Goal: Obtain resource: Obtain resource

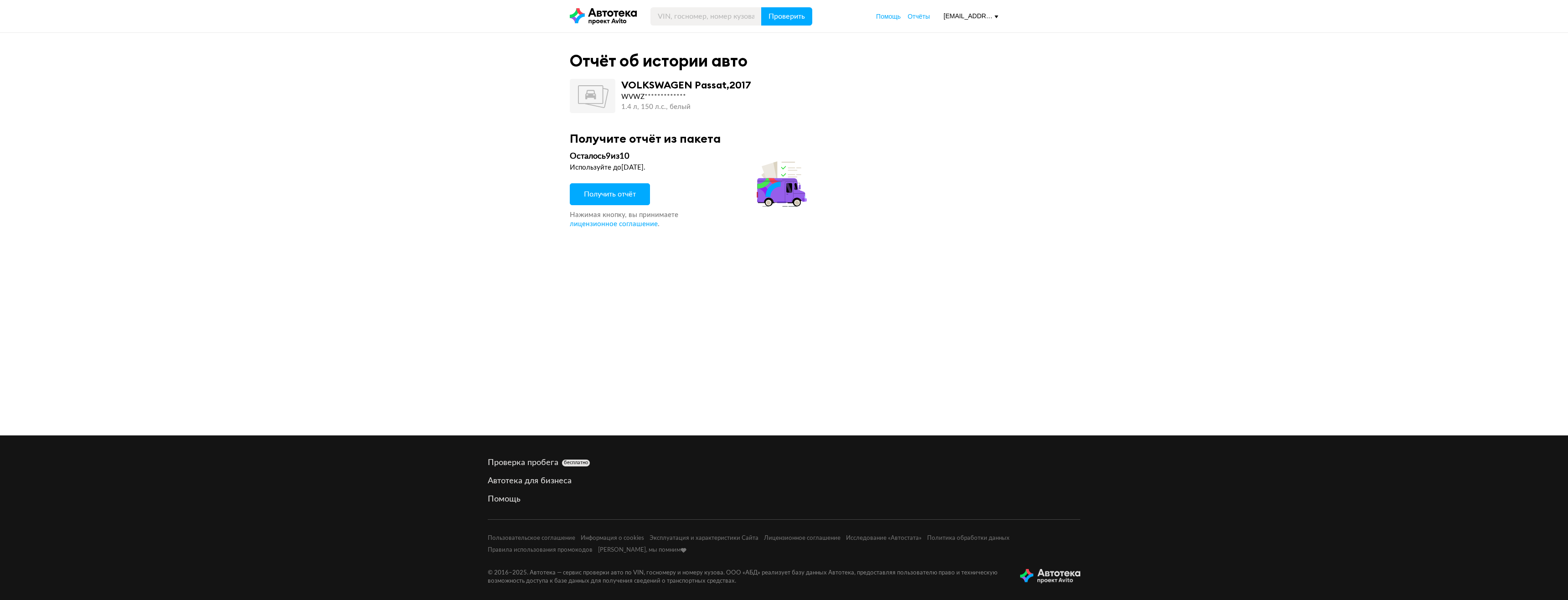
click at [617, 194] on span "Получить отчёт" at bounding box center [609, 194] width 52 height 7
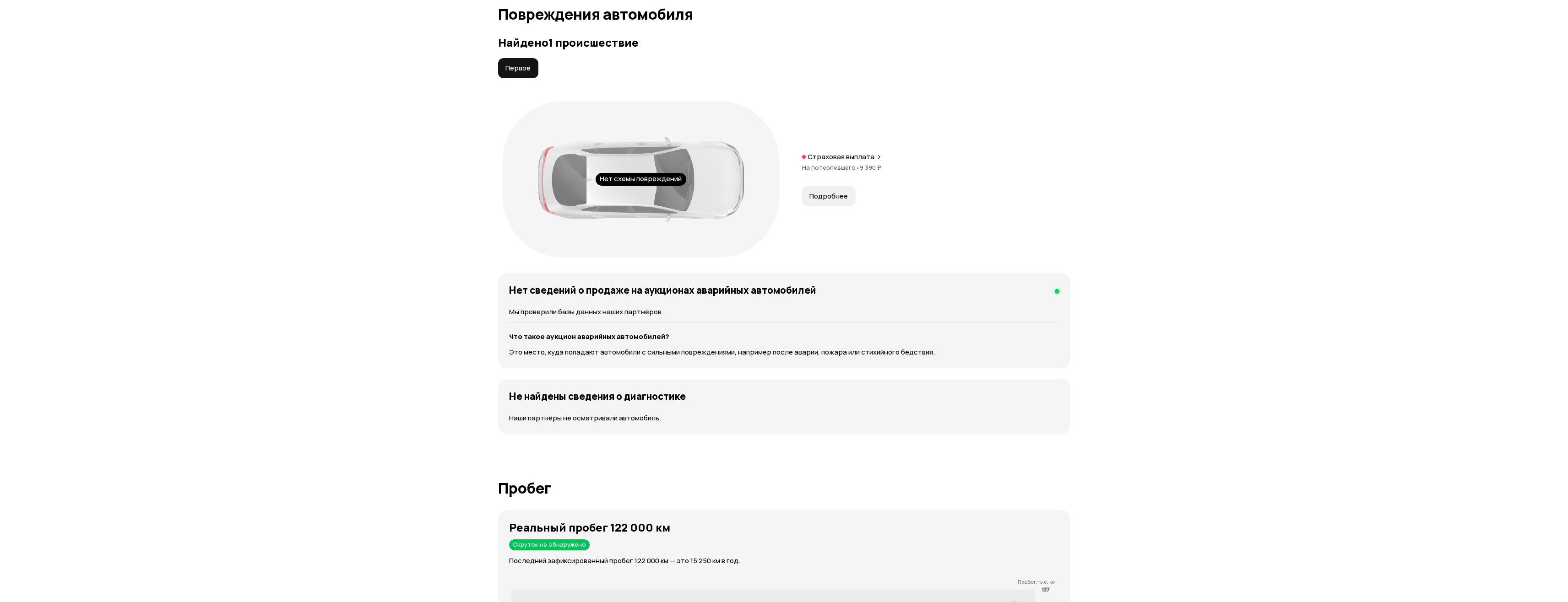
scroll to position [870, 0]
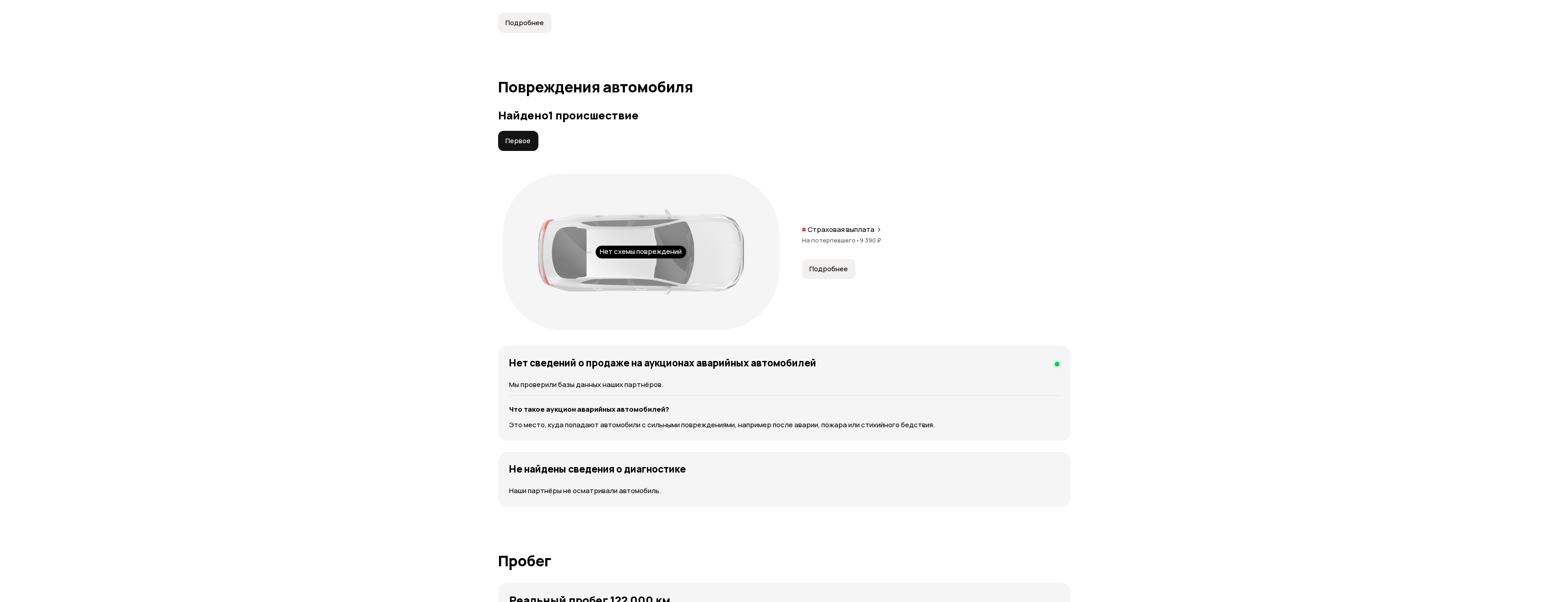
click at [834, 268] on span "Подробнее" at bounding box center [828, 269] width 39 height 9
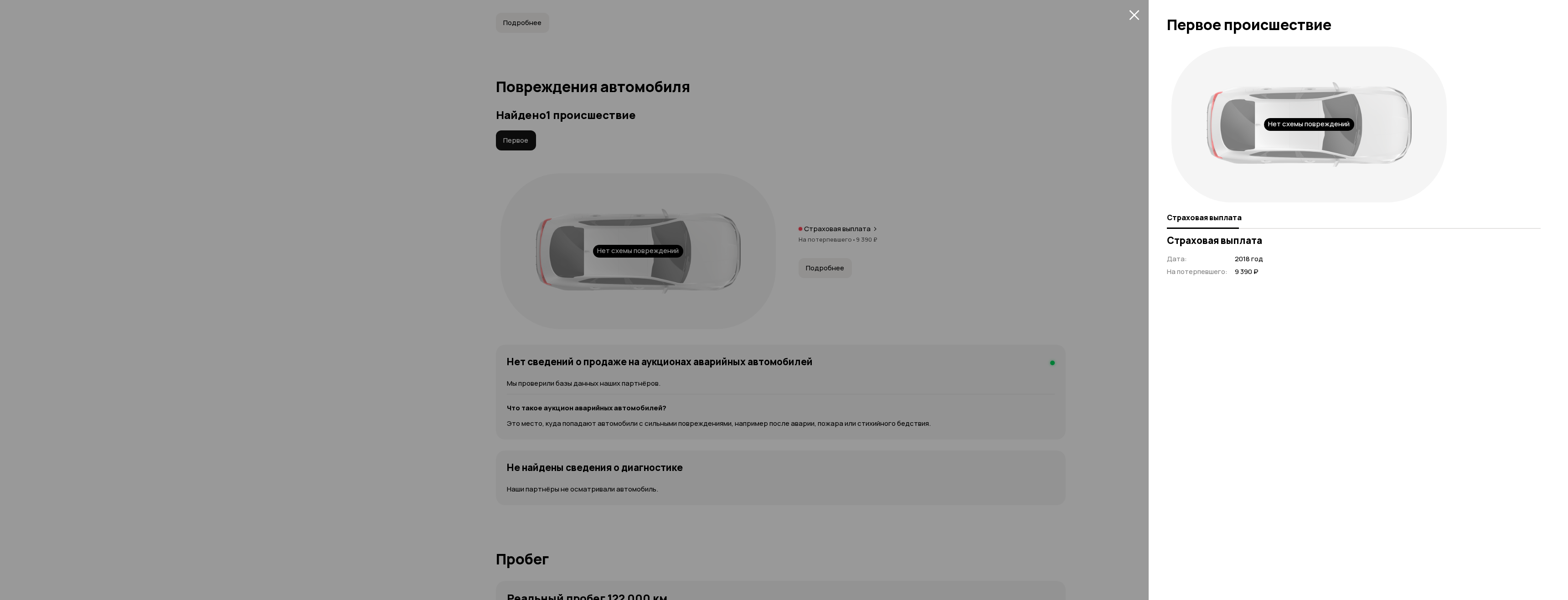
click at [1132, 16] on icon "закрыть" at bounding box center [1134, 15] width 10 height 10
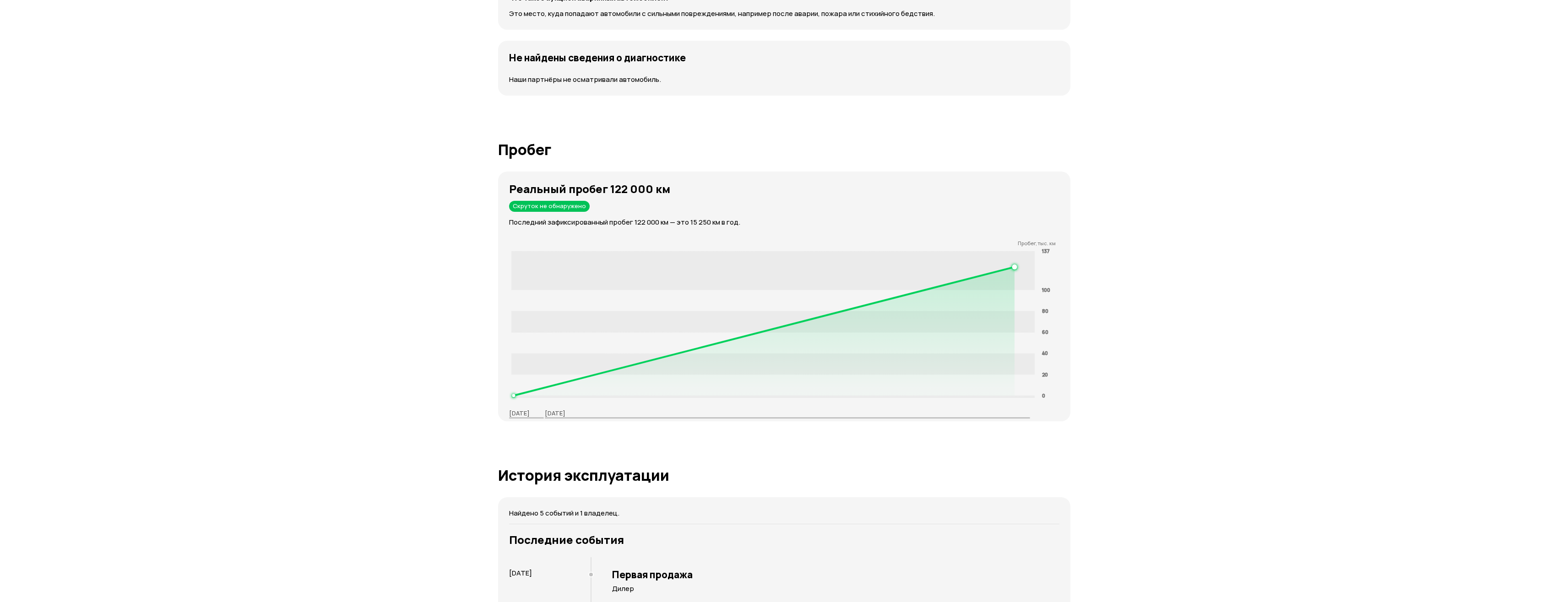
scroll to position [1282, 0]
drag, startPoint x: 527, startPoint y: 222, endPoint x: 668, endPoint y: 216, distance: 141.1
click at [668, 217] on p "Последний зафиксированный пробег 122 000 км — это 15 250 км в год." at bounding box center [790, 222] width 561 height 10
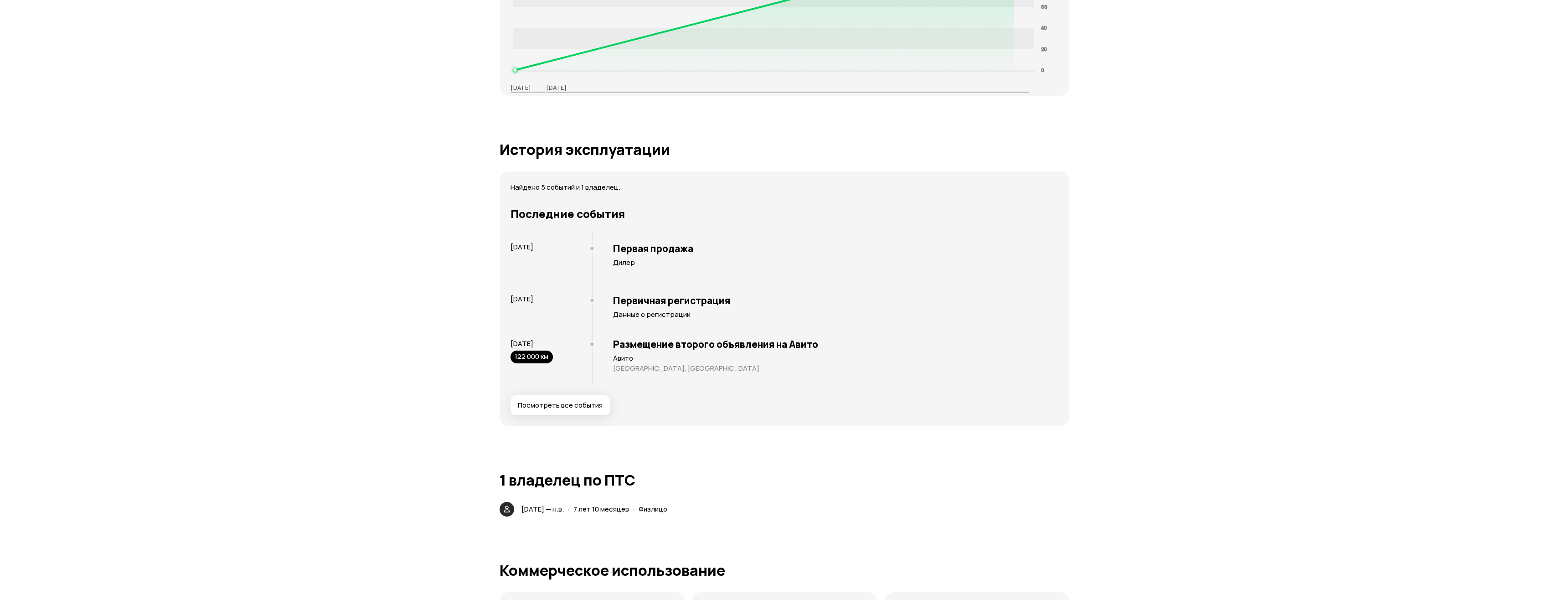
scroll to position [1642, 0]
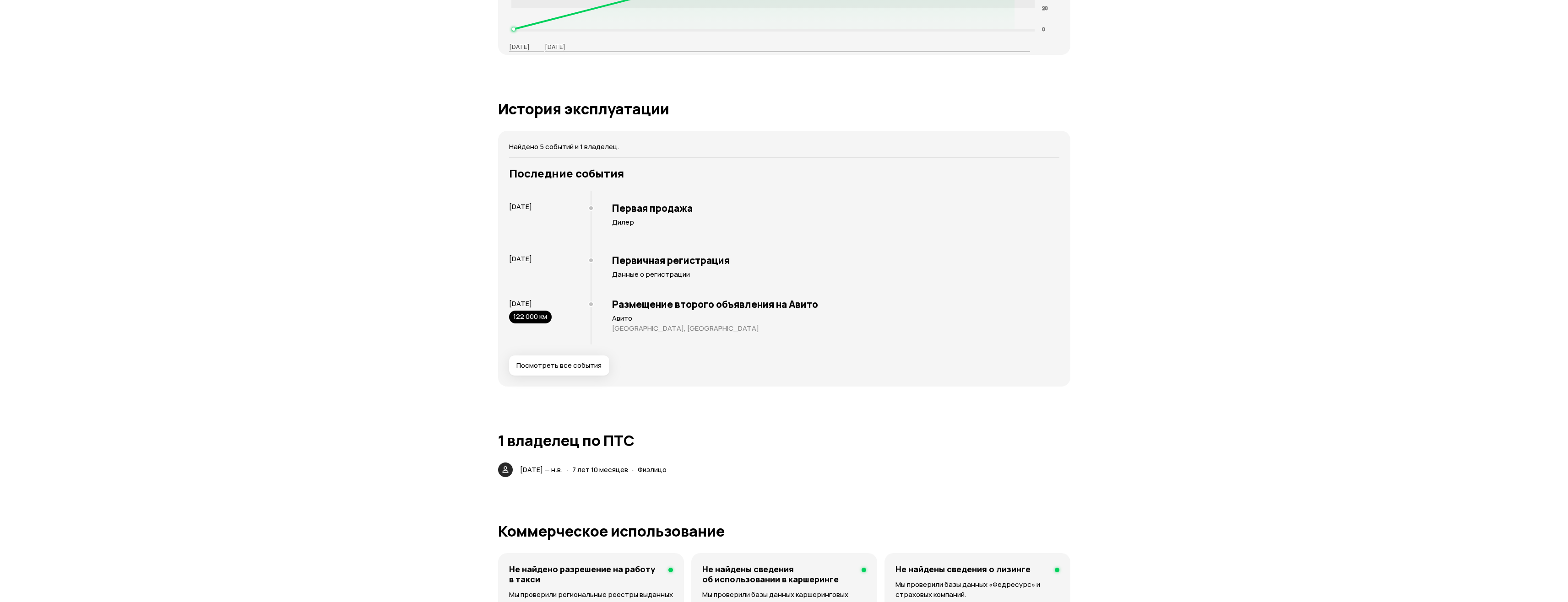
click at [581, 362] on span "Посмотреть все события" at bounding box center [559, 365] width 85 height 9
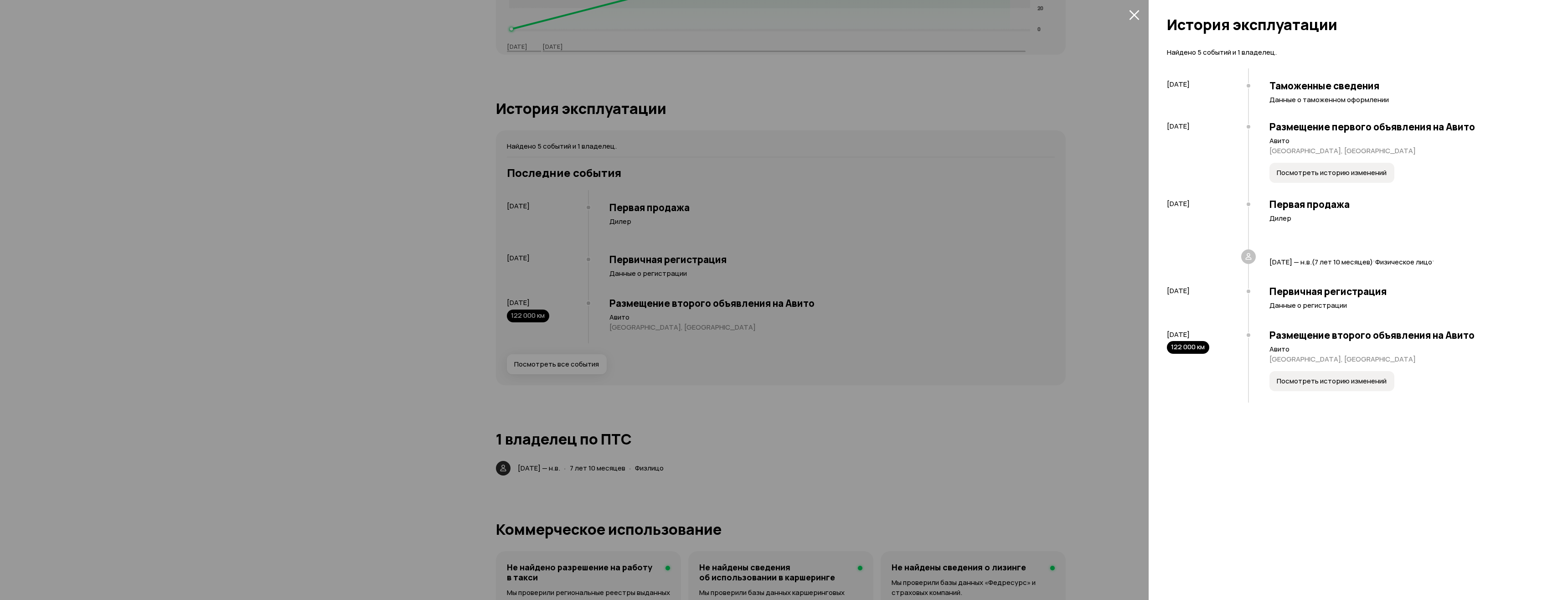
click at [1299, 381] on span "Посмотреть историю изменений" at bounding box center [1331, 381] width 110 height 9
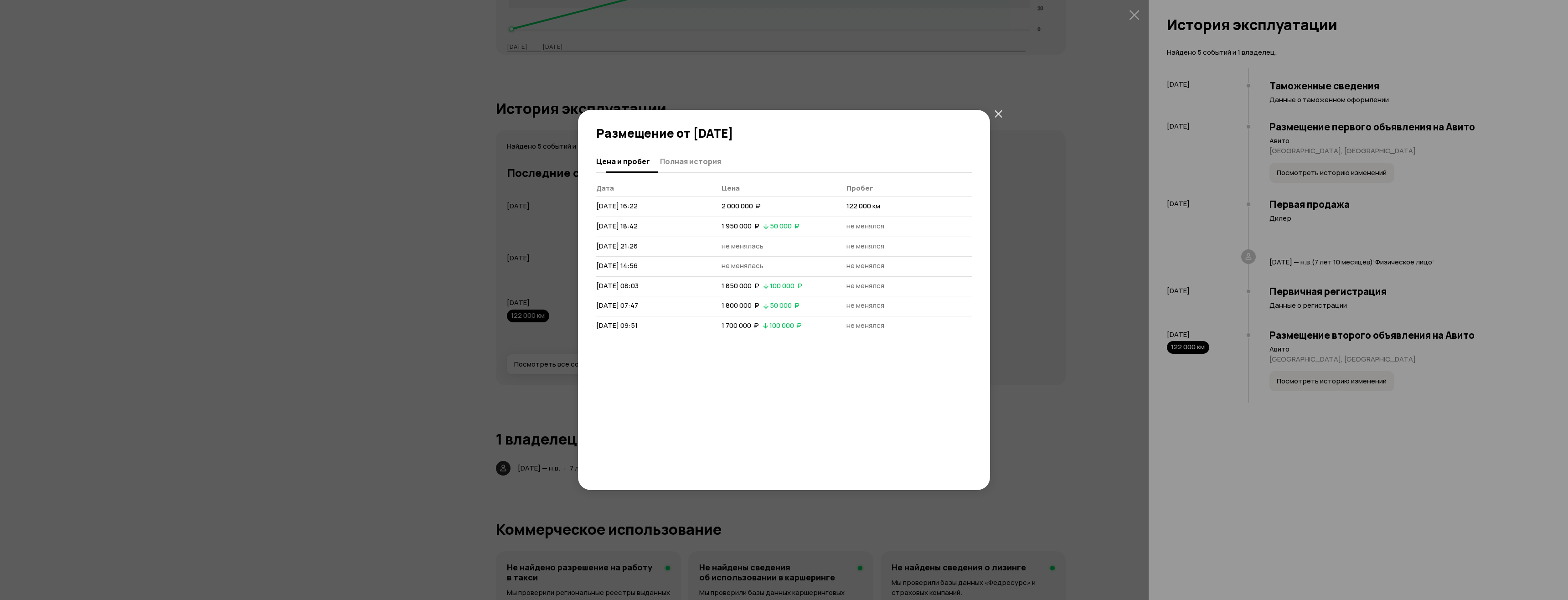
click at [682, 157] on span "Полная история" at bounding box center [690, 161] width 61 height 9
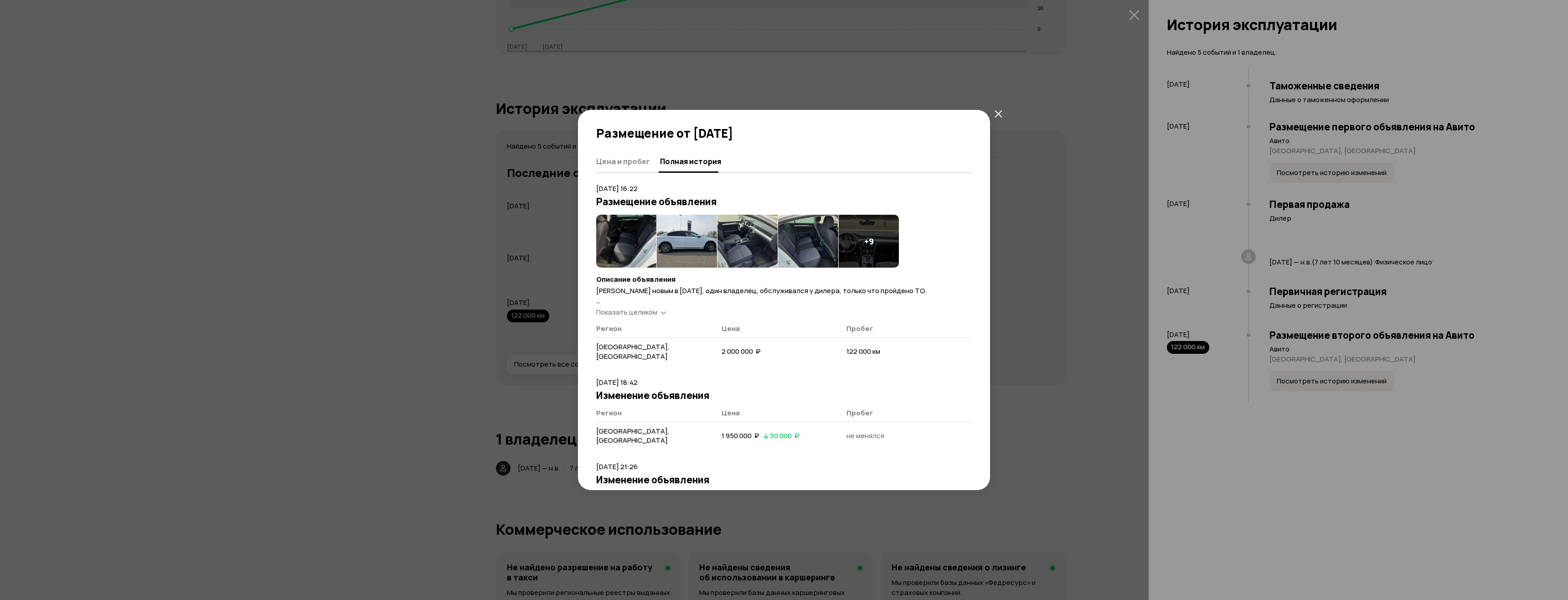
click at [640, 311] on span "Показать целиком" at bounding box center [626, 312] width 61 height 10
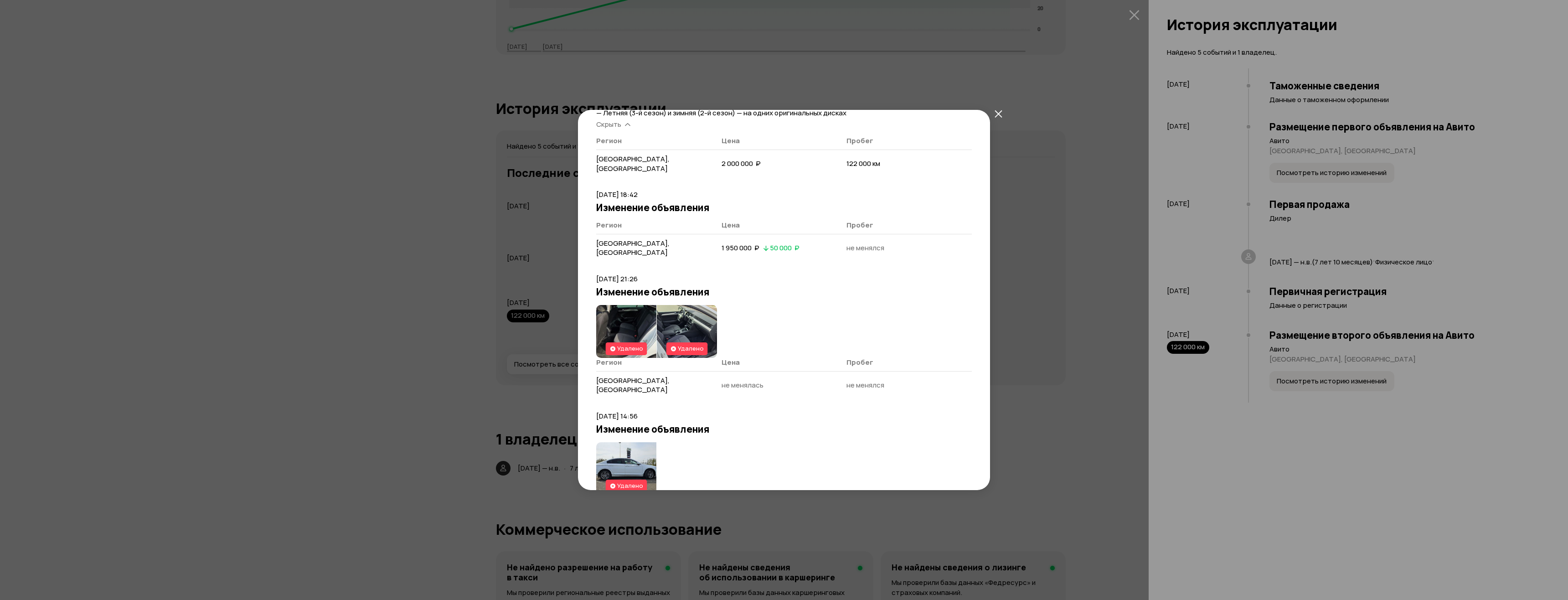
scroll to position [502, 0]
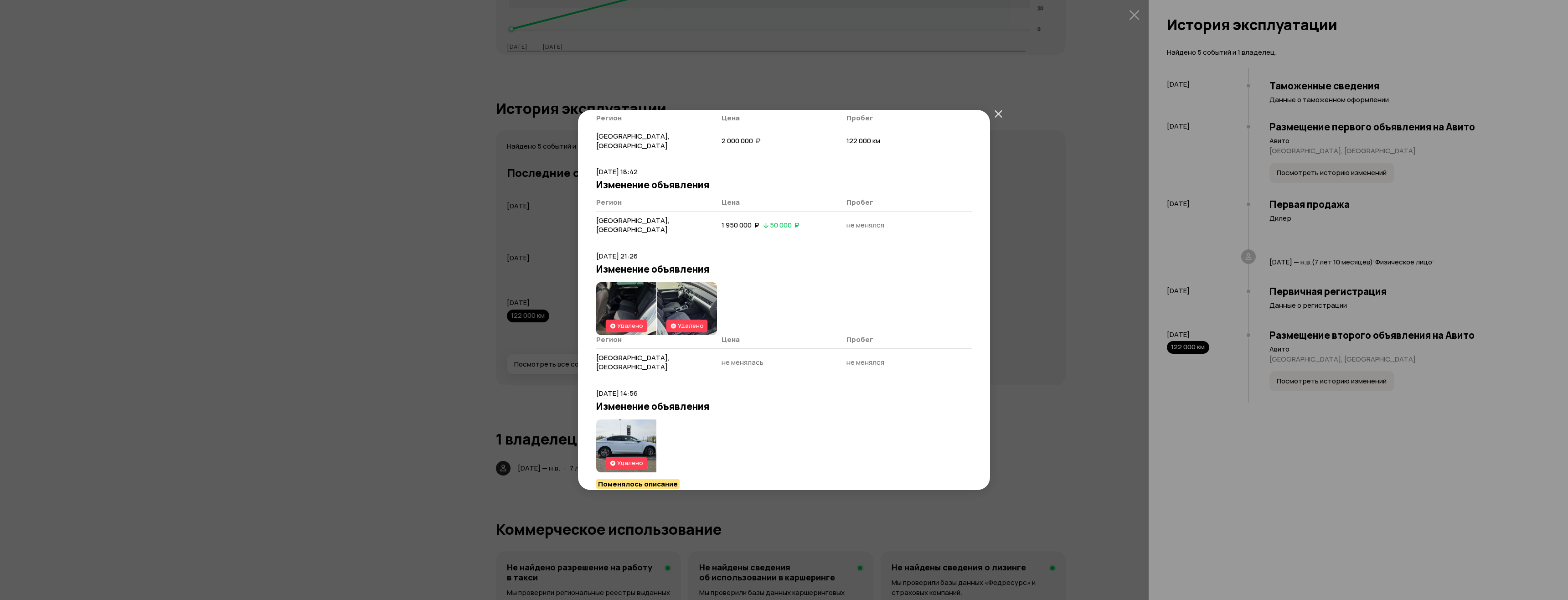
click at [638, 283] on img at bounding box center [626, 309] width 60 height 53
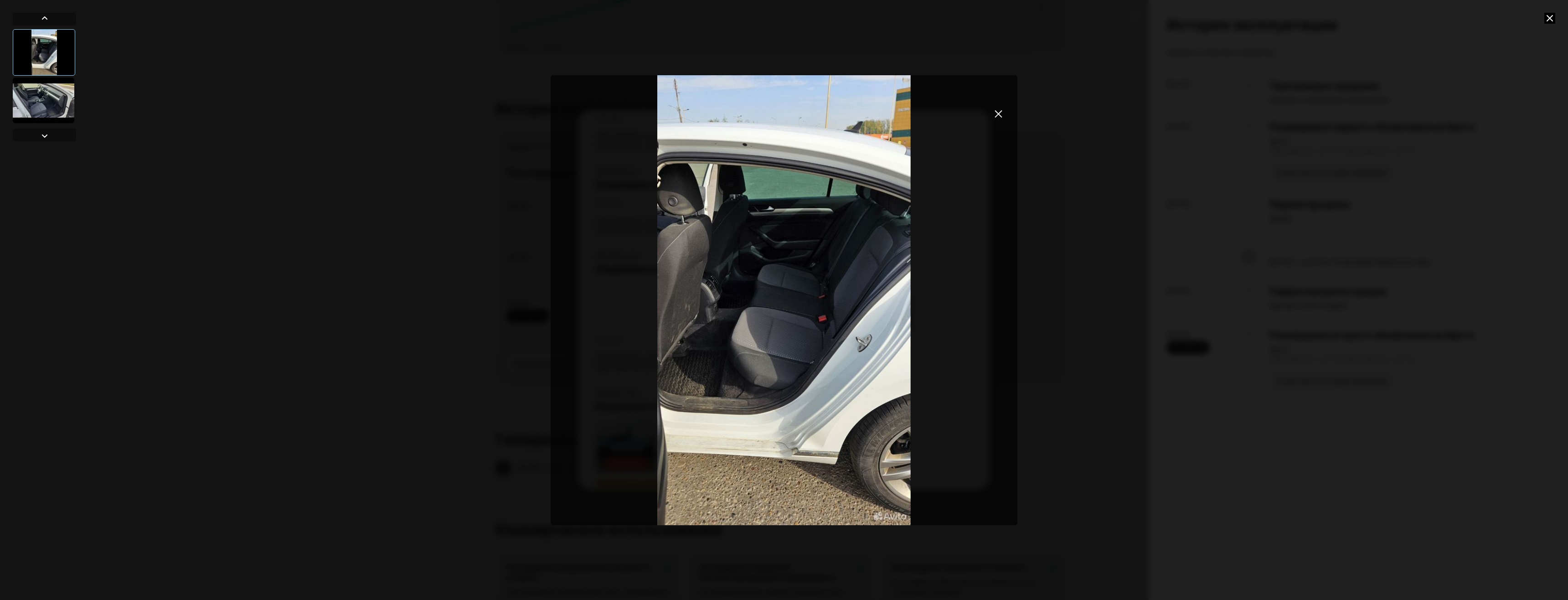
click at [39, 97] on div at bounding box center [43, 100] width 61 height 46
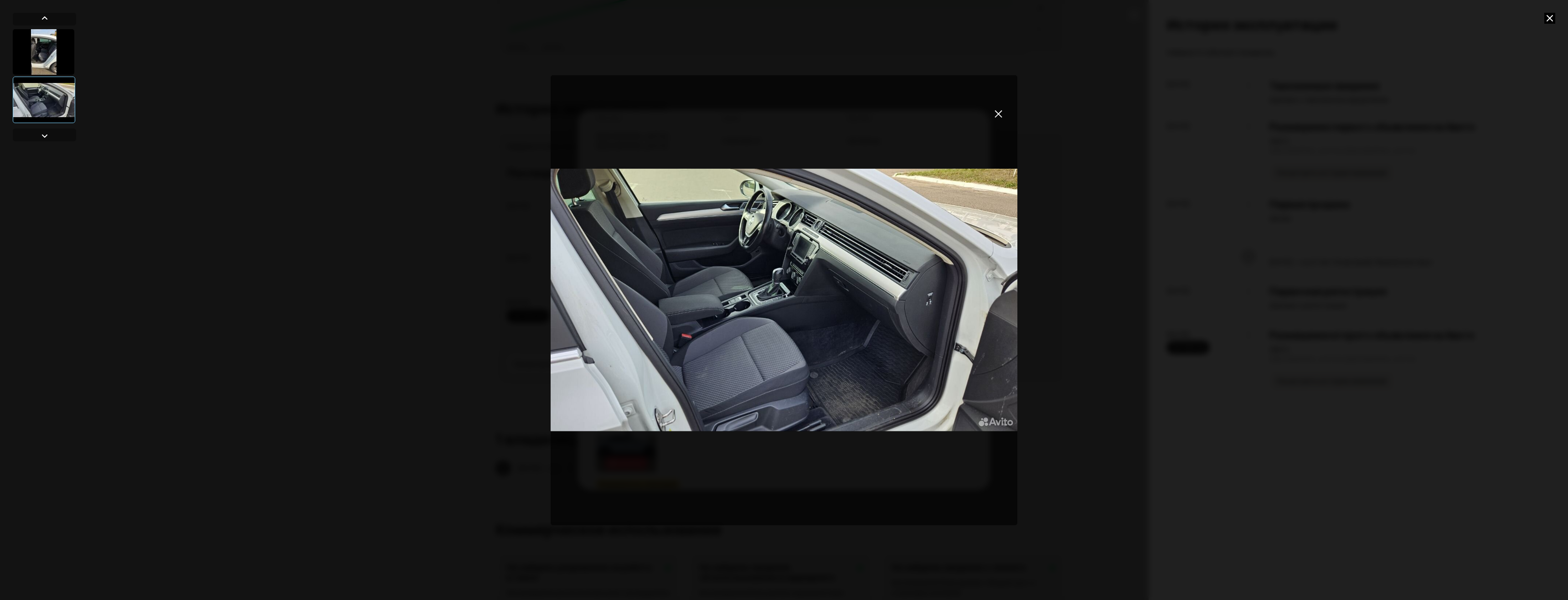
click at [50, 52] on div at bounding box center [43, 52] width 61 height 46
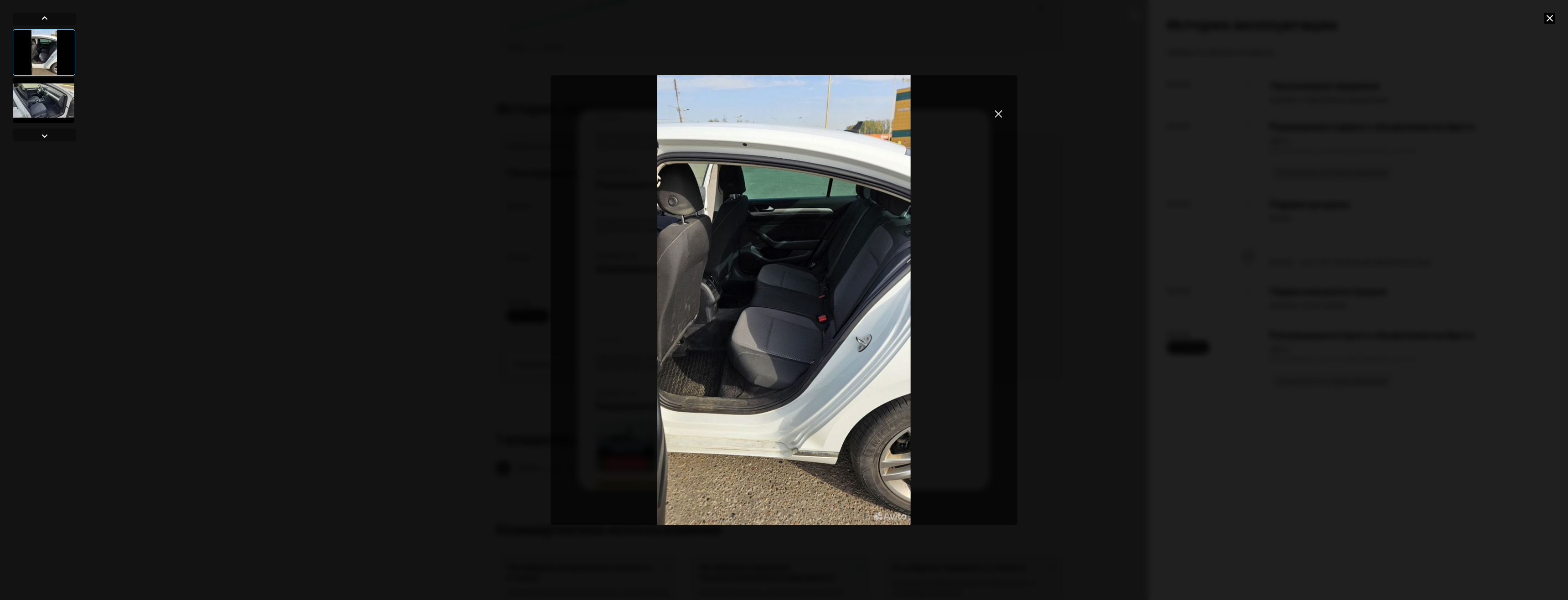
click at [1002, 118] on button "закрыть" at bounding box center [998, 113] width 16 height 16
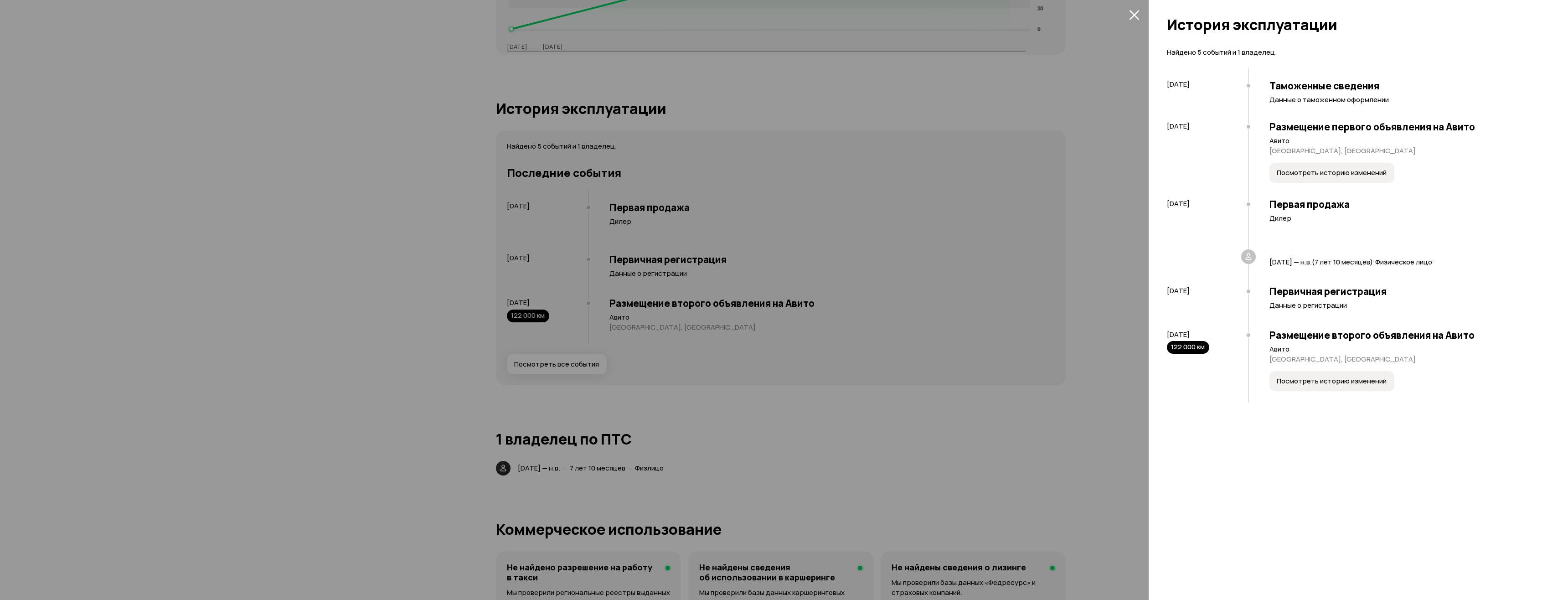
click at [1328, 174] on span "Посмотреть историю изменений" at bounding box center [1331, 172] width 110 height 9
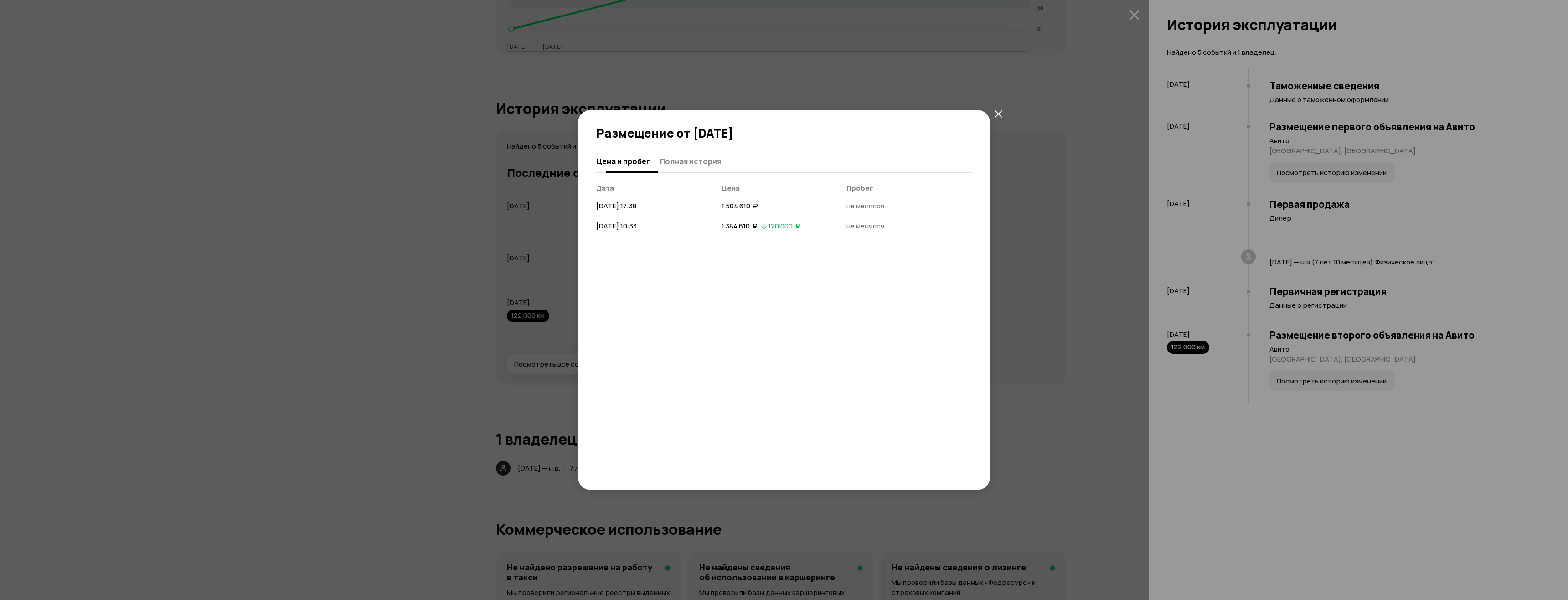
click at [669, 161] on span "Полная история" at bounding box center [690, 161] width 61 height 9
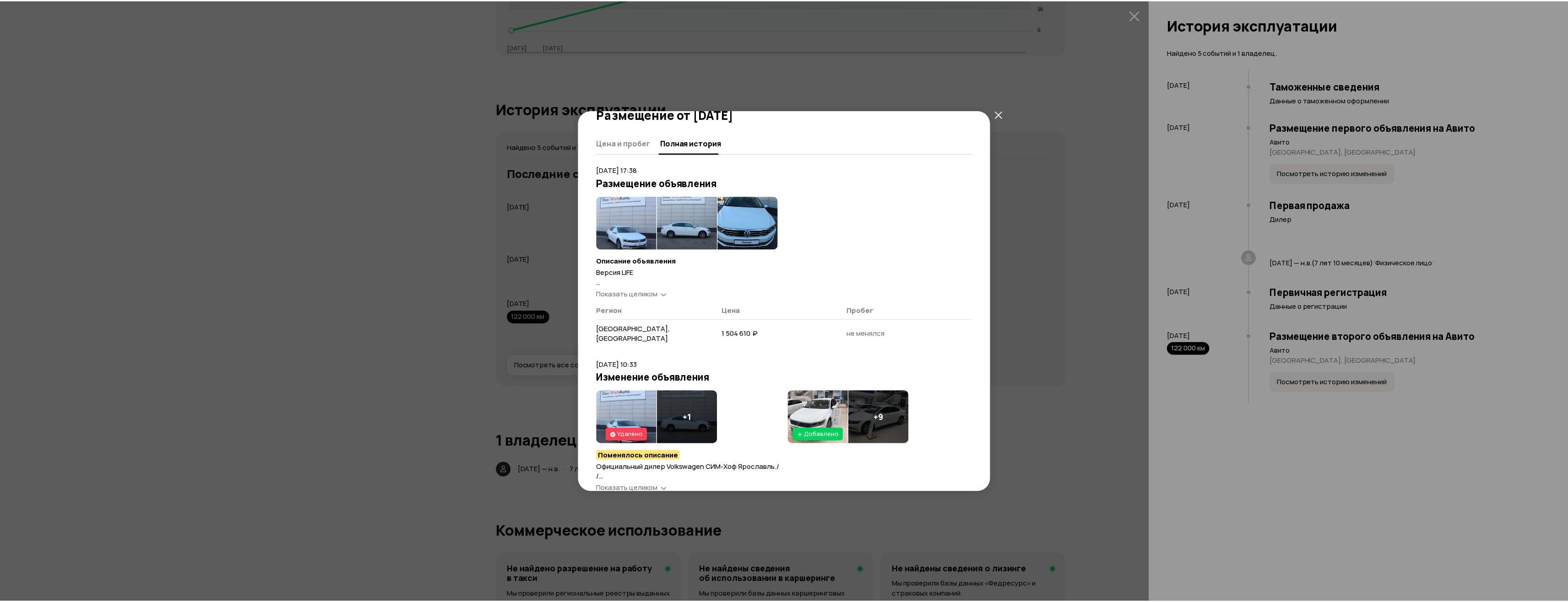
scroll to position [52, 0]
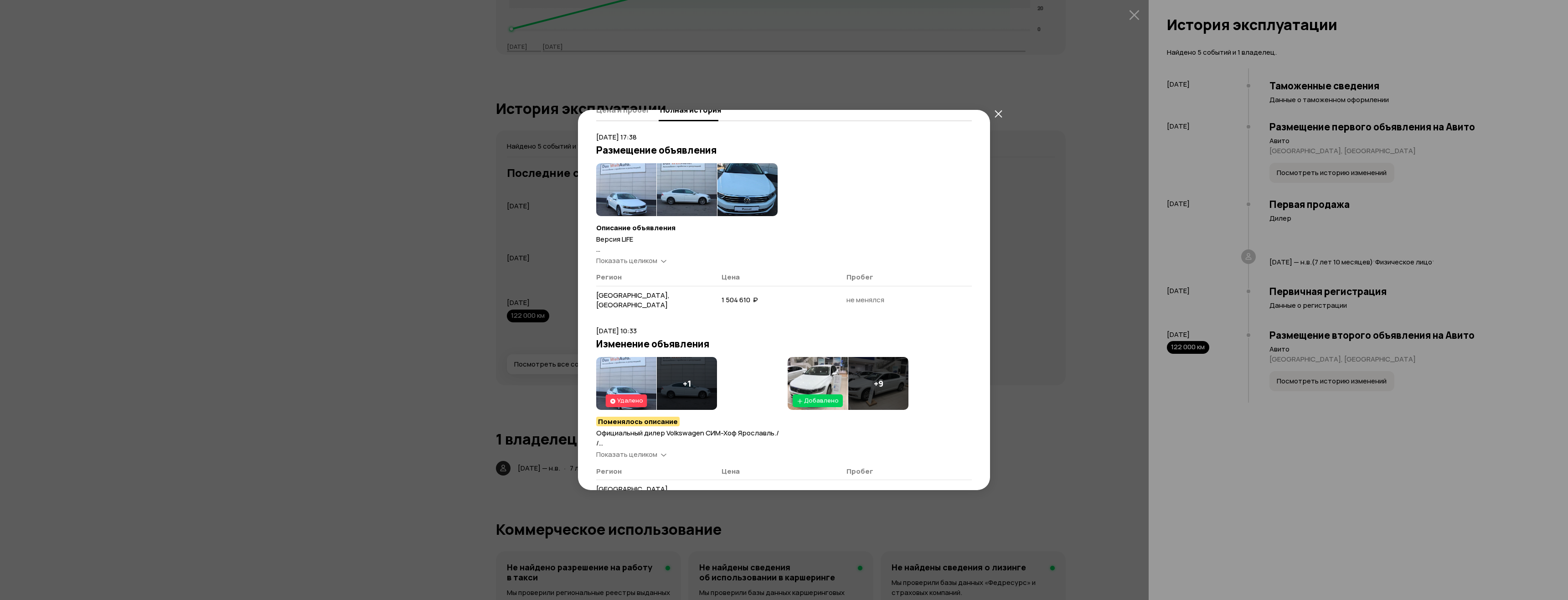
click at [1001, 118] on button "закрыть" at bounding box center [998, 113] width 16 height 16
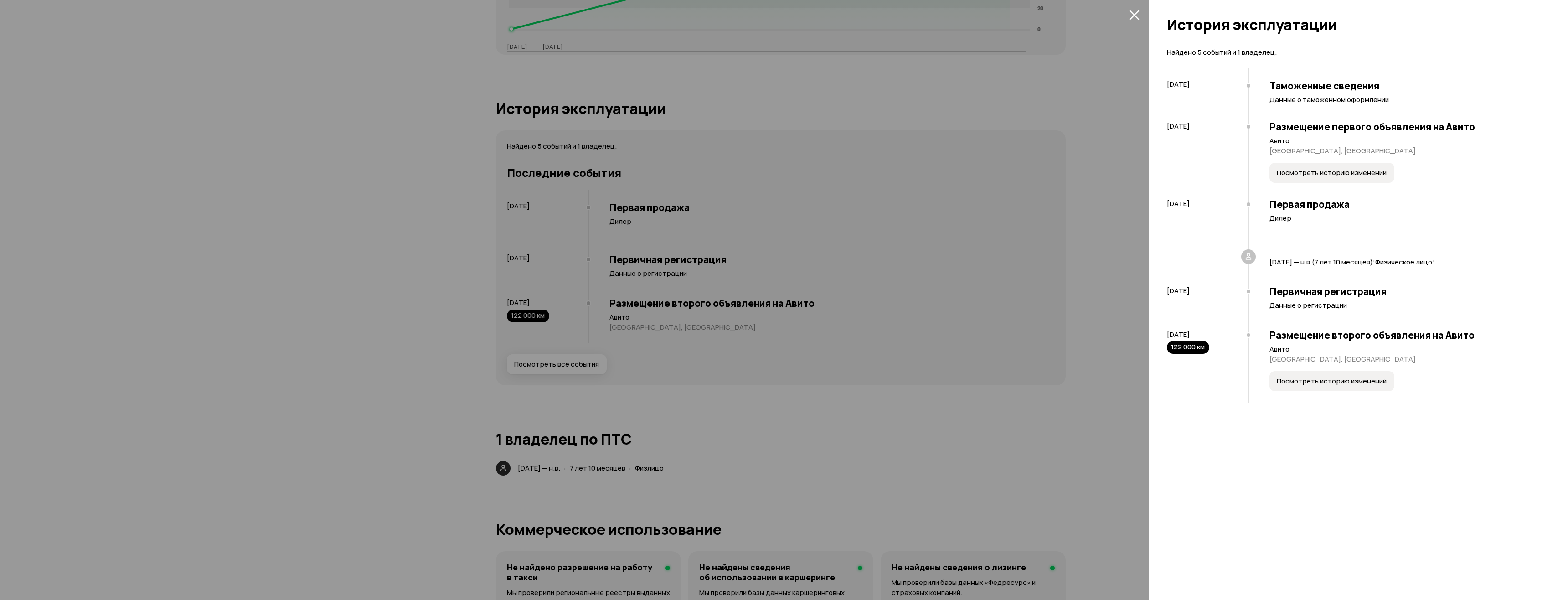
click at [1136, 17] on icon "закрыть" at bounding box center [1134, 15] width 10 height 10
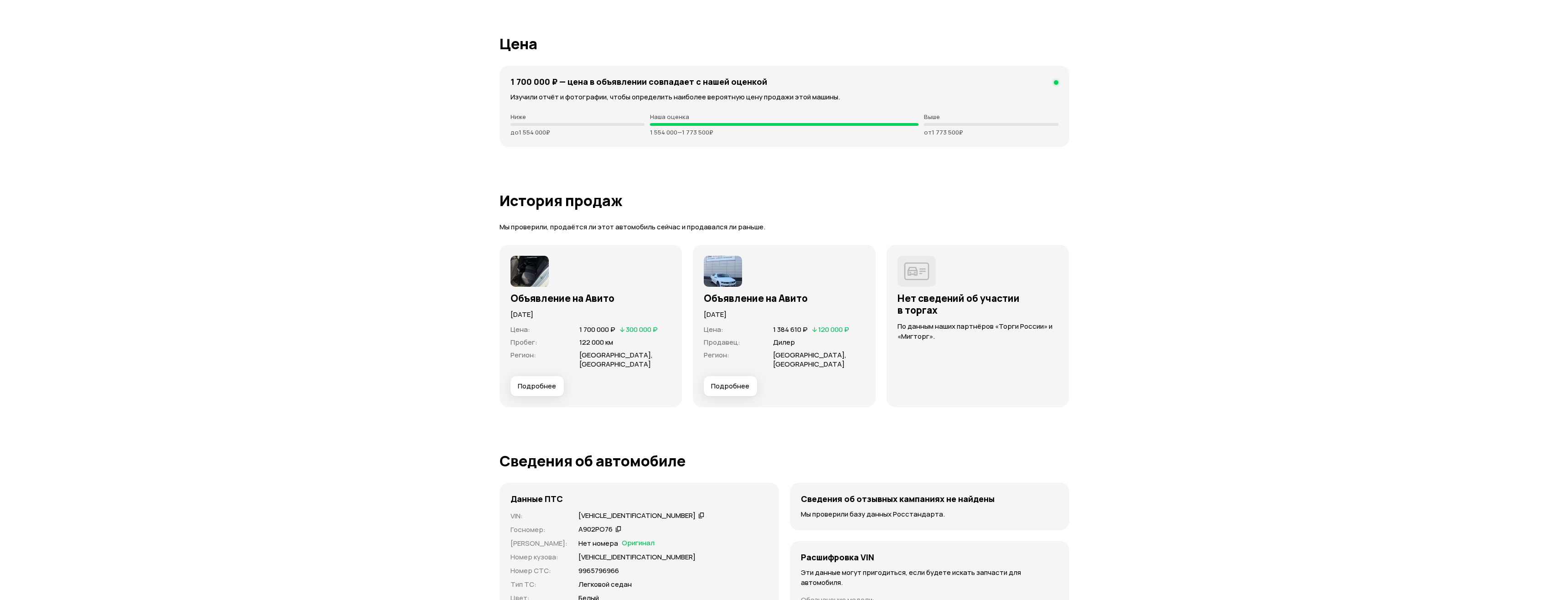
scroll to position [2418, 0]
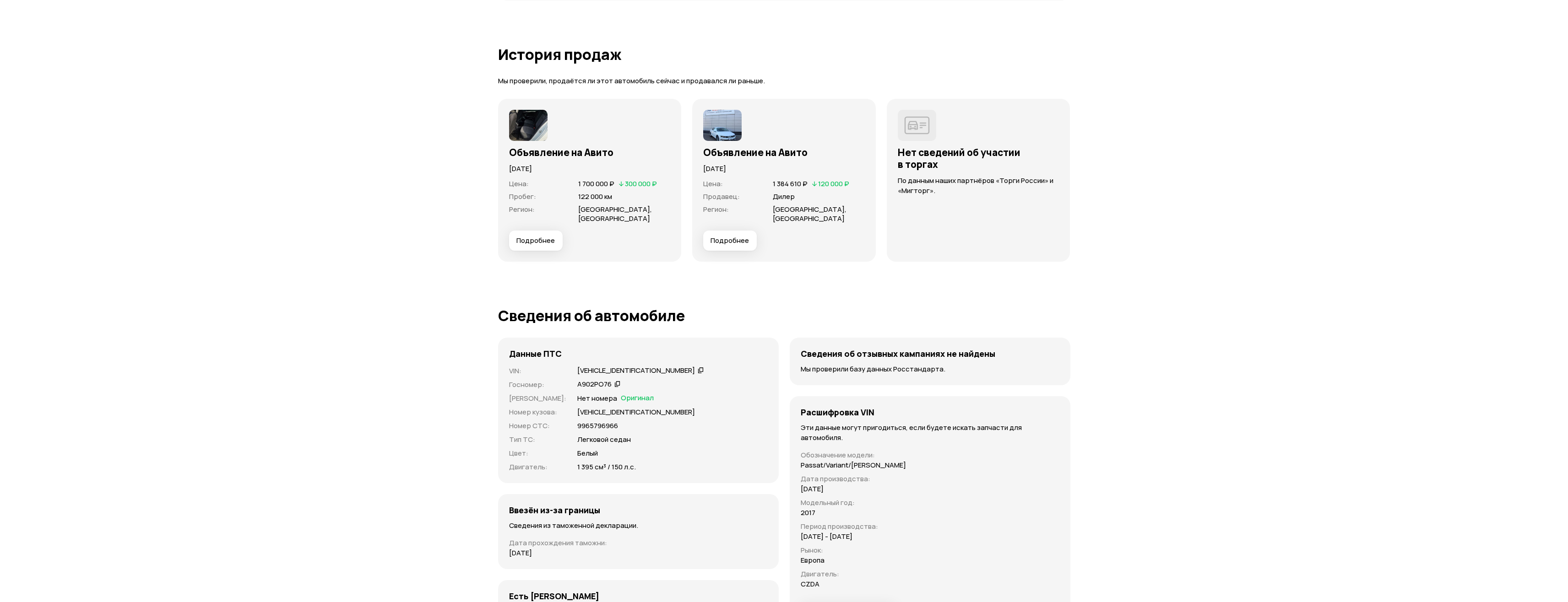
click at [738, 237] on span "Подробнее" at bounding box center [729, 240] width 39 height 9
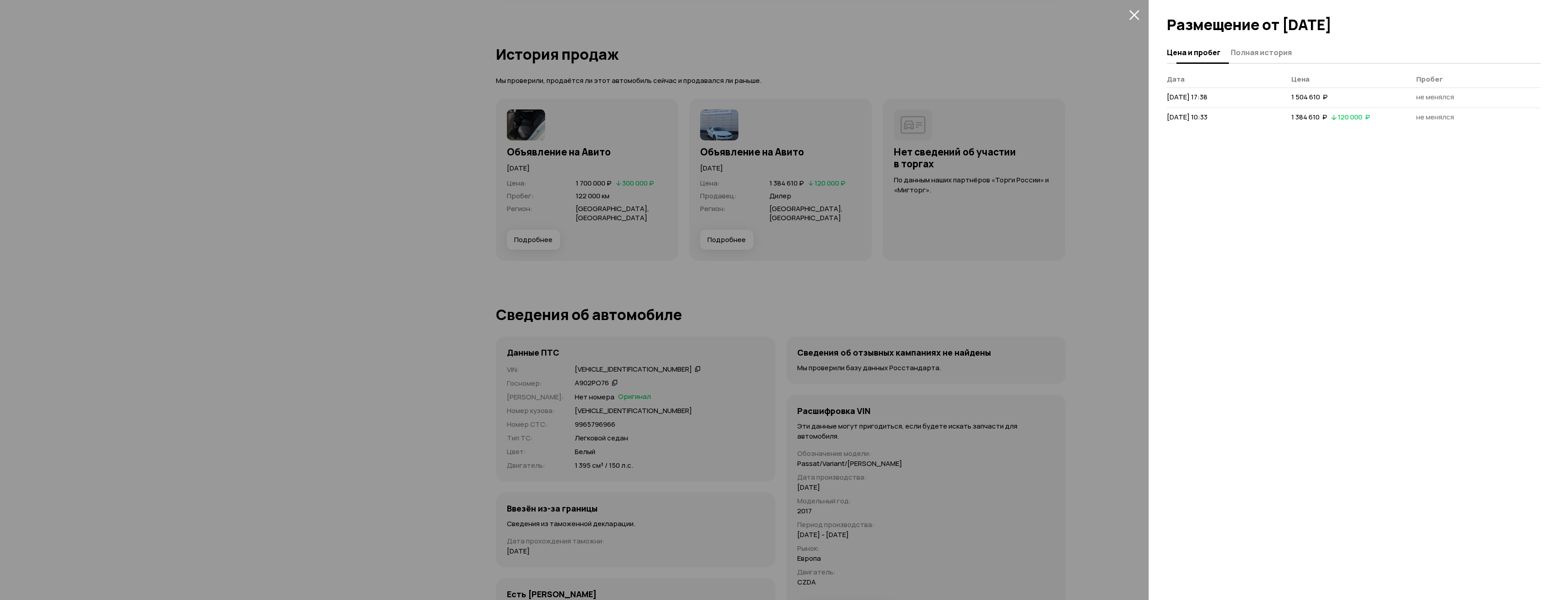
click at [1255, 57] on button "Полная история" at bounding box center [1259, 52] width 64 height 18
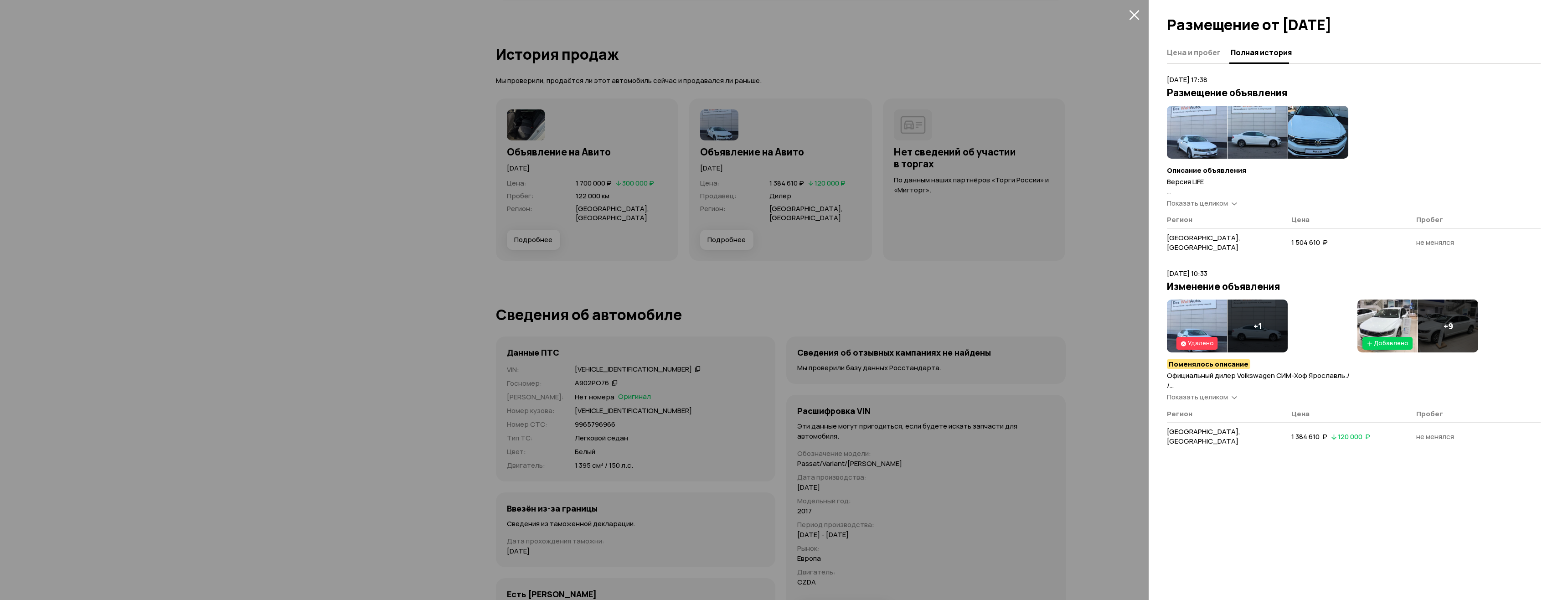
click at [1209, 205] on span "Показать целиком" at bounding box center [1197, 203] width 61 height 10
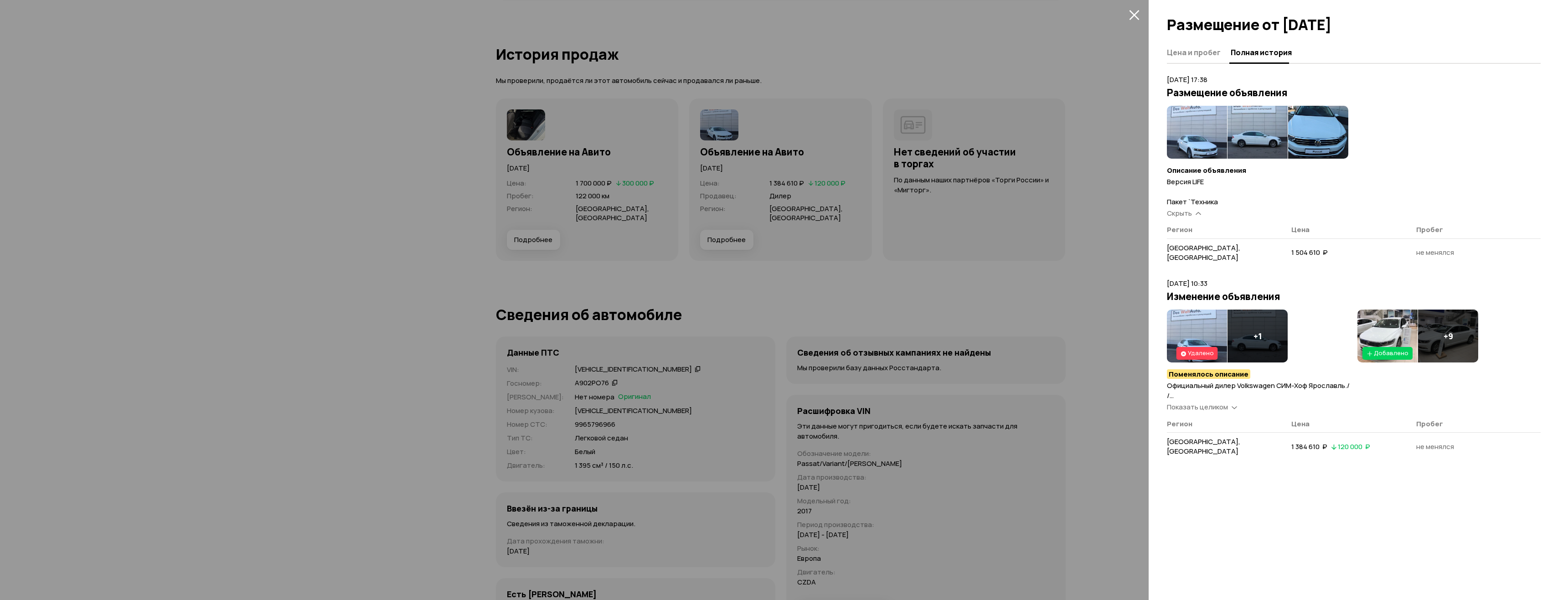
click at [1197, 402] on span "Показать целиком" at bounding box center [1197, 407] width 61 height 10
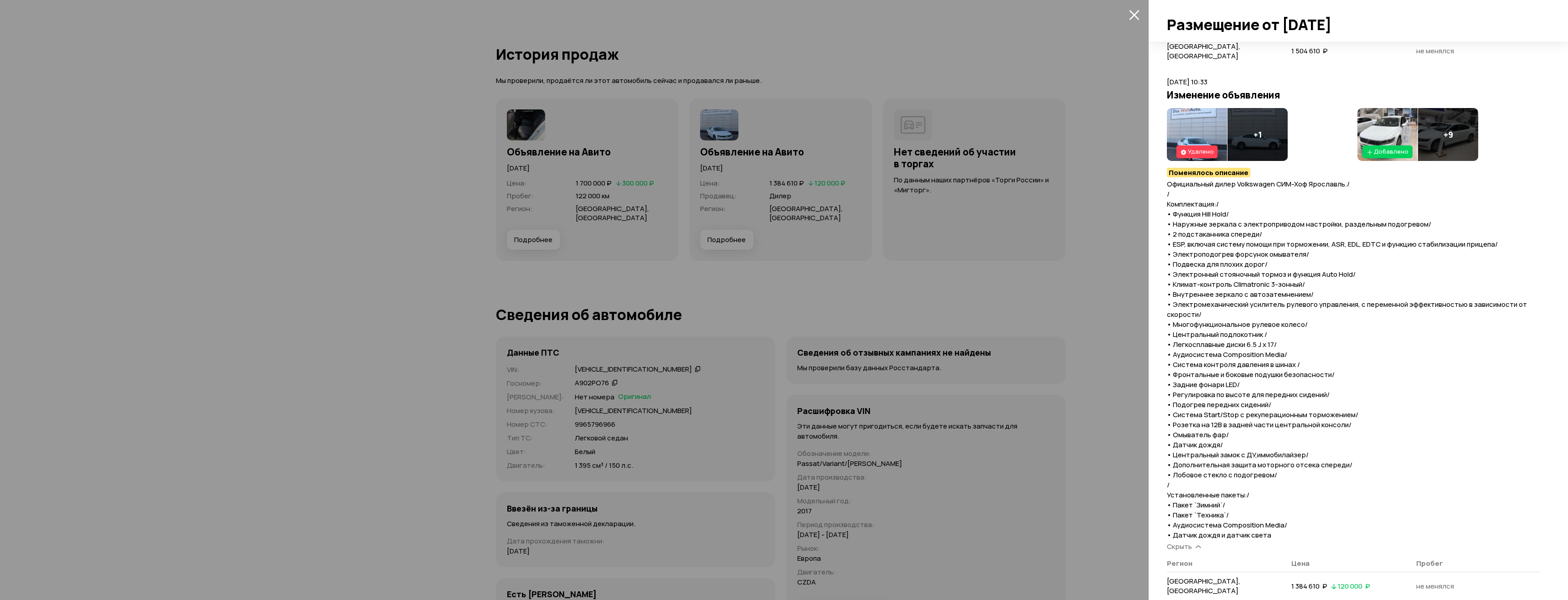
scroll to position [202, 0]
click at [1190, 542] on span "Скрыть" at bounding box center [1179, 546] width 25 height 10
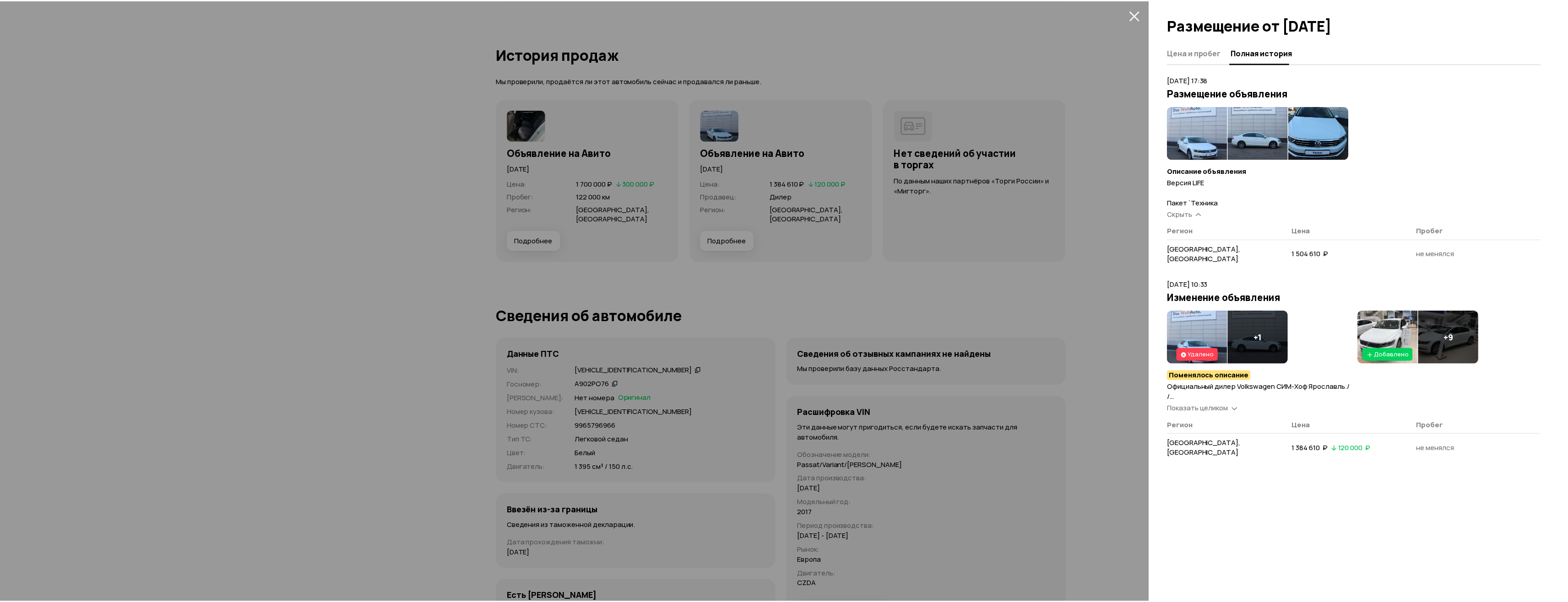
scroll to position [0, 0]
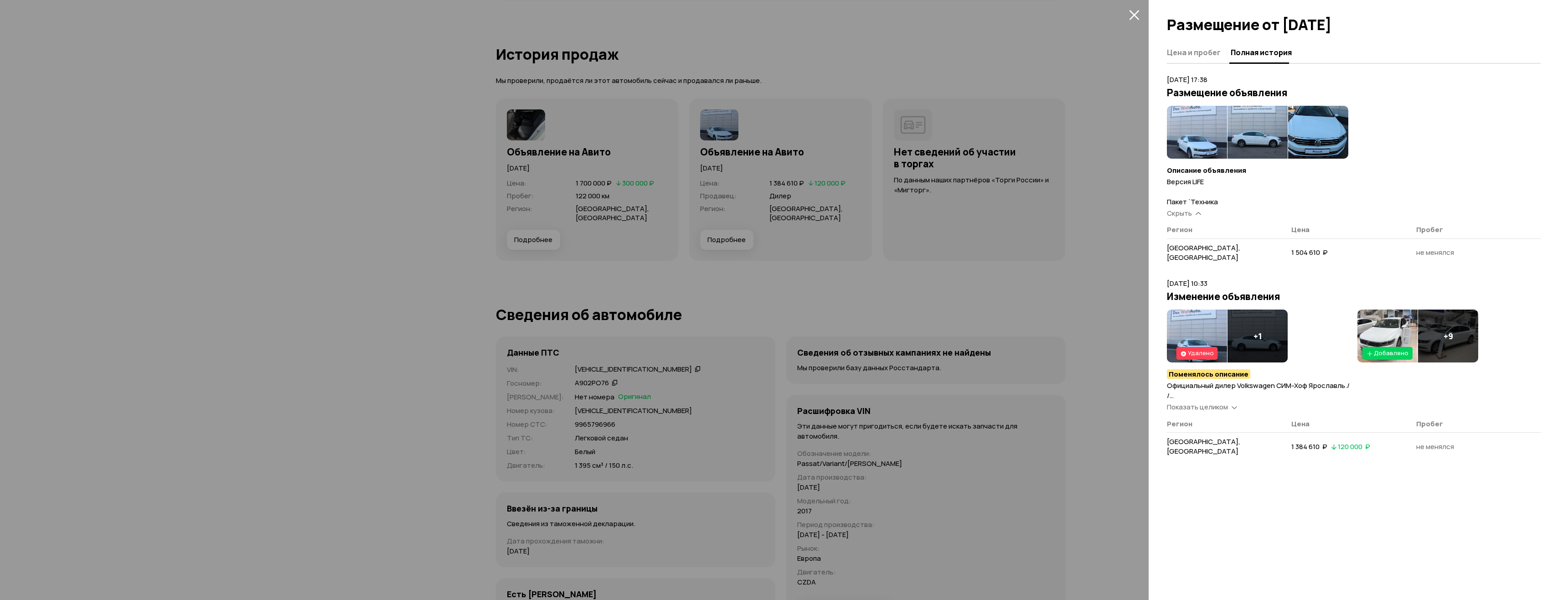
click at [1197, 212] on icon at bounding box center [1198, 213] width 5 height 9
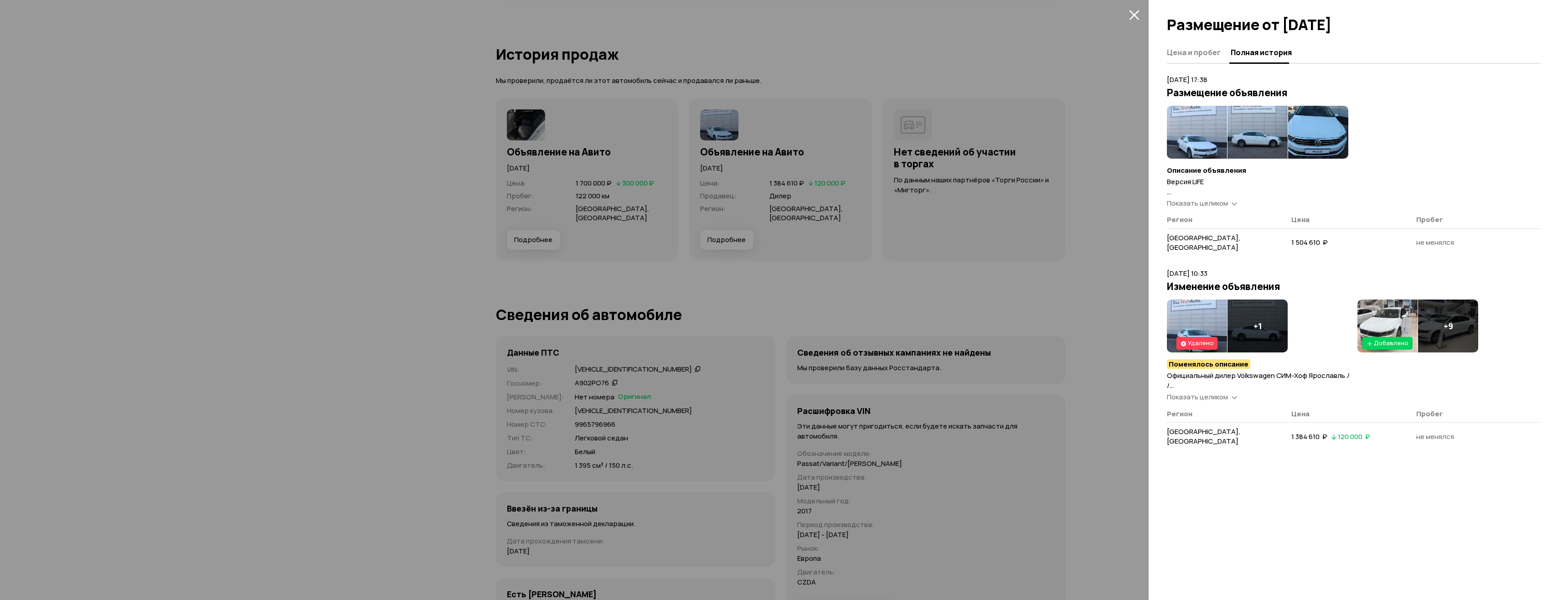
click at [1224, 204] on span "Показать целиком" at bounding box center [1197, 203] width 61 height 10
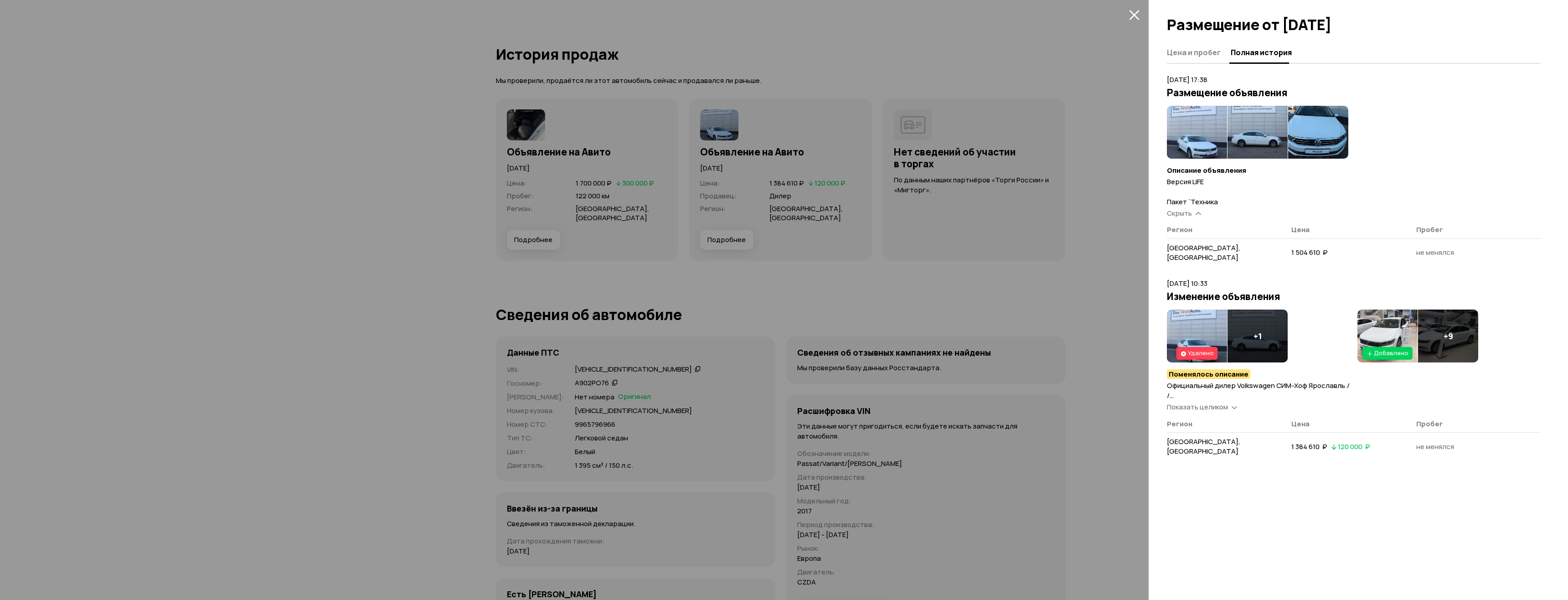
click at [1193, 139] on img at bounding box center [1197, 132] width 60 height 53
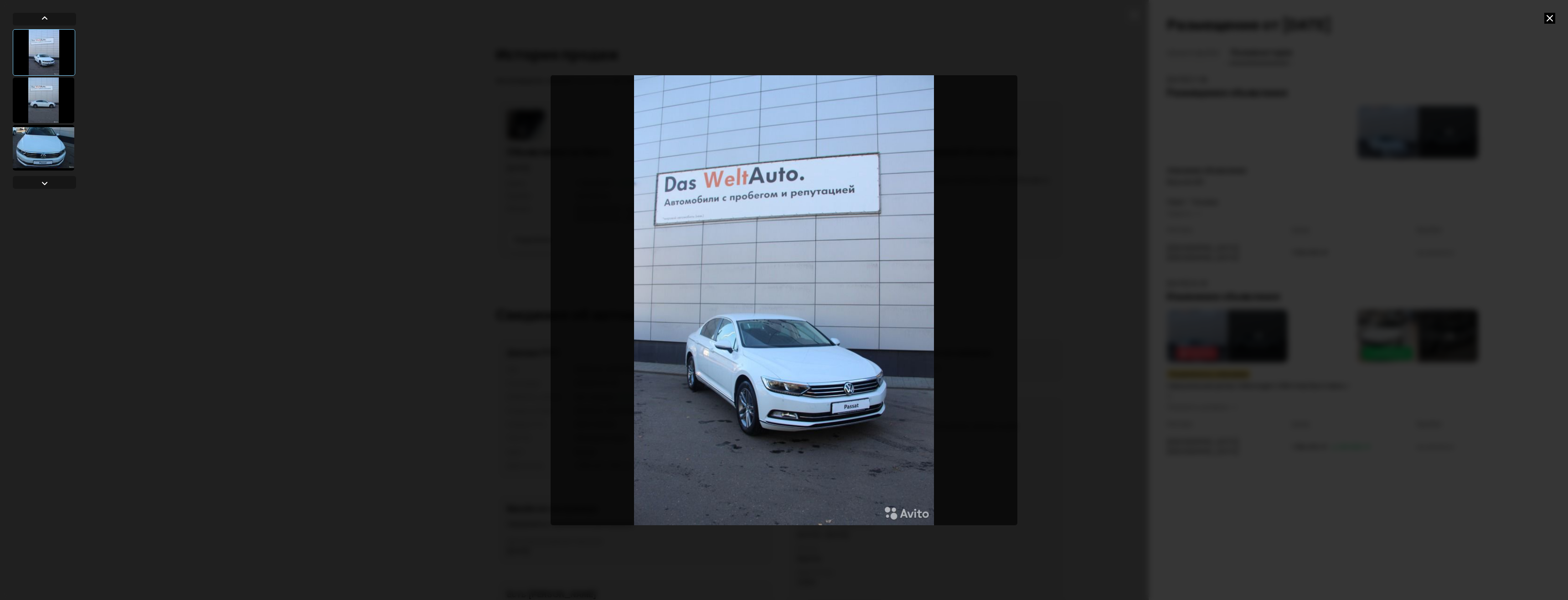
click at [39, 101] on div at bounding box center [43, 100] width 61 height 46
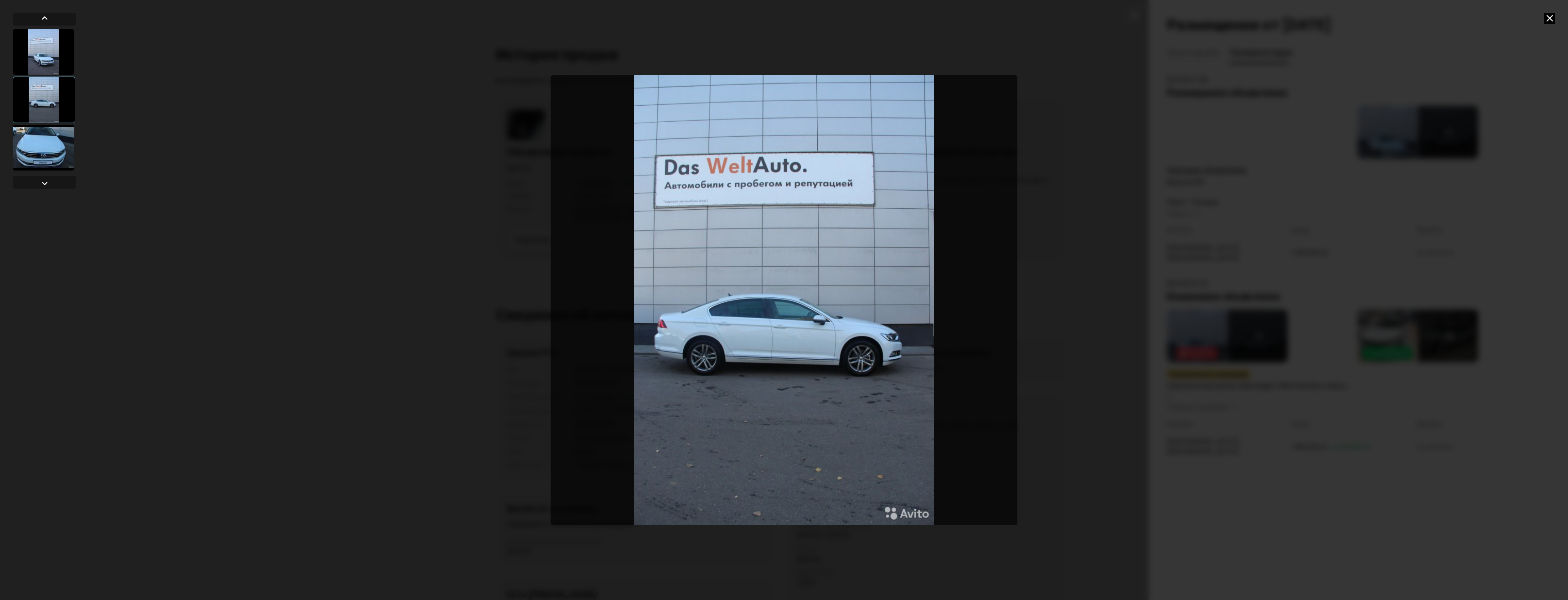
drag, startPoint x: 39, startPoint y: 126, endPoint x: 40, endPoint y: 130, distance: 4.1
click at [40, 126] on div at bounding box center [43, 147] width 61 height 46
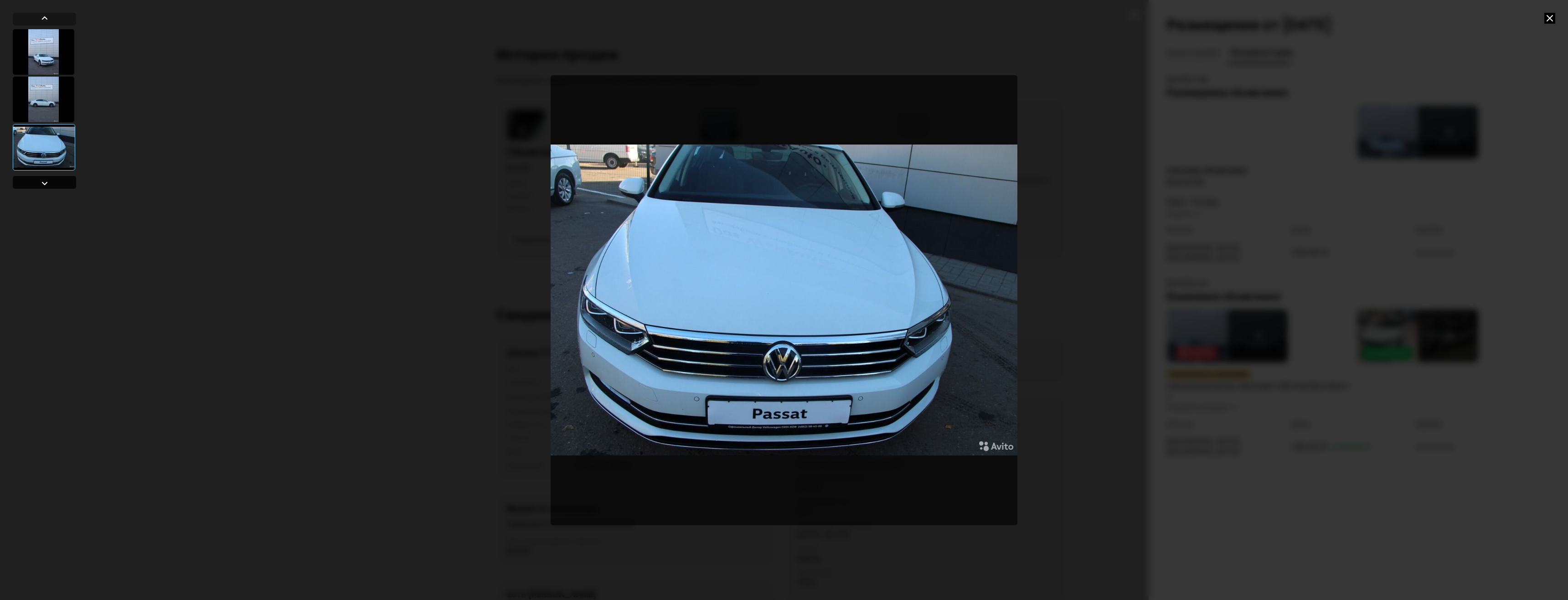
click at [46, 185] on div at bounding box center [44, 183] width 11 height 11
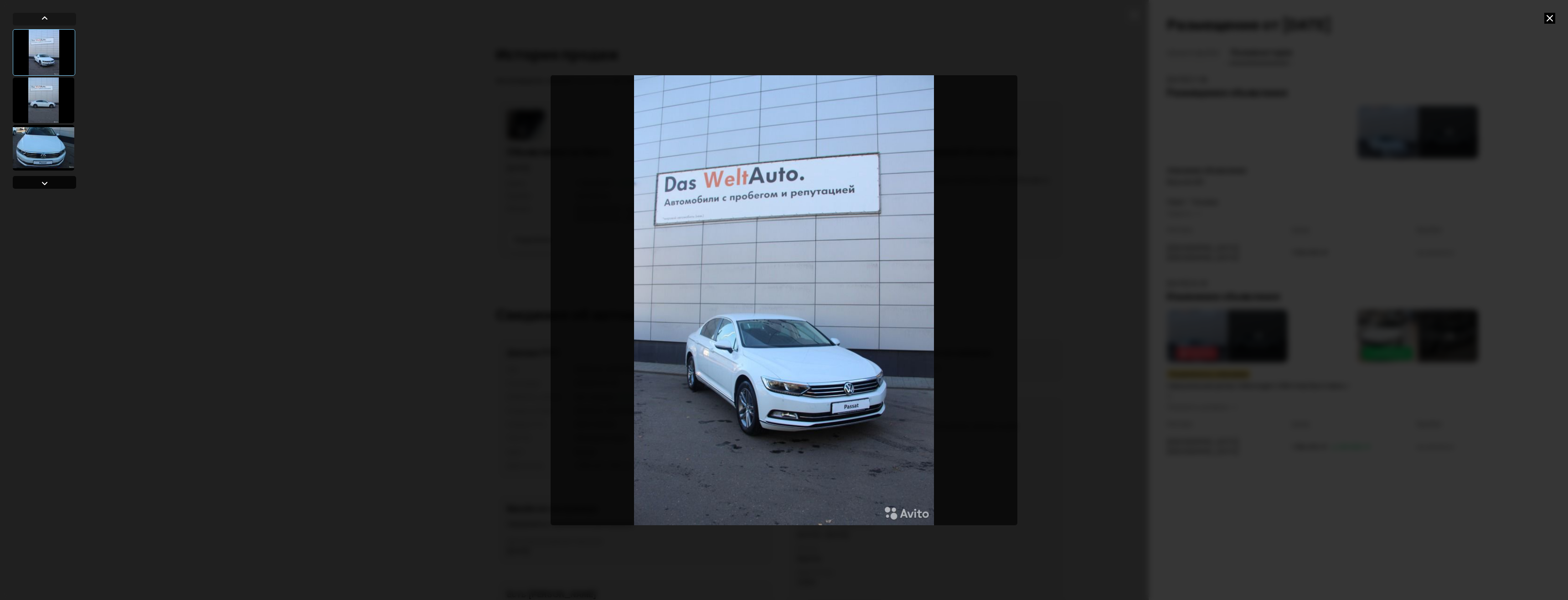
click at [46, 185] on div at bounding box center [44, 183] width 11 height 11
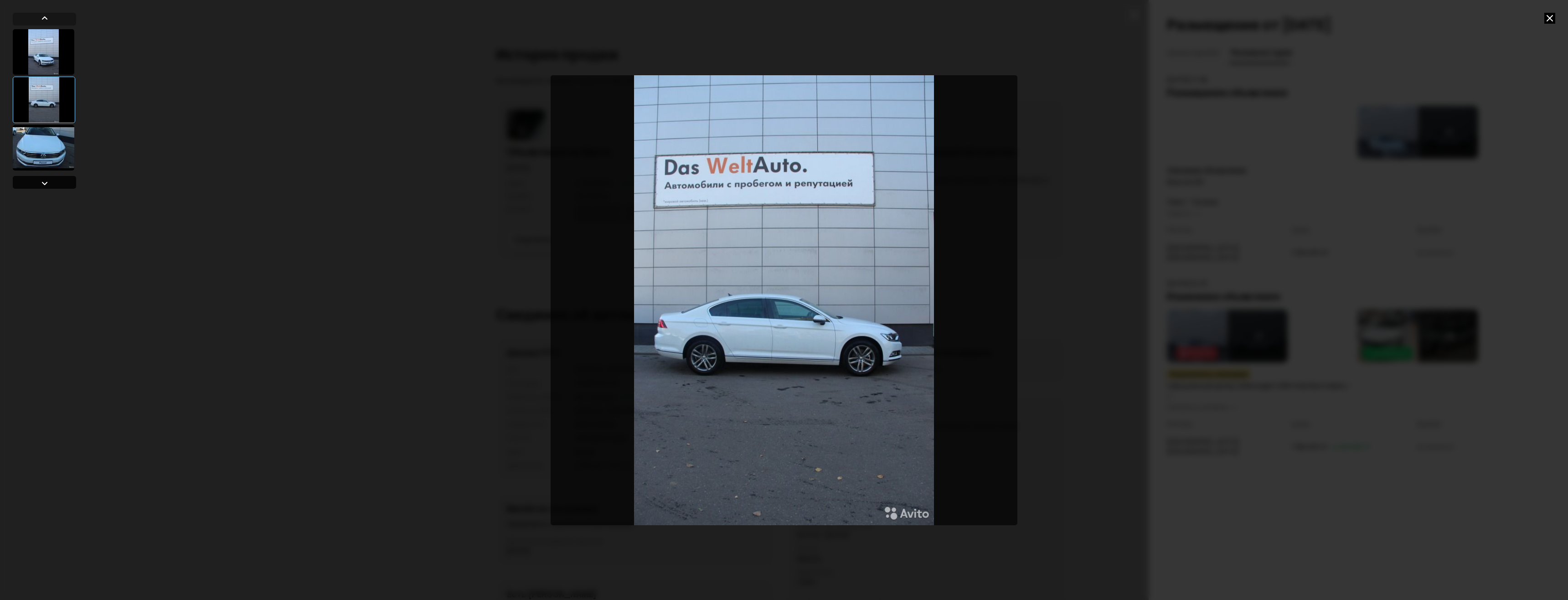
click at [46, 185] on div at bounding box center [44, 183] width 11 height 11
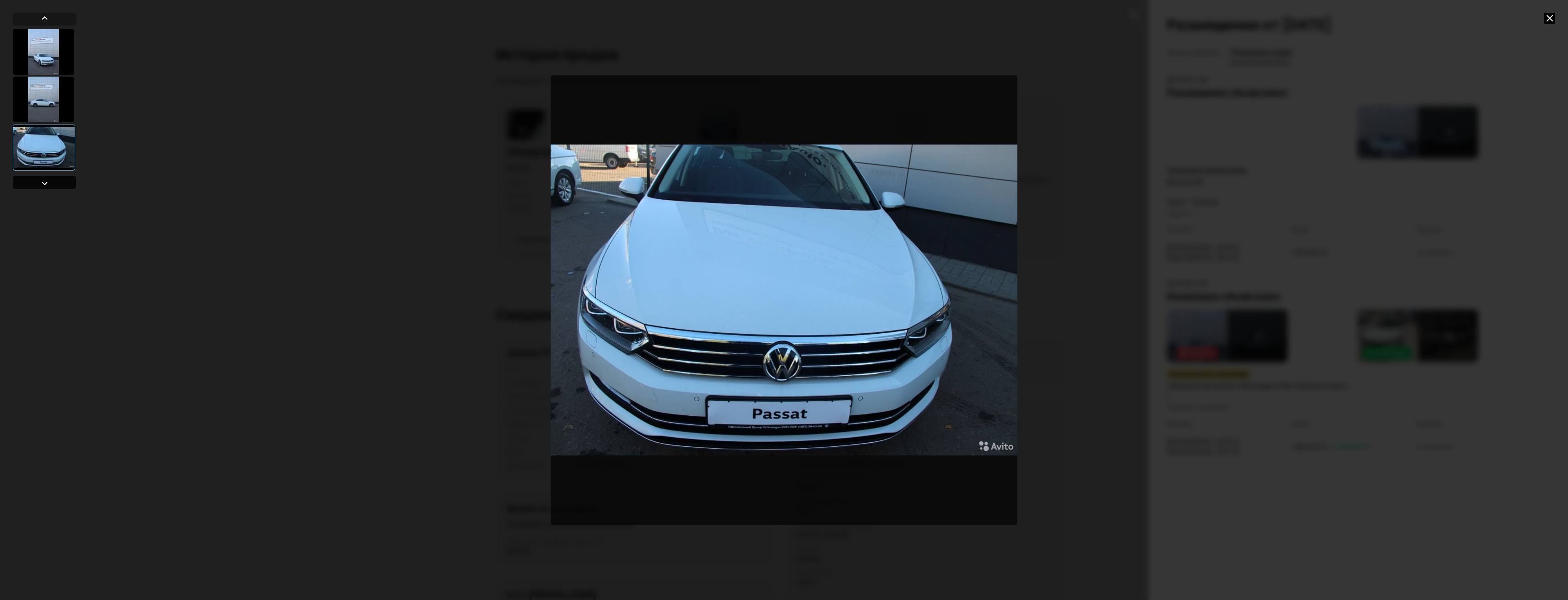
click at [46, 185] on div at bounding box center [44, 183] width 11 height 11
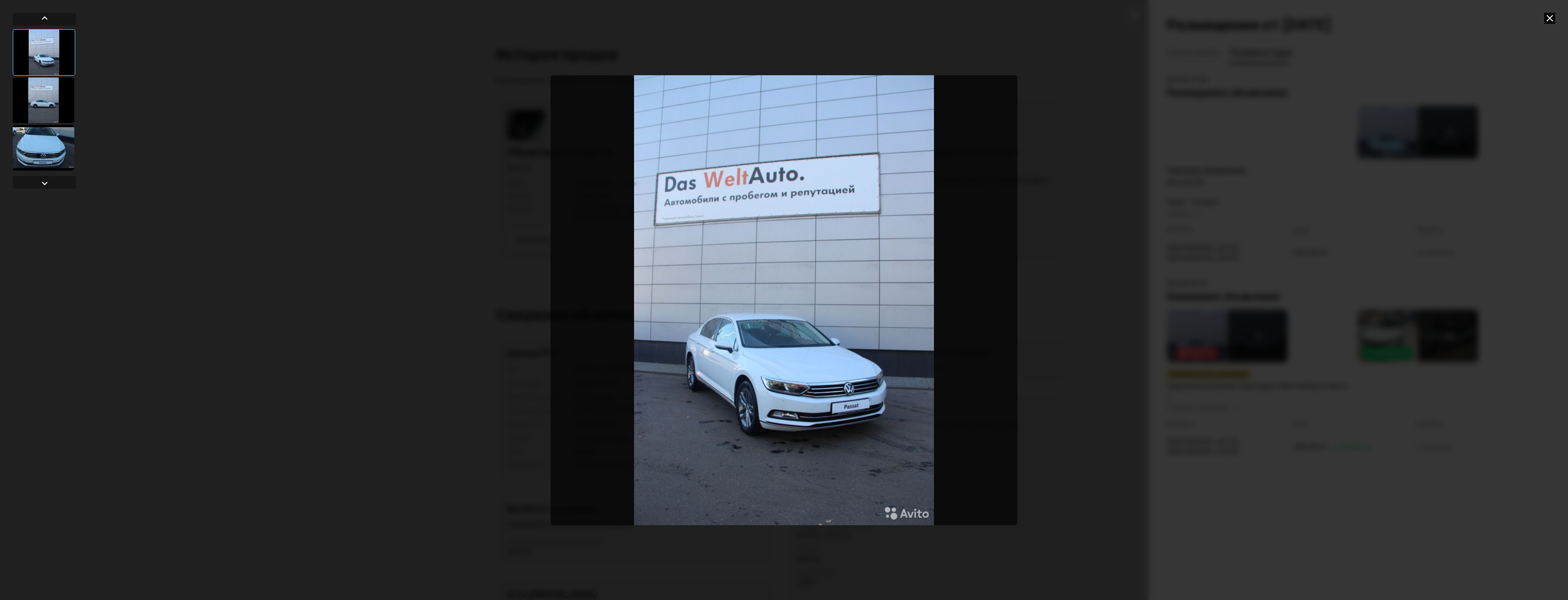
click at [1110, 208] on div at bounding box center [784, 300] width 1568 height 600
click at [1547, 16] on icon at bounding box center [1550, 18] width 11 height 11
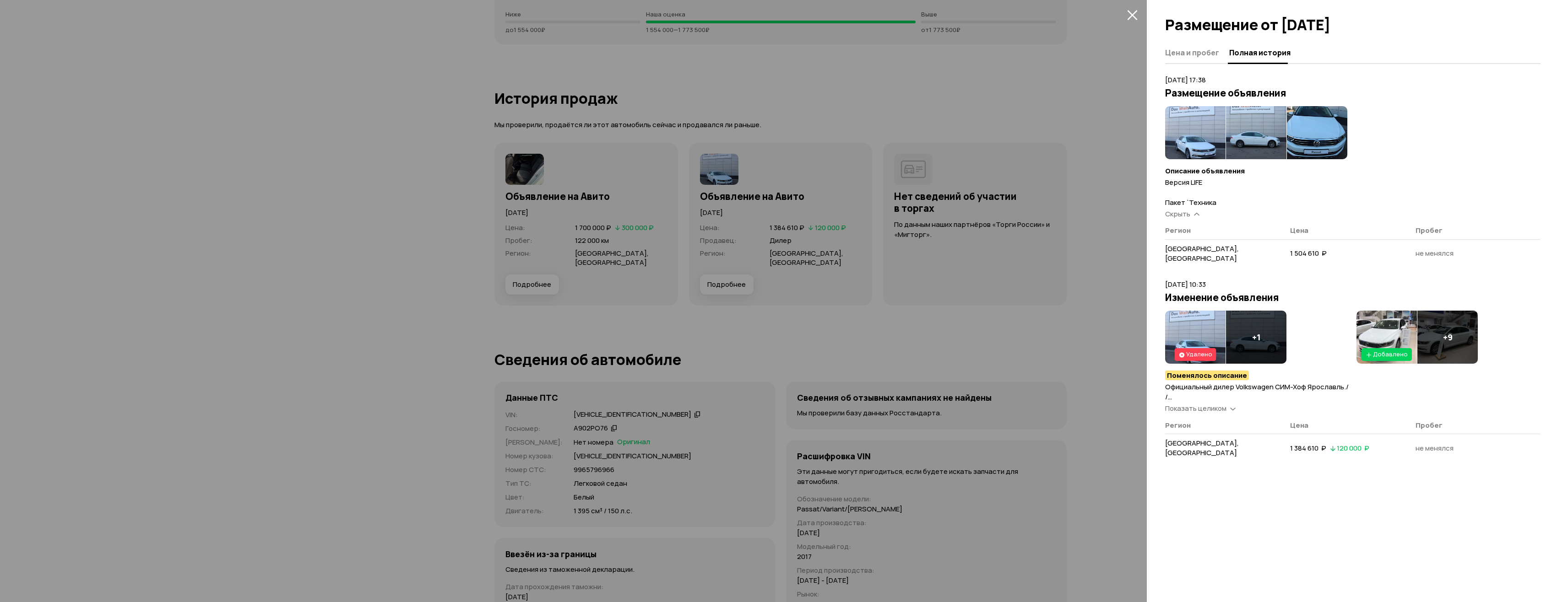
scroll to position [2380, 0]
click at [1199, 403] on span "Показать целиком" at bounding box center [1196, 408] width 61 height 10
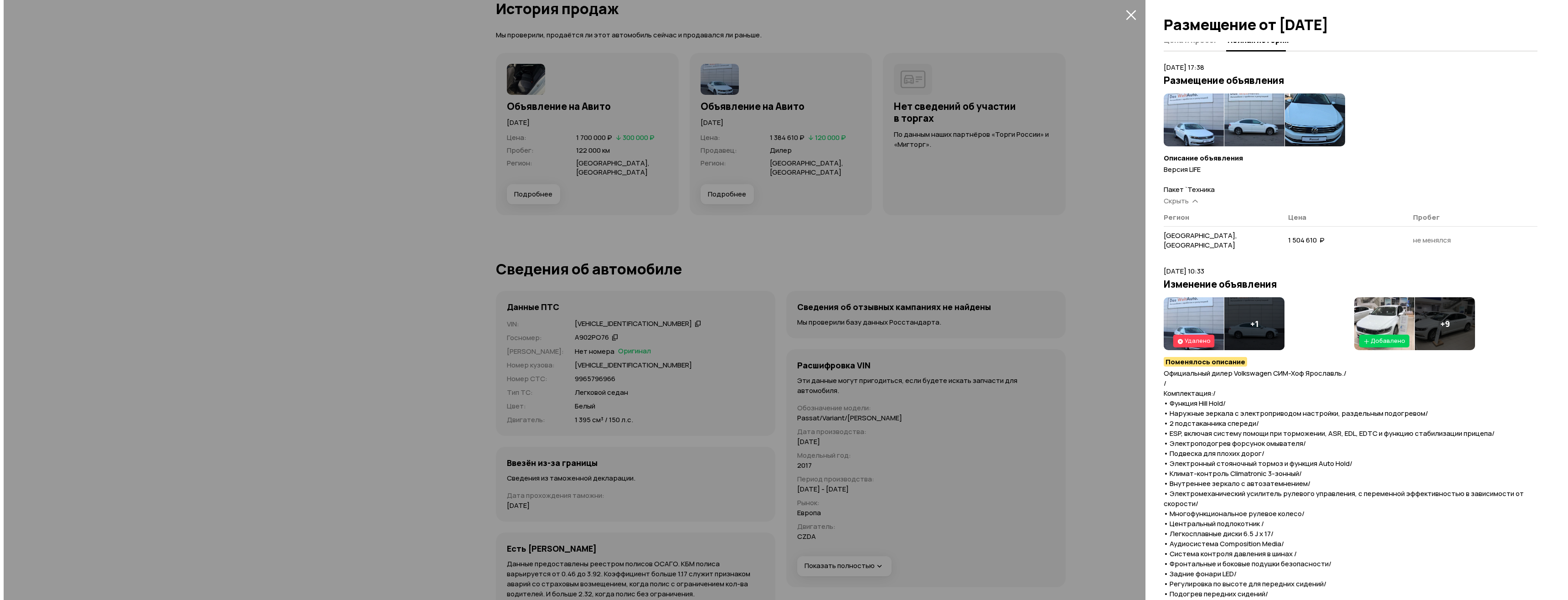
scroll to position [0, 0]
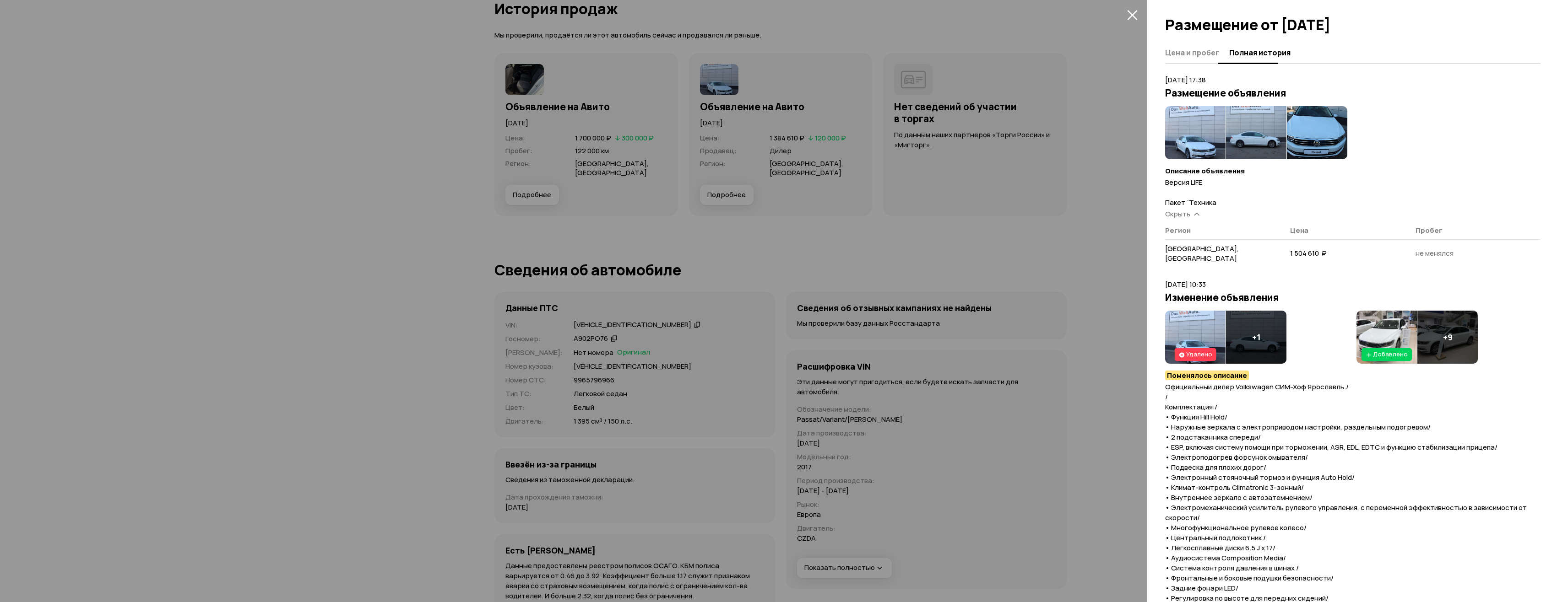
click at [1196, 56] on span "Цена и пробег" at bounding box center [1192, 53] width 54 height 9
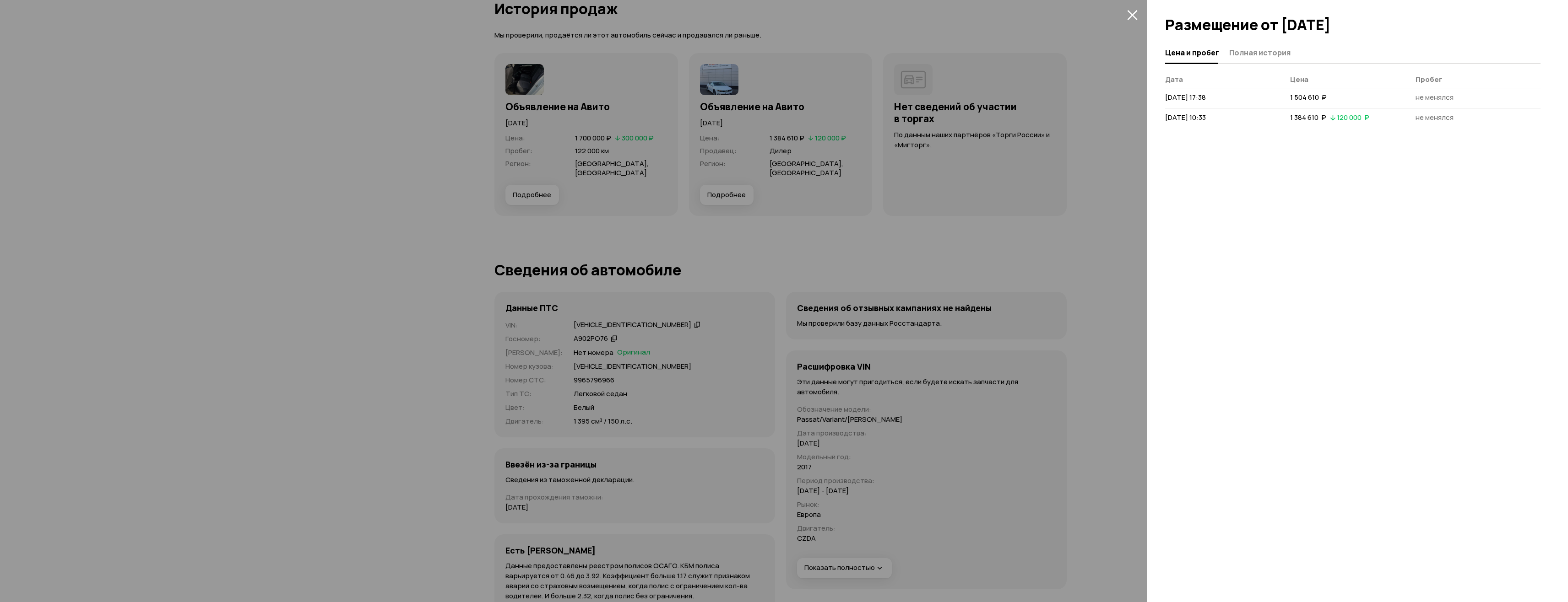
click at [1133, 13] on icon "закрыть" at bounding box center [1132, 15] width 10 height 10
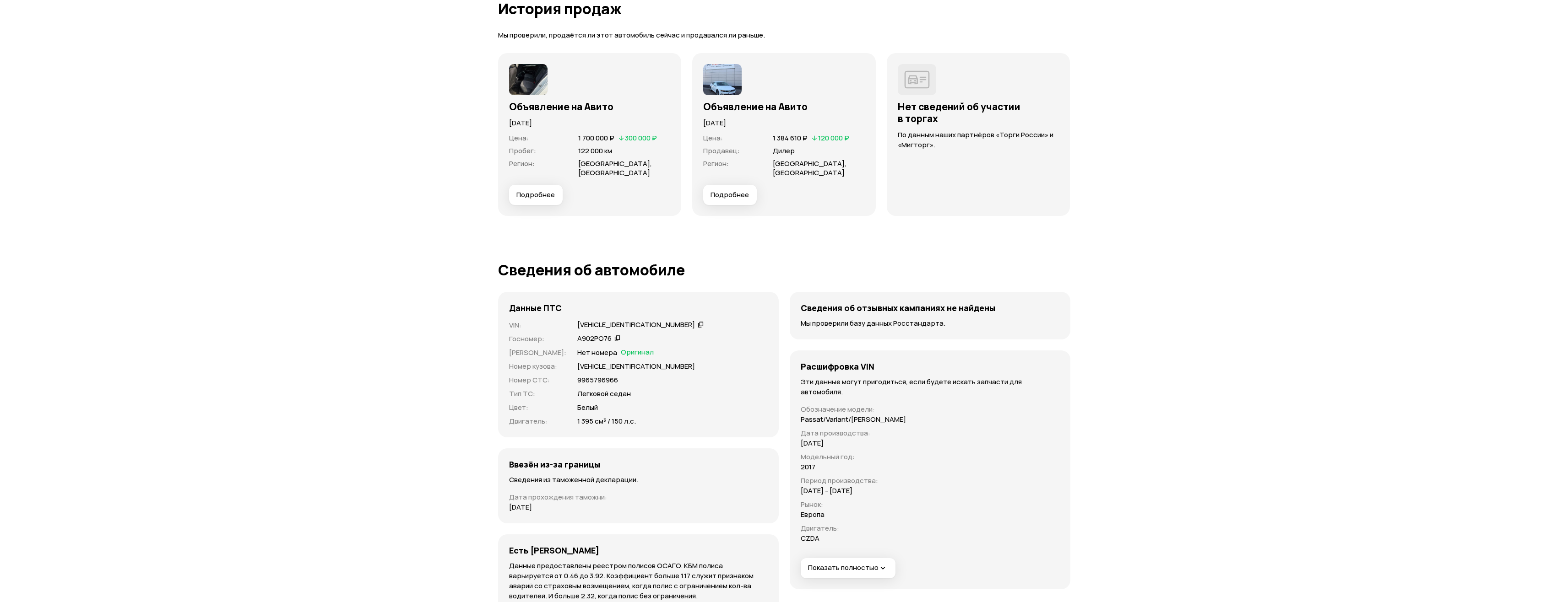
click at [540, 194] on span "Подробнее" at bounding box center [536, 195] width 39 height 9
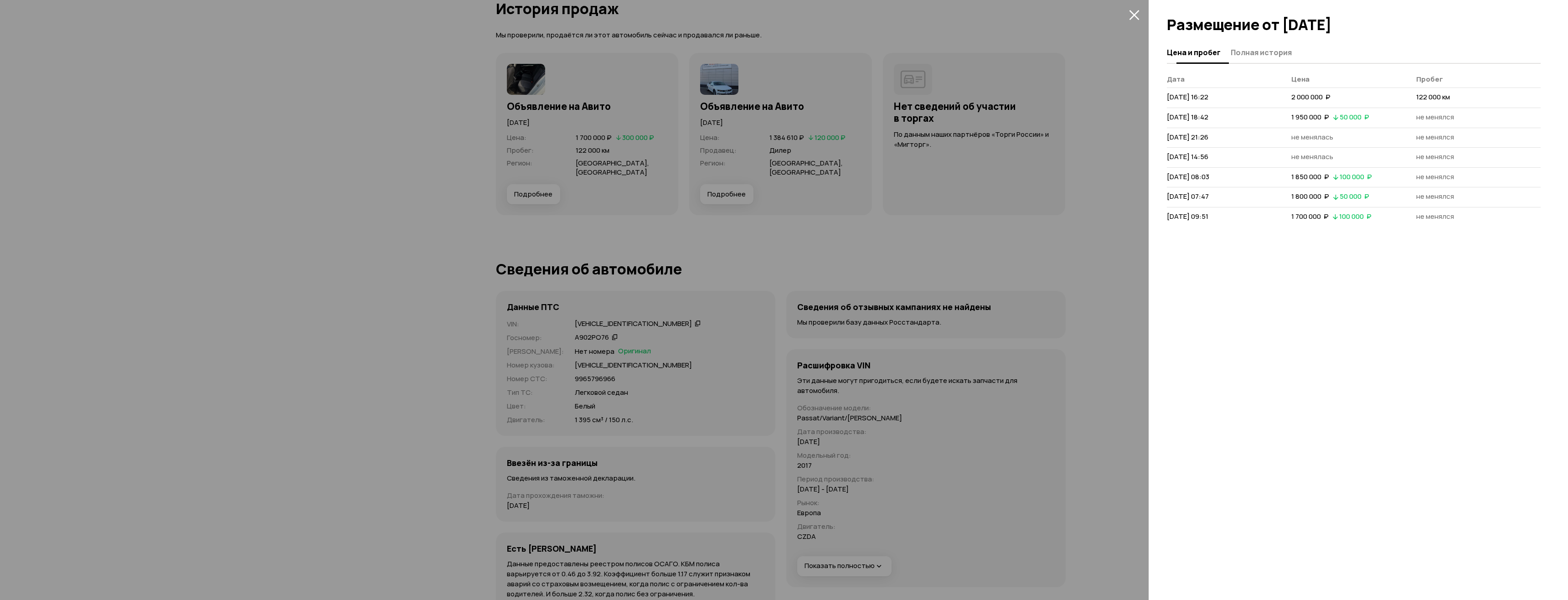
click at [1247, 49] on span "Полная история" at bounding box center [1261, 52] width 61 height 9
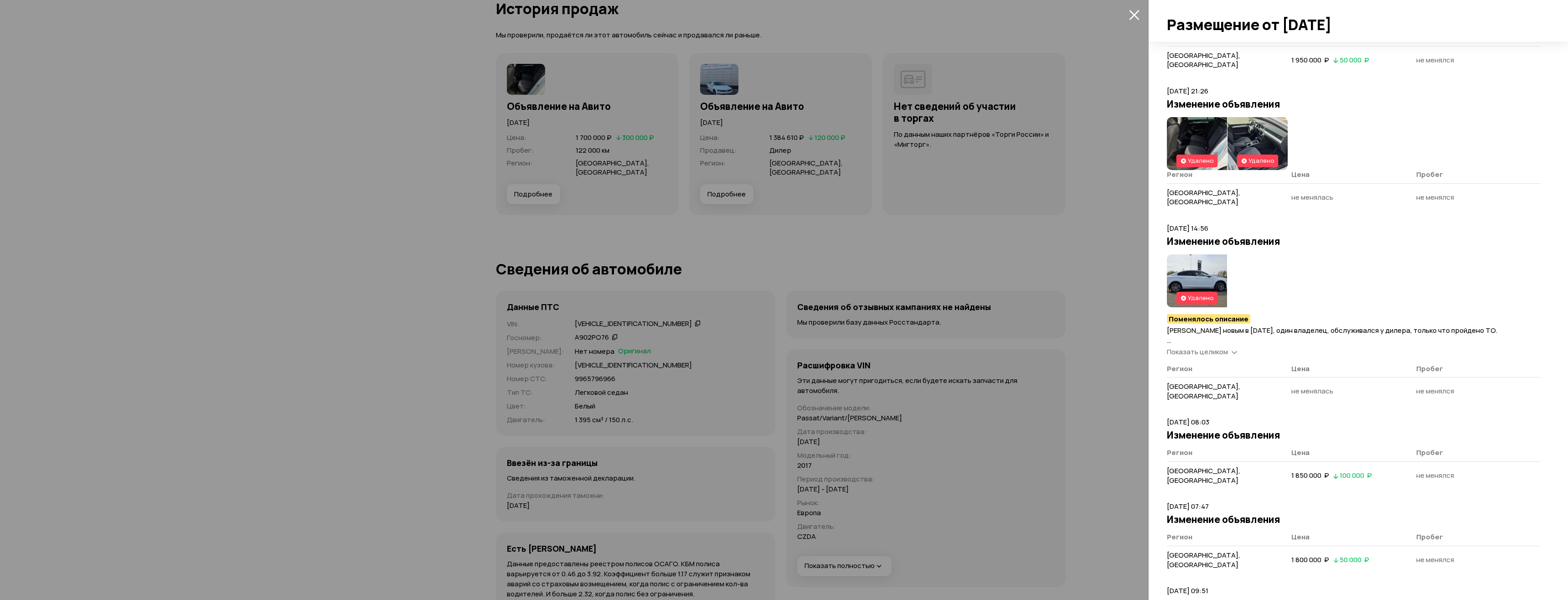
scroll to position [279, 0]
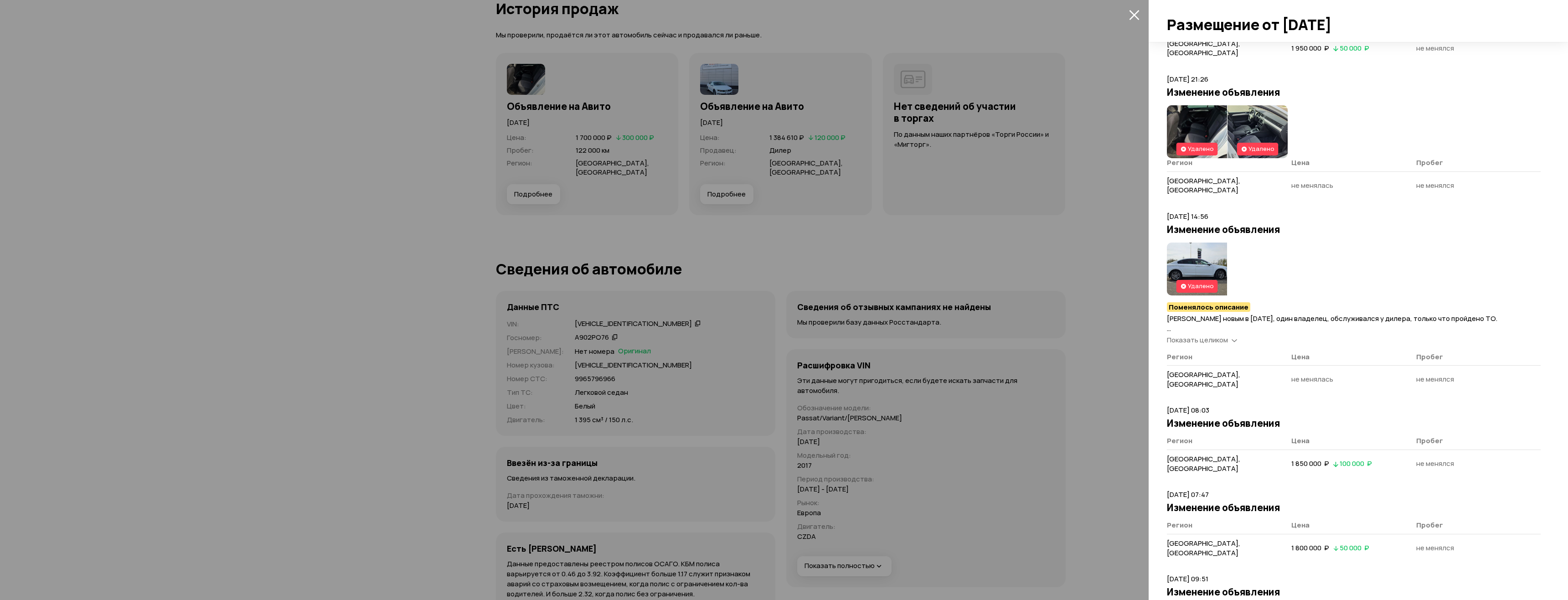
click at [1228, 335] on span "Показать целиком" at bounding box center [1197, 340] width 61 height 10
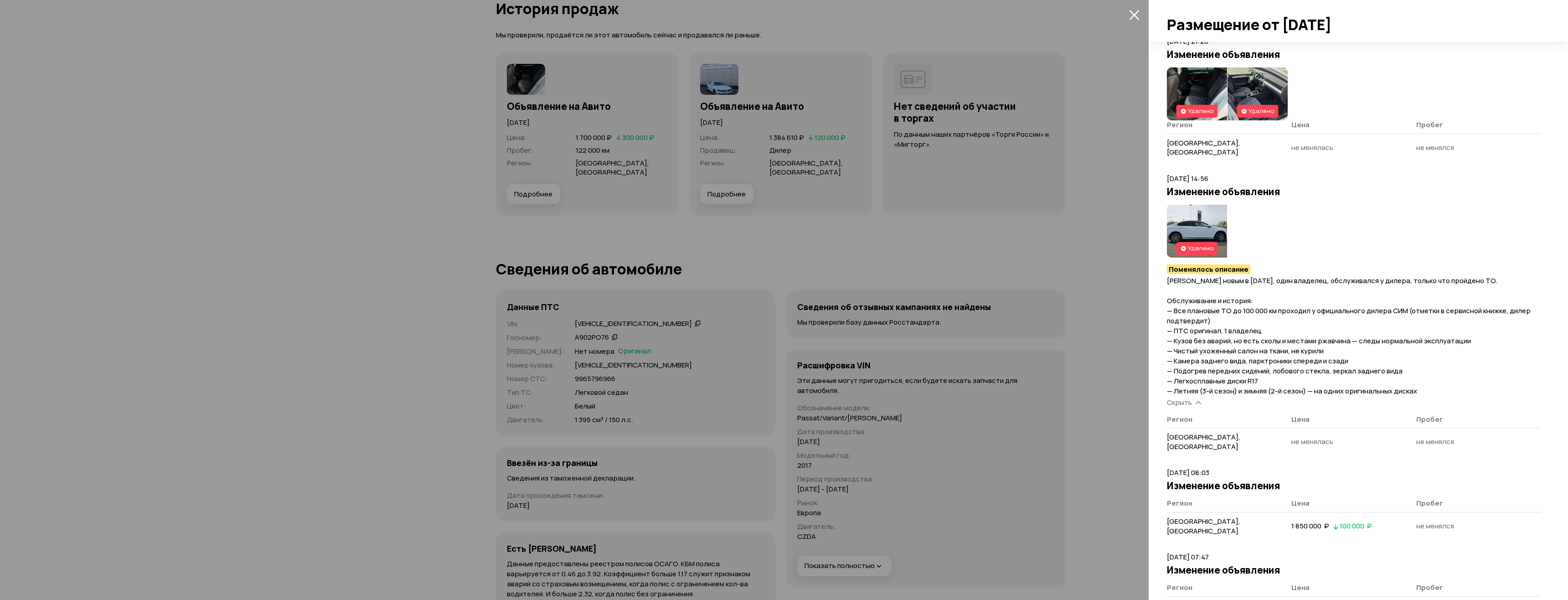
scroll to position [288, 0]
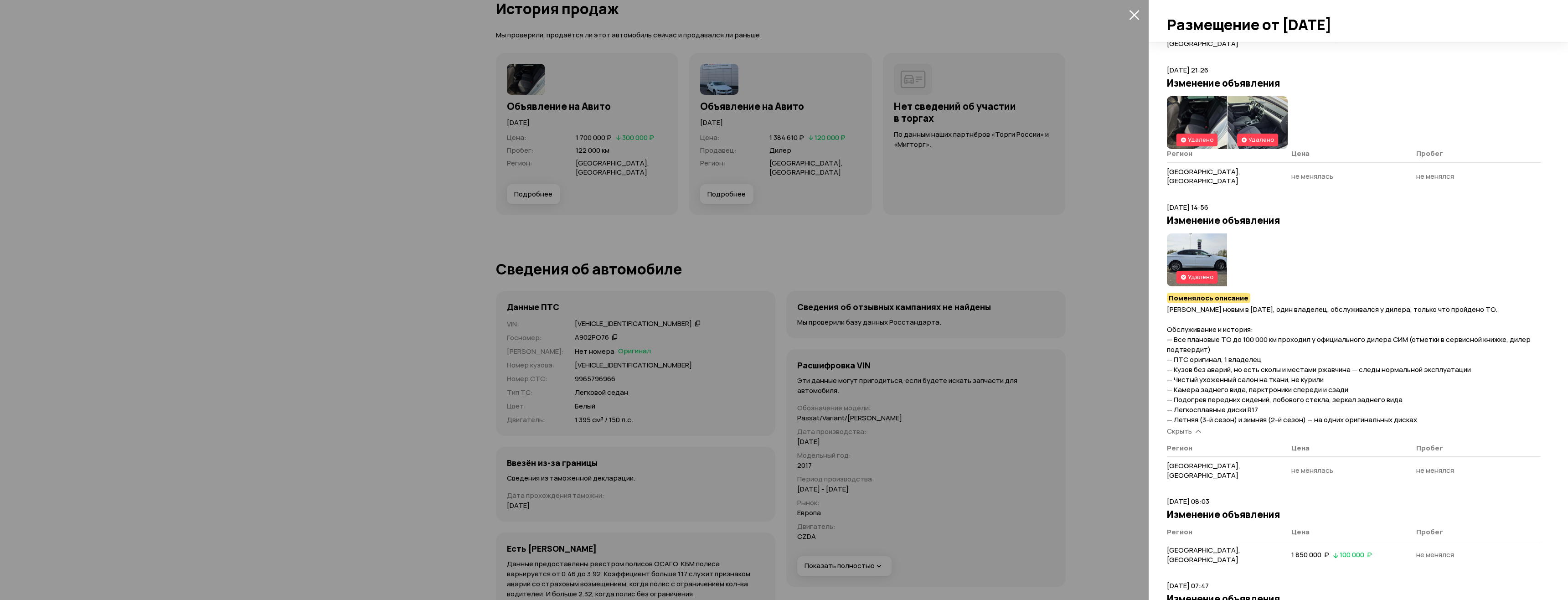
click at [1192, 427] on div "Скрыть" at bounding box center [1184, 432] width 38 height 10
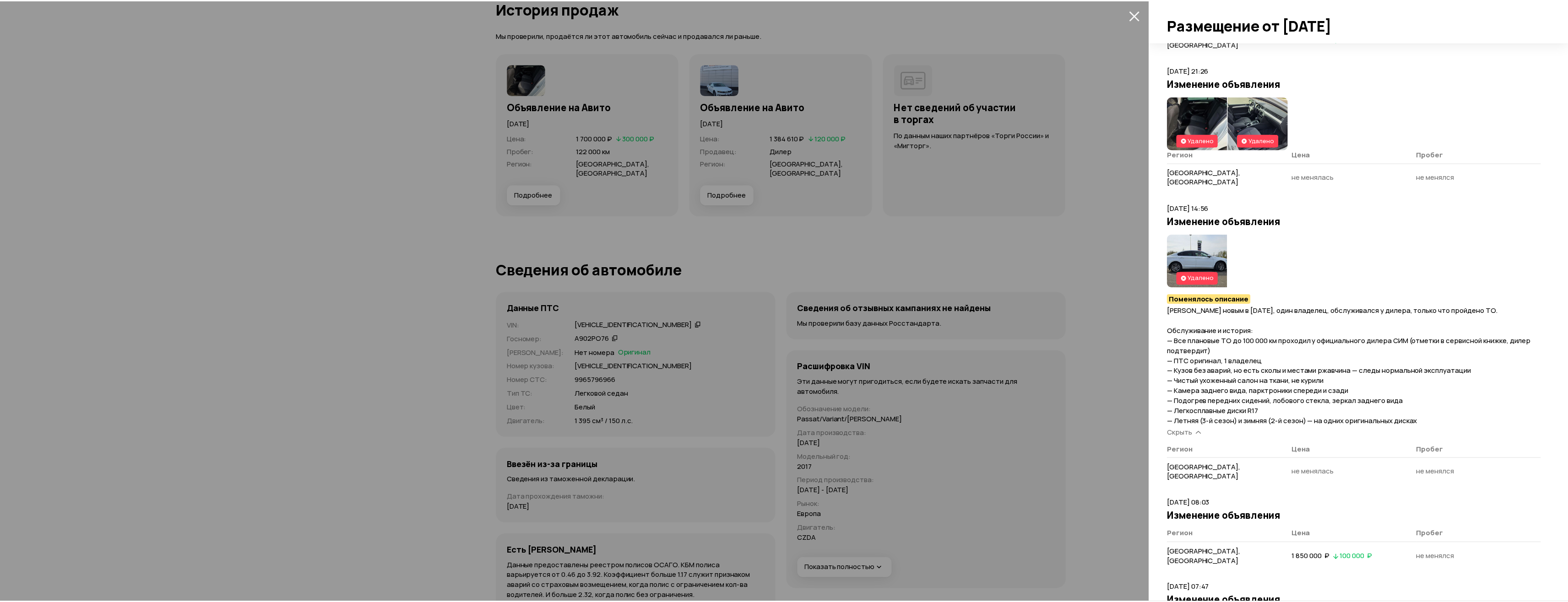
scroll to position [280, 0]
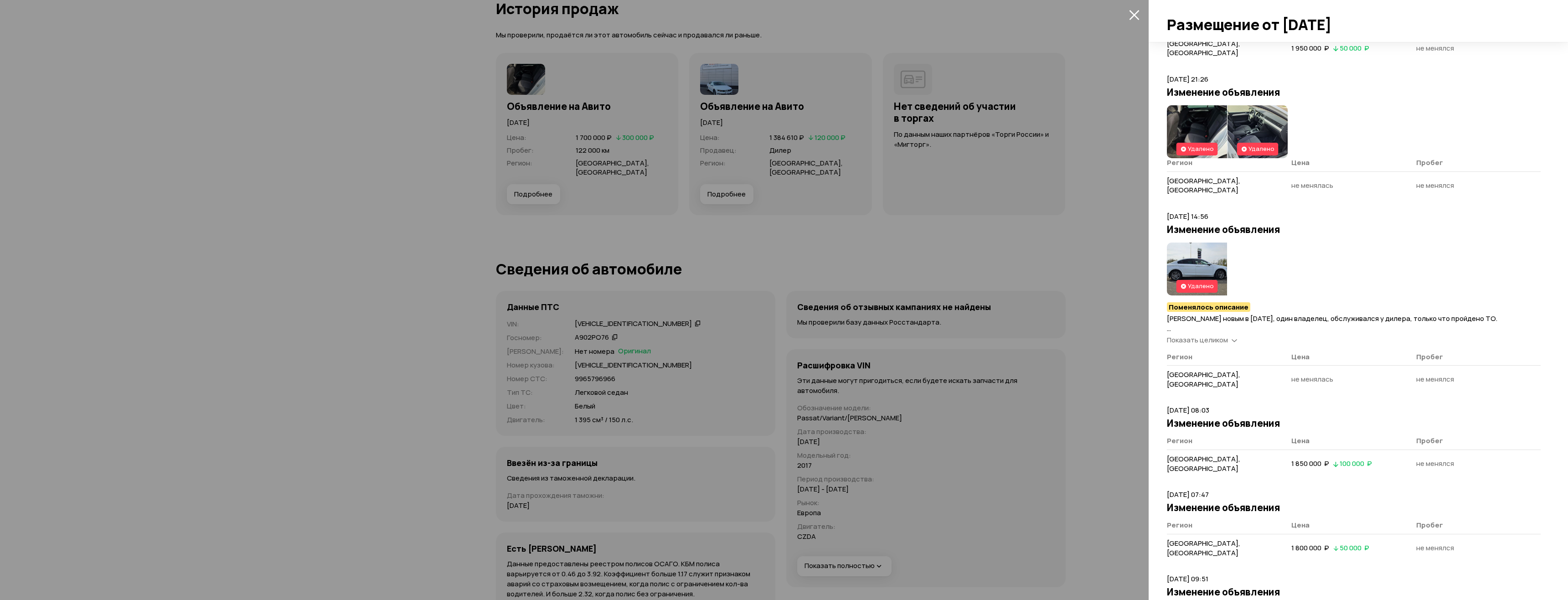
click at [1122, 292] on div at bounding box center [784, 300] width 1568 height 600
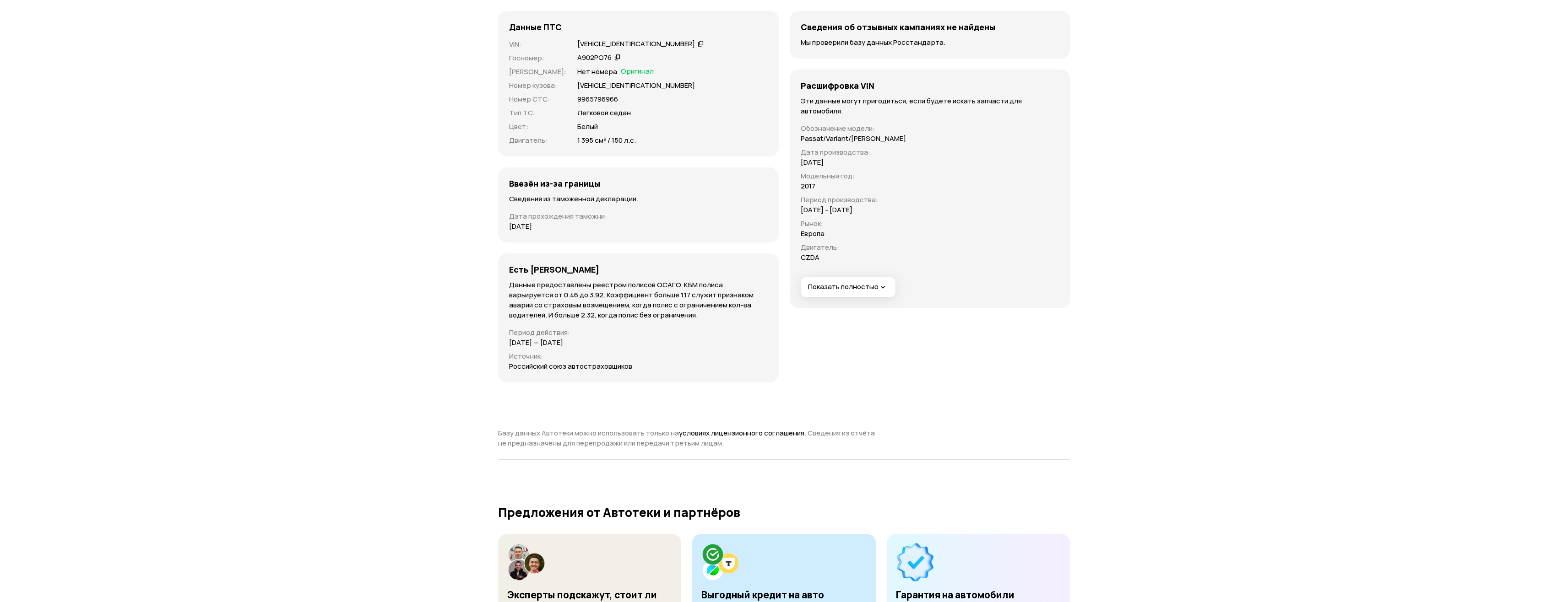
scroll to position [2792, 0]
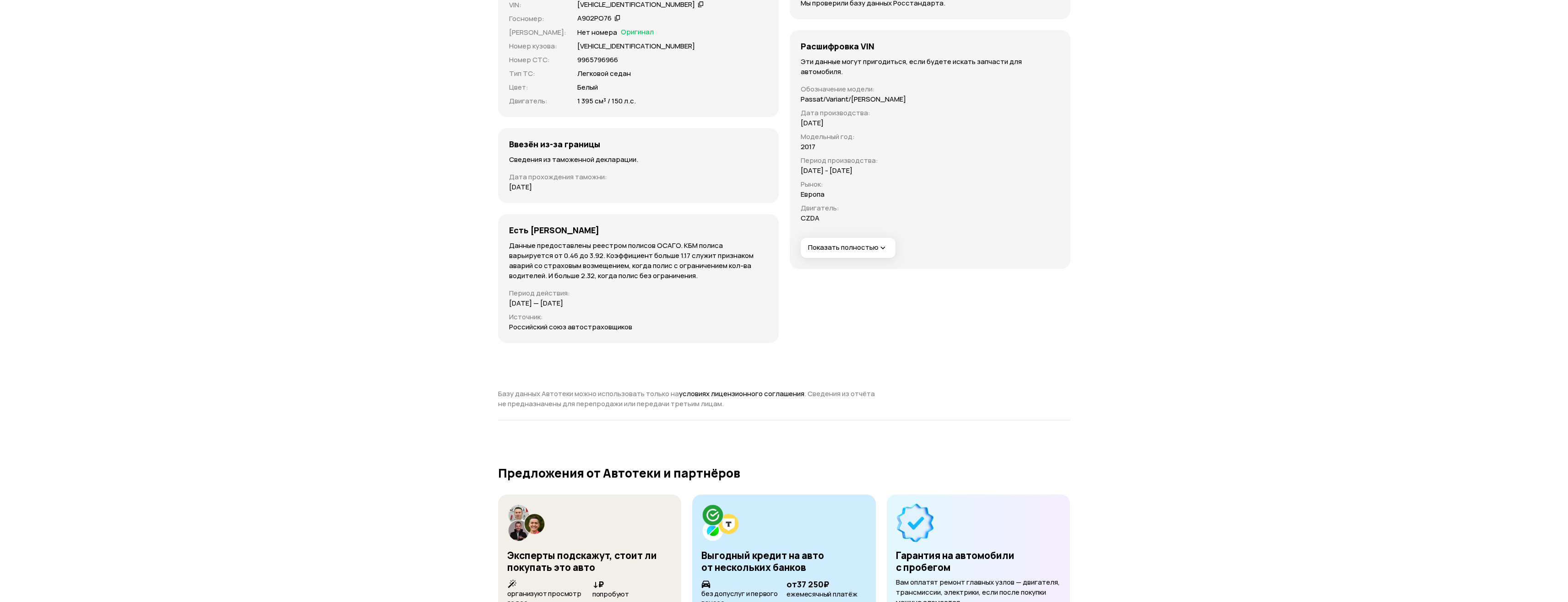
click at [855, 247] on span "Показать полностью" at bounding box center [848, 248] width 79 height 10
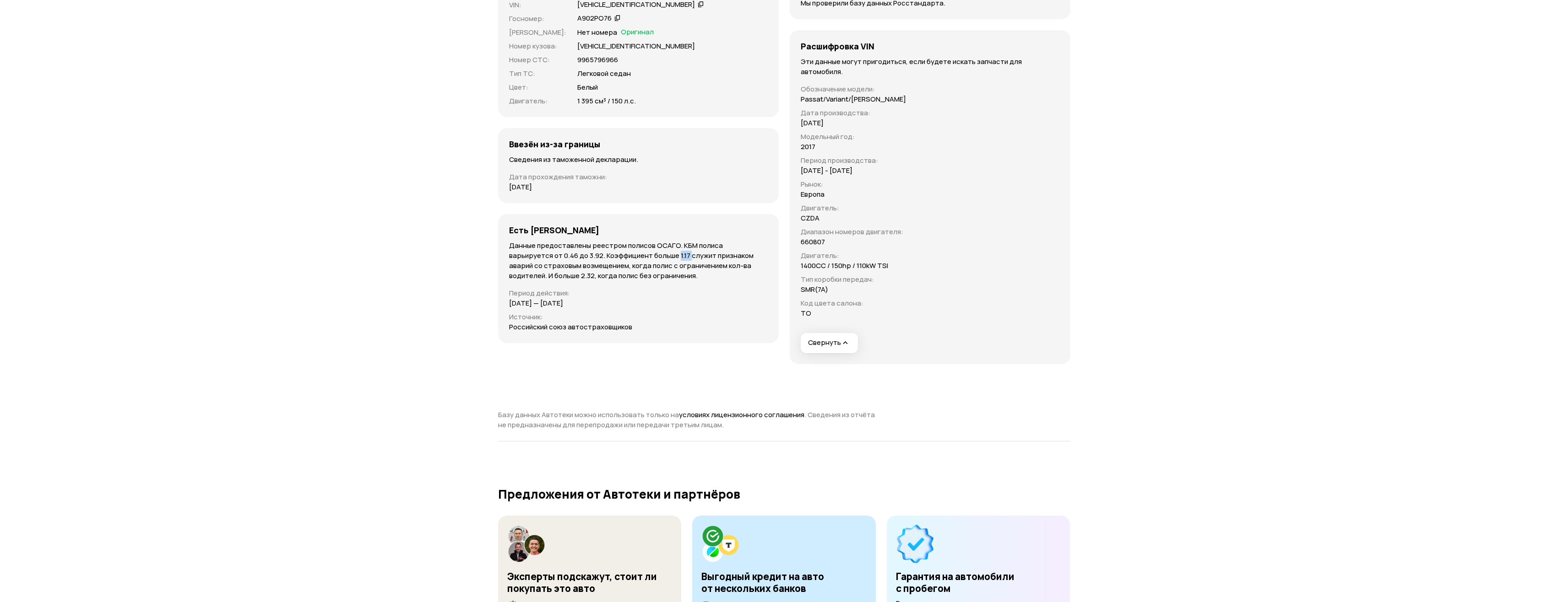
drag, startPoint x: 634, startPoint y: 256, endPoint x: 645, endPoint y: 254, distance: 11.2
click at [645, 254] on p "Данные предоставлены реестром полисов ОСАГО. КБМ полиса варьируется от 0.46 до …" at bounding box center [638, 261] width 259 height 40
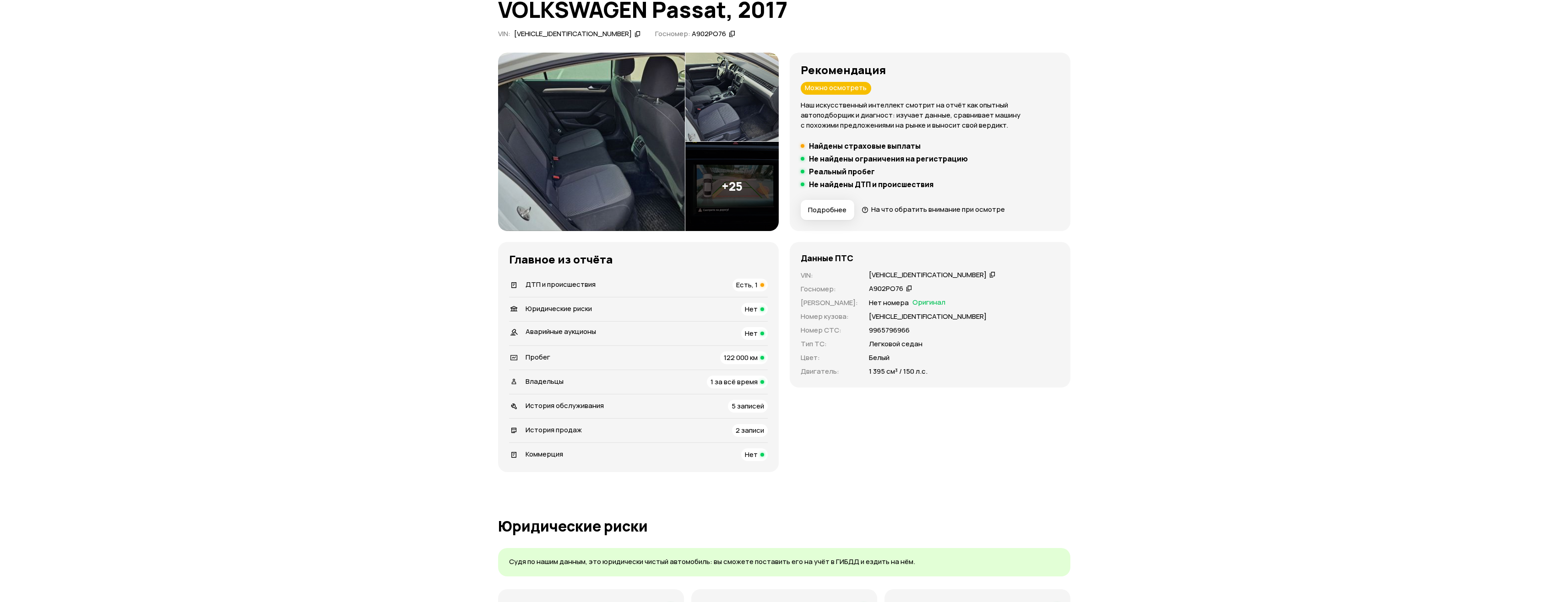
scroll to position [46, 0]
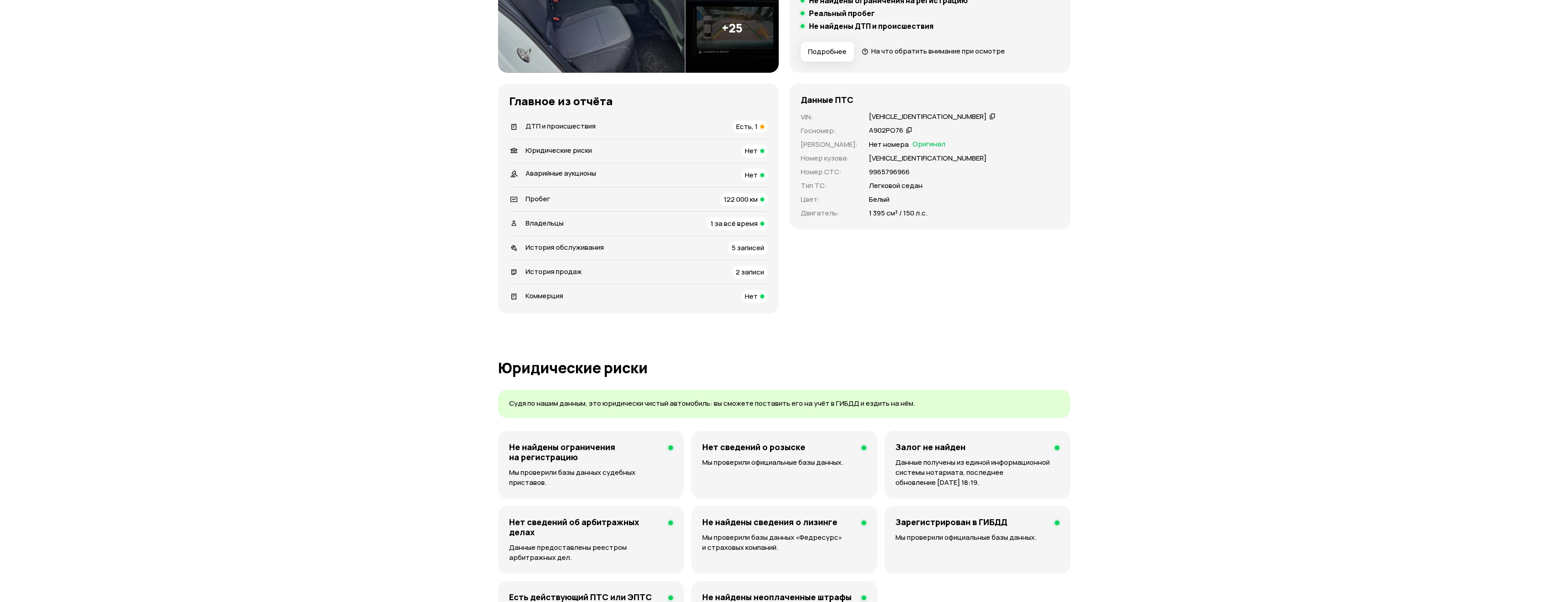
click at [559, 245] on span "История обслуживания" at bounding box center [565, 248] width 78 height 10
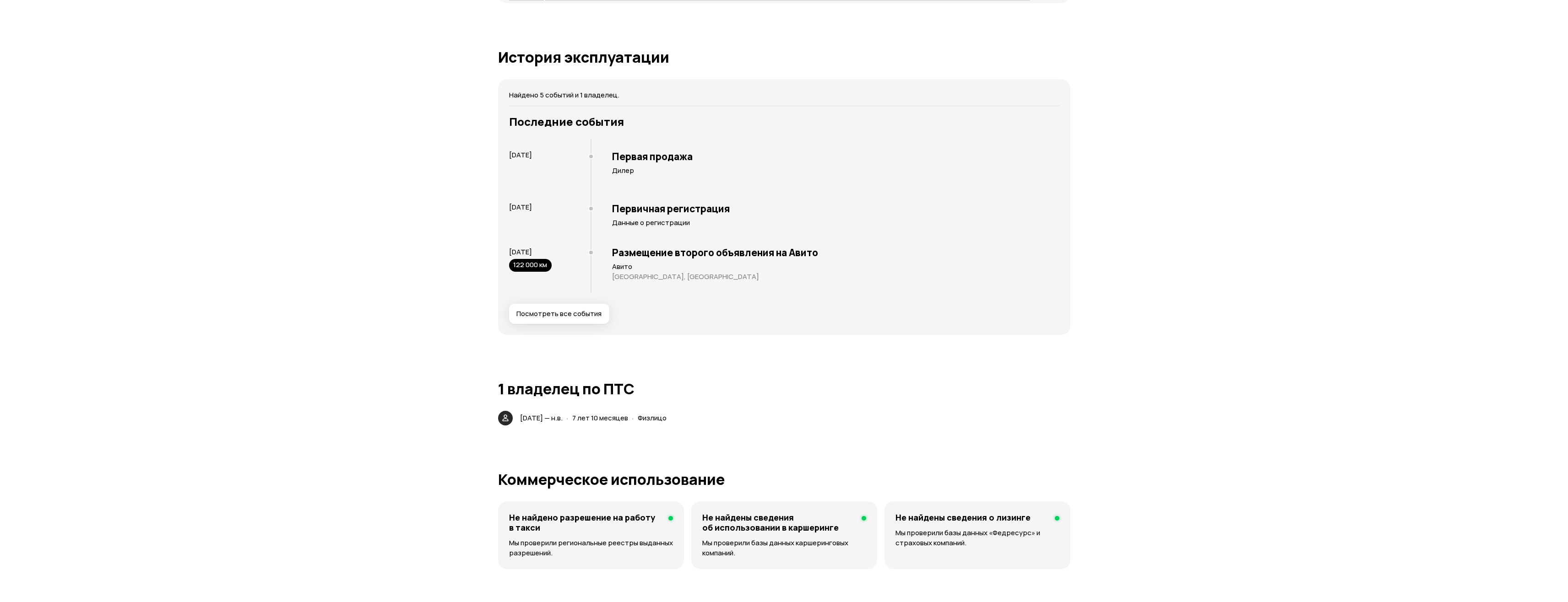
scroll to position [1749, 0]
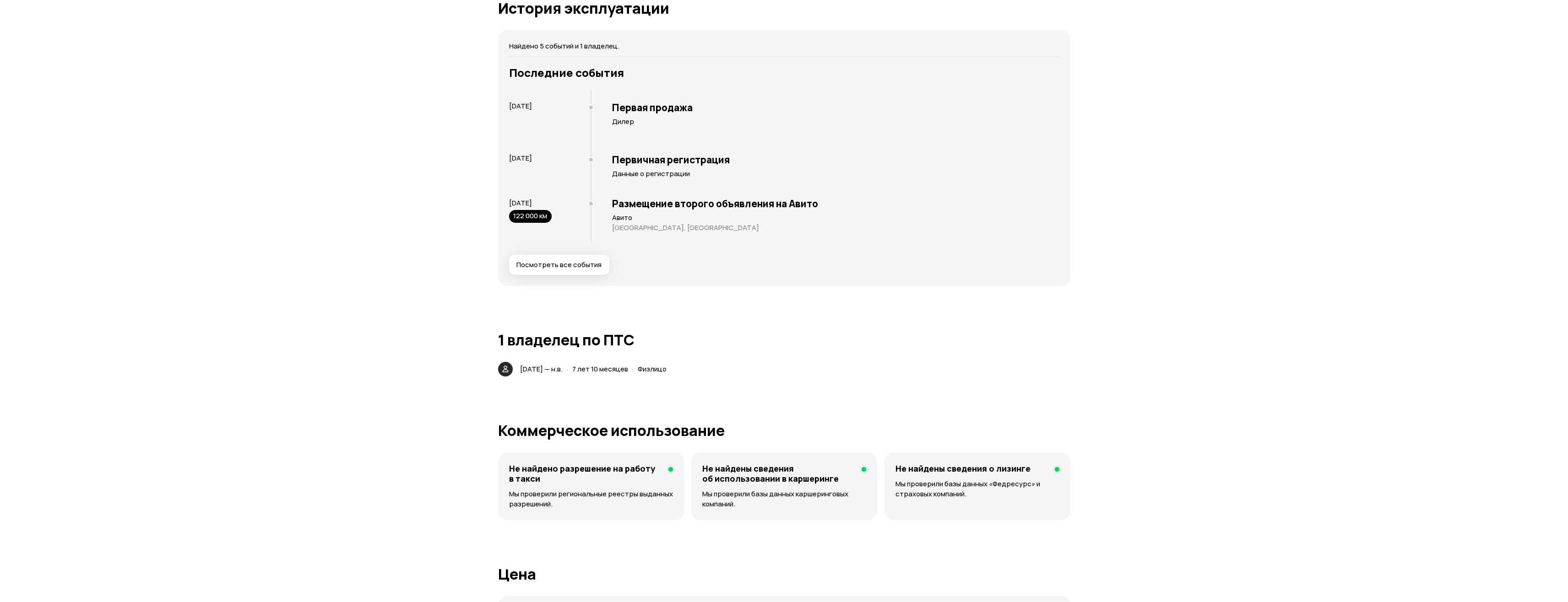
click at [566, 267] on span "Посмотреть все события" at bounding box center [559, 265] width 85 height 9
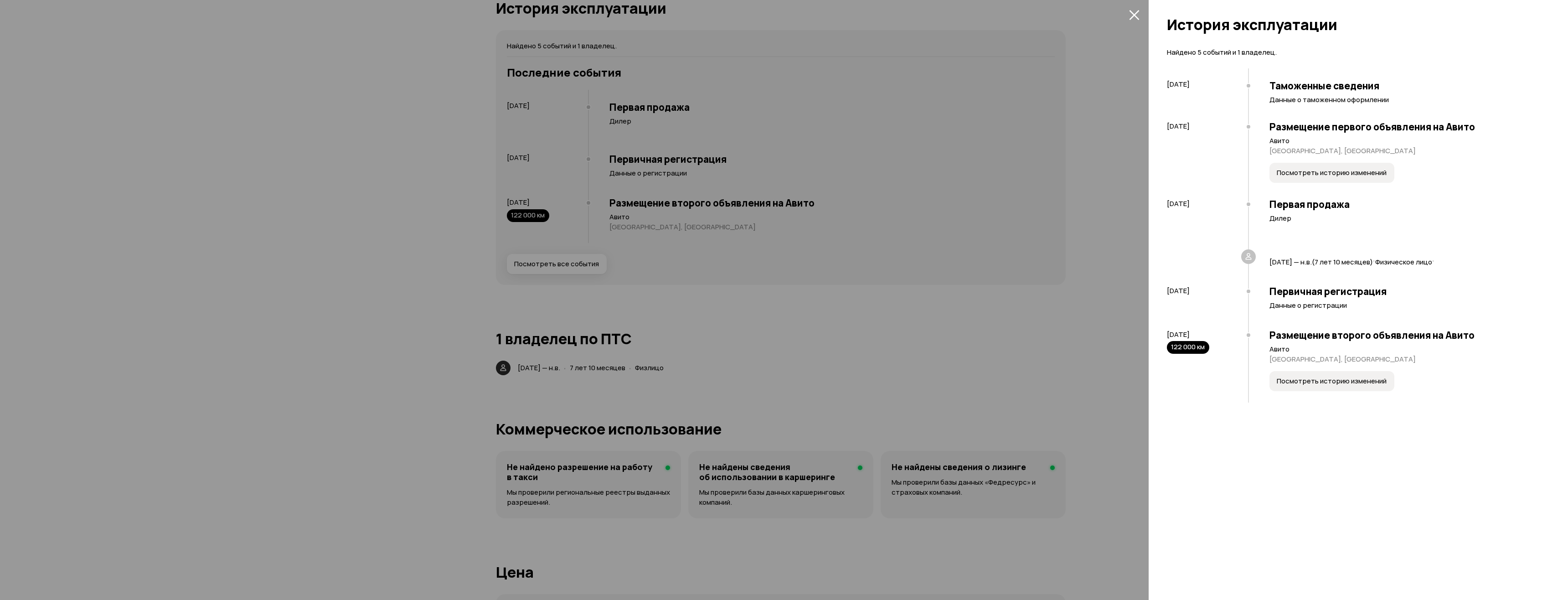
click at [1110, 321] on div at bounding box center [784, 300] width 1568 height 600
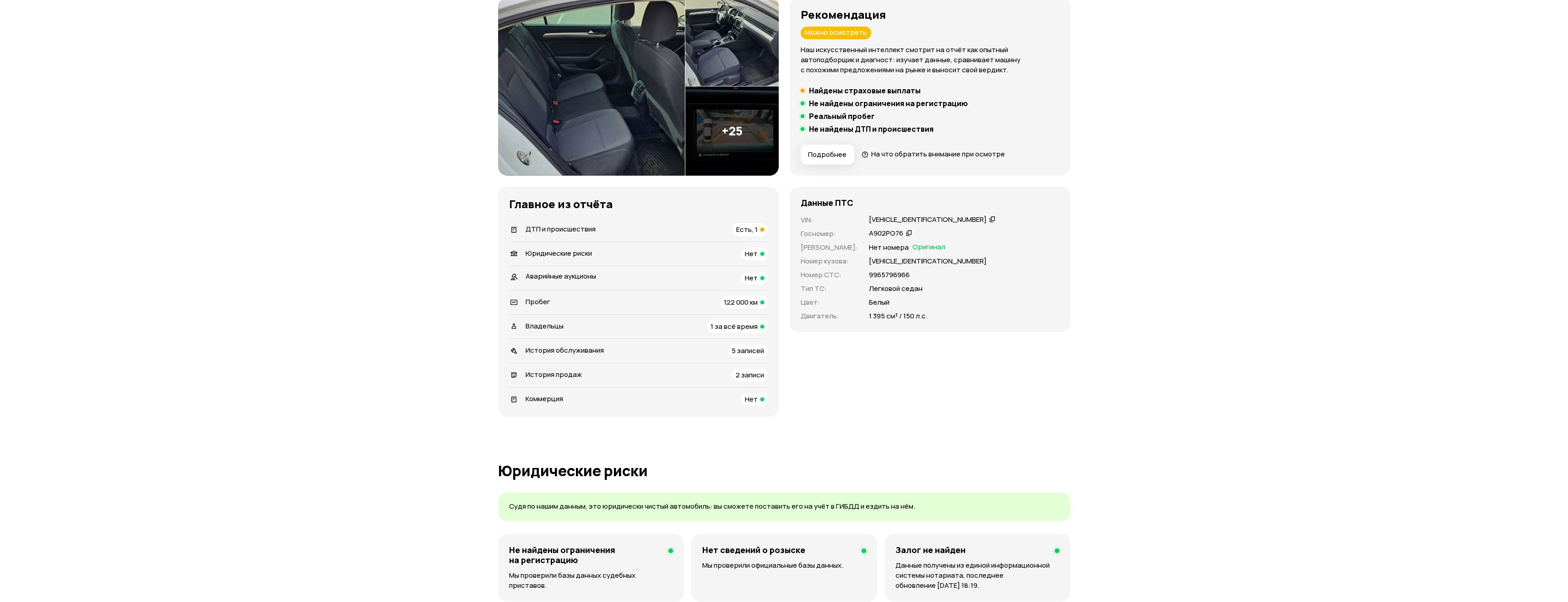
scroll to position [120, 0]
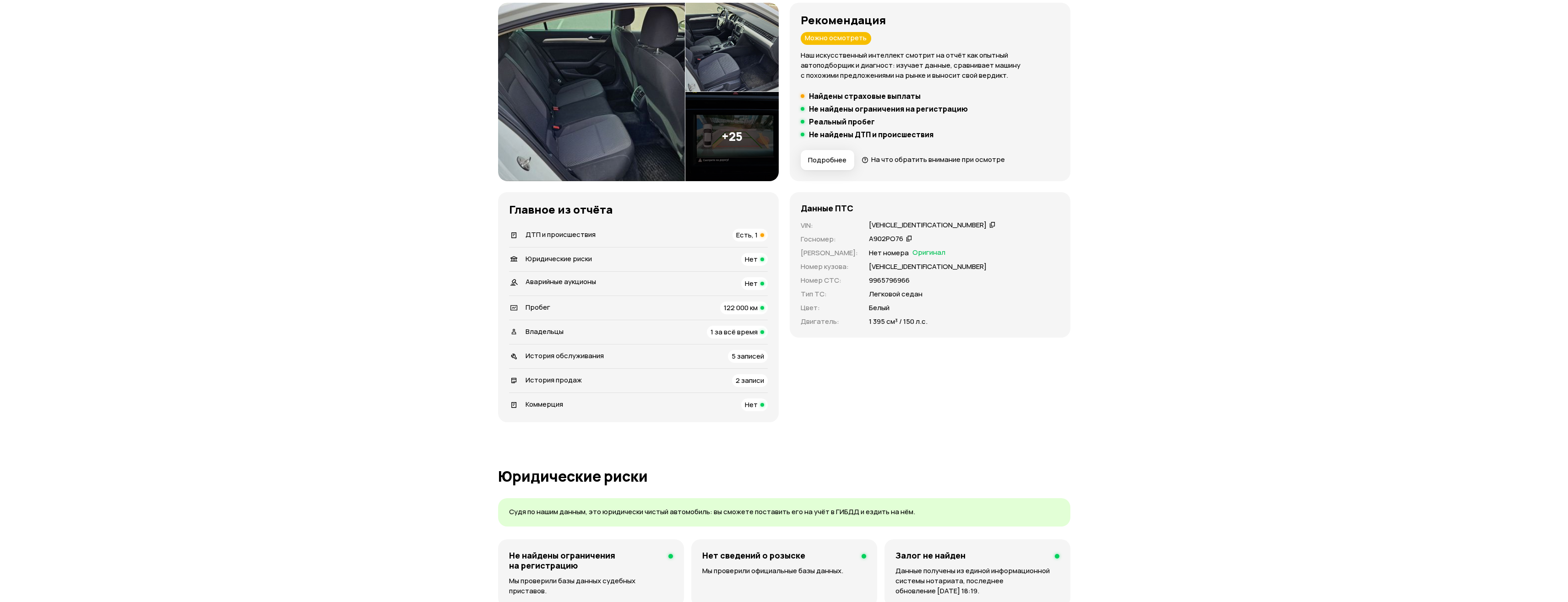
click at [751, 233] on span "Есть, 1" at bounding box center [746, 235] width 21 height 10
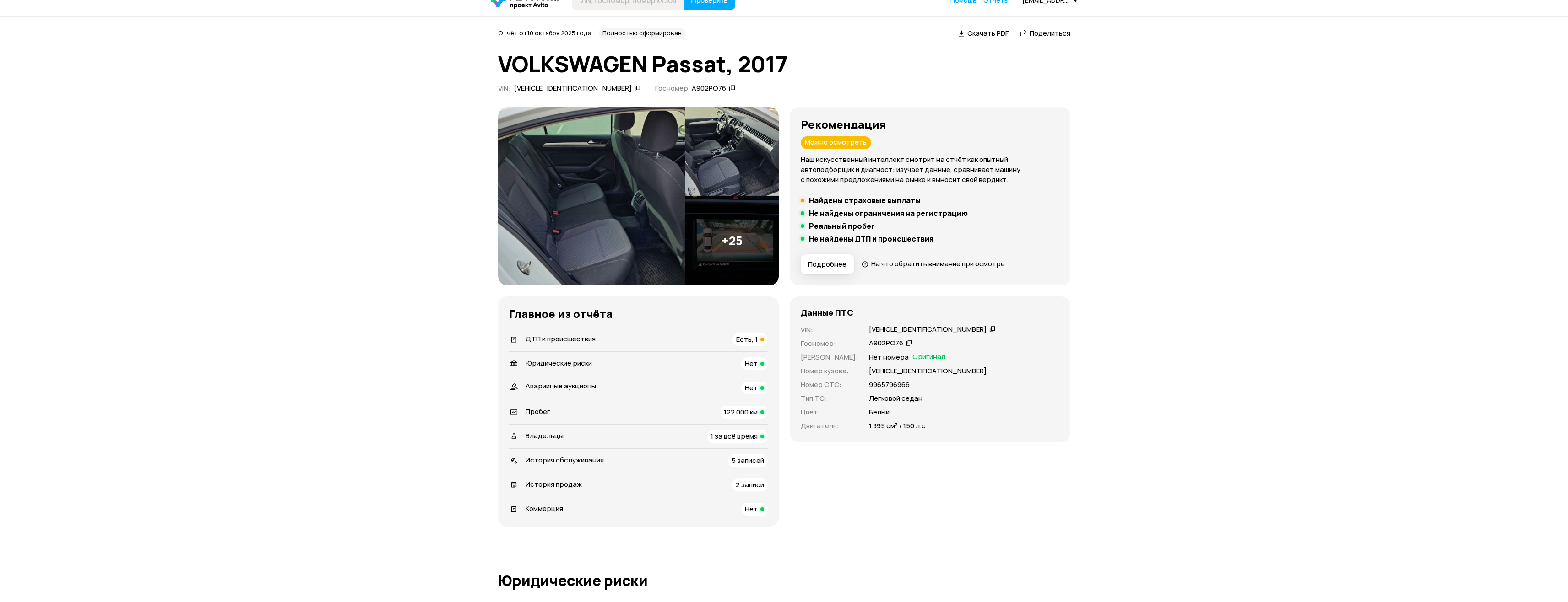
scroll to position [0, 0]
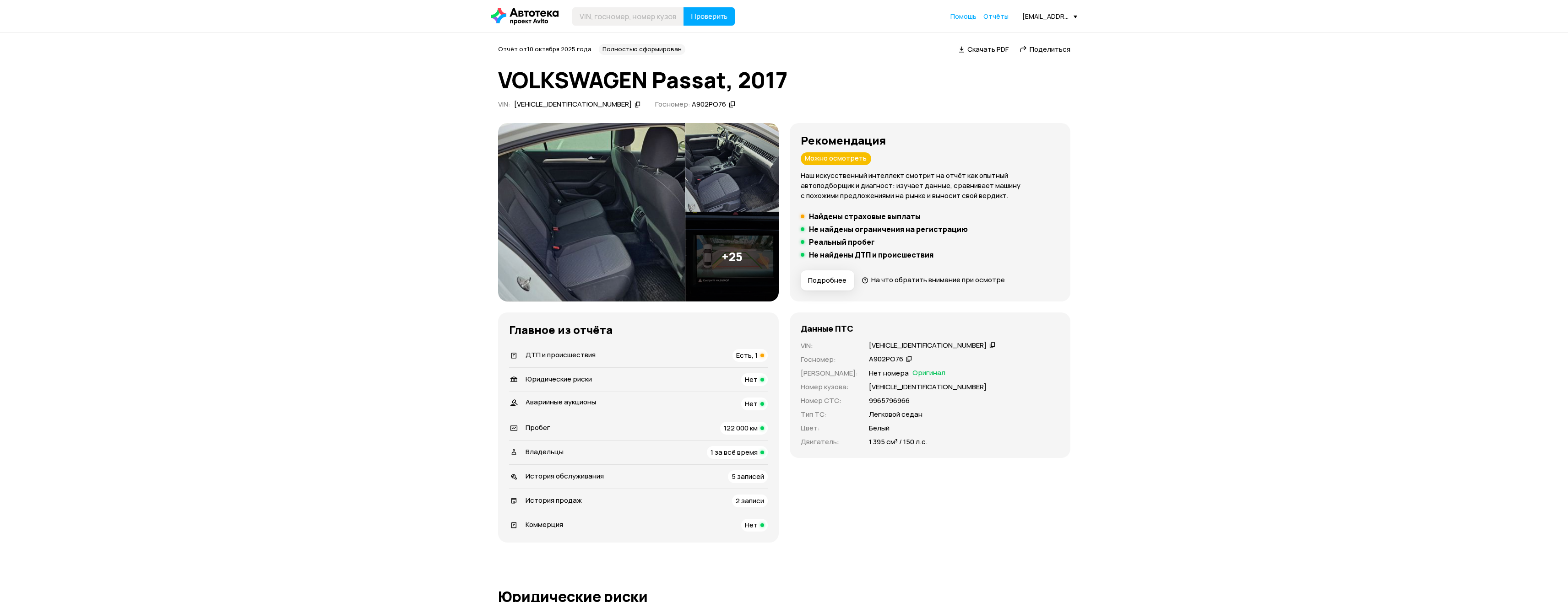
click at [996, 46] on span "Скачать PDF" at bounding box center [987, 50] width 41 height 10
click at [639, 221] on img at bounding box center [592, 212] width 187 height 178
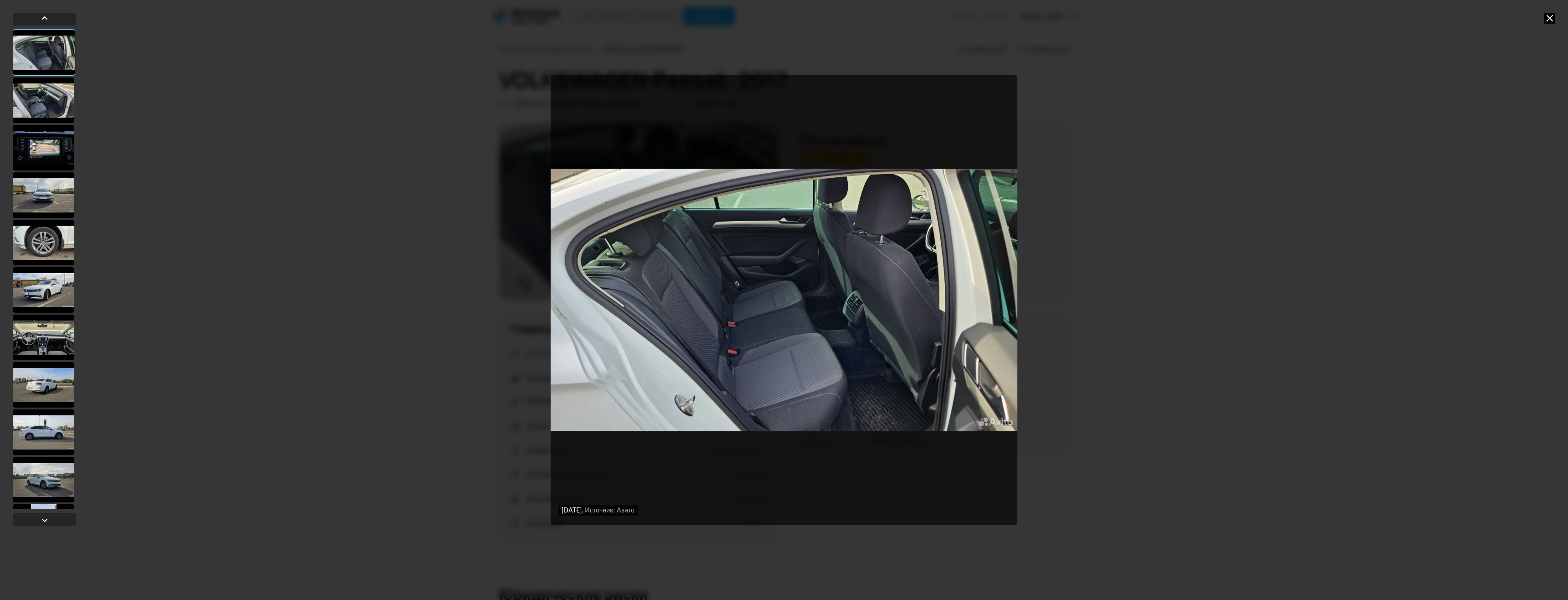
click at [54, 99] on div at bounding box center [43, 100] width 61 height 46
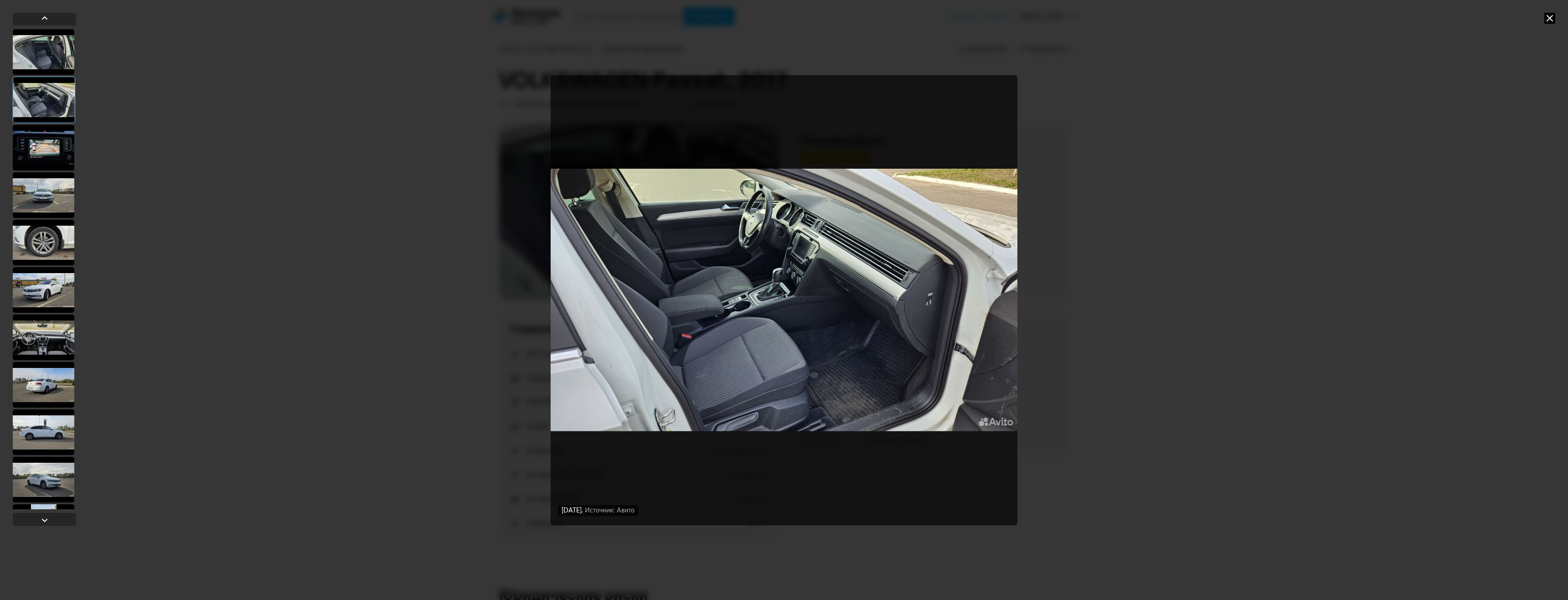
click at [51, 145] on div at bounding box center [43, 147] width 61 height 46
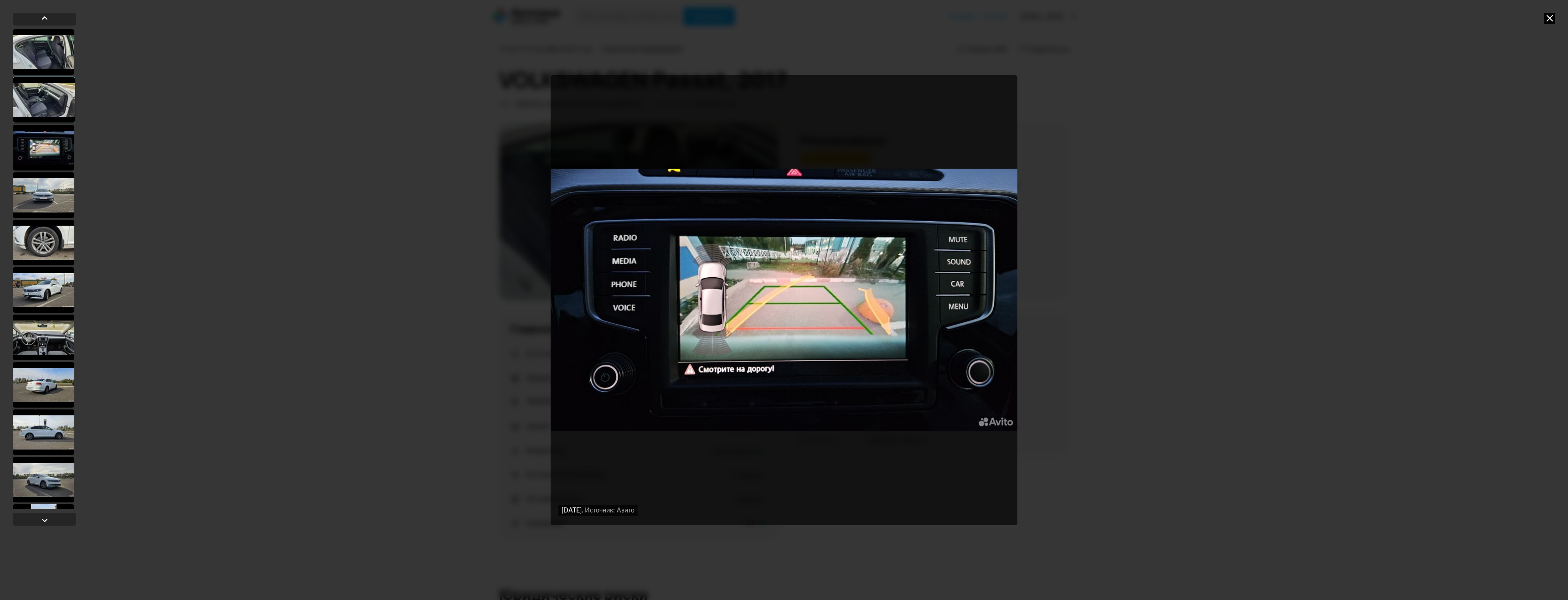
click at [50, 178] on div at bounding box center [43, 195] width 61 height 46
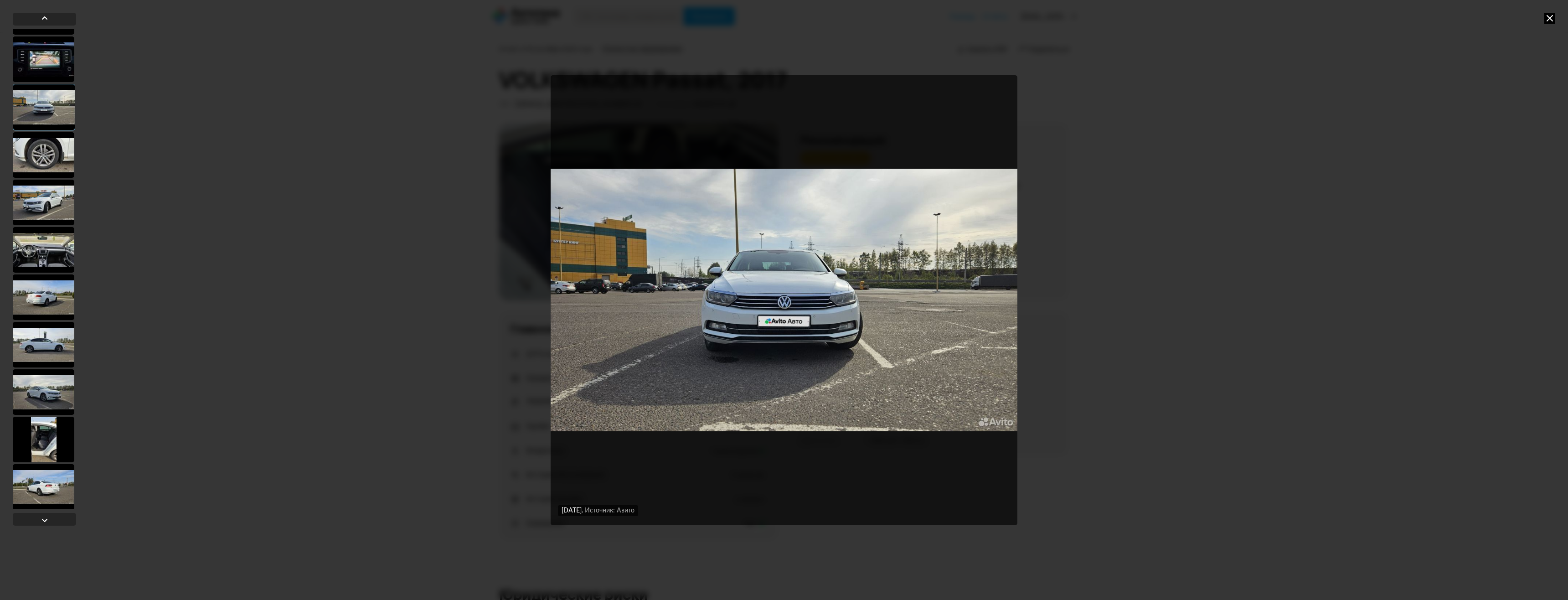
scroll to position [91, 0]
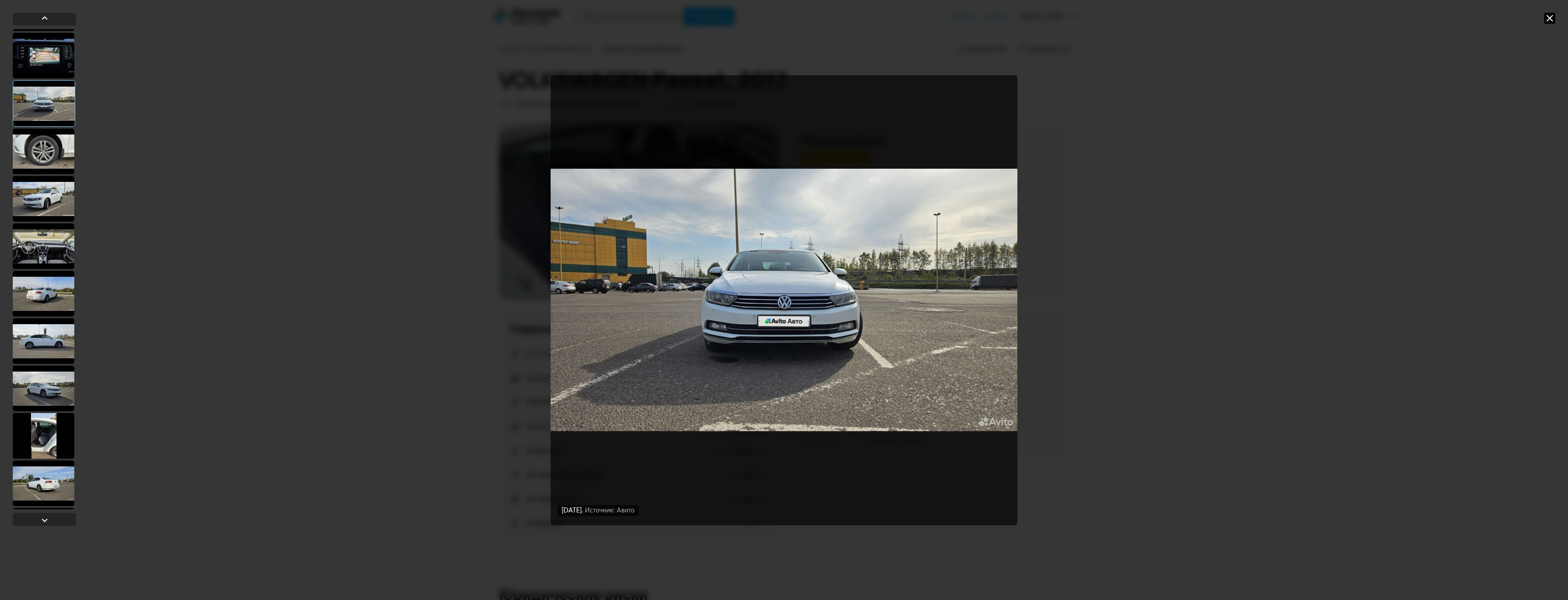
click at [43, 194] on div at bounding box center [43, 199] width 61 height 46
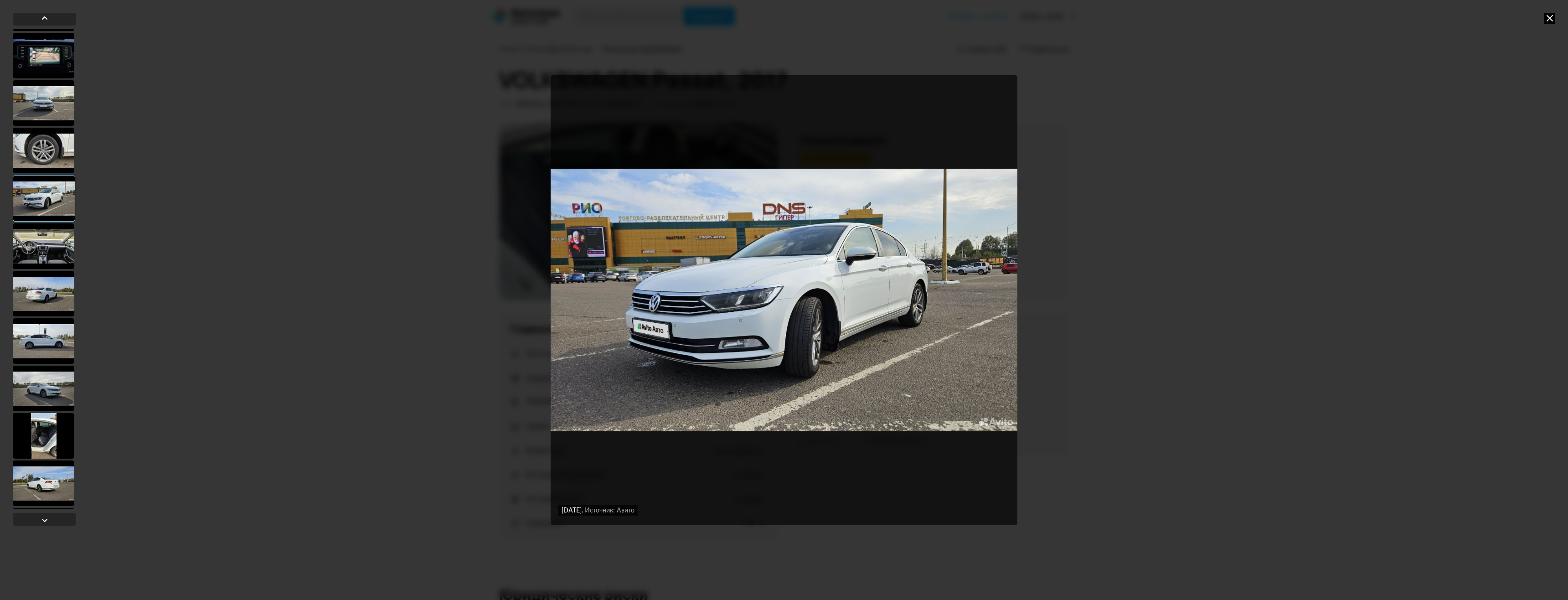
click at [38, 247] on div at bounding box center [43, 246] width 61 height 46
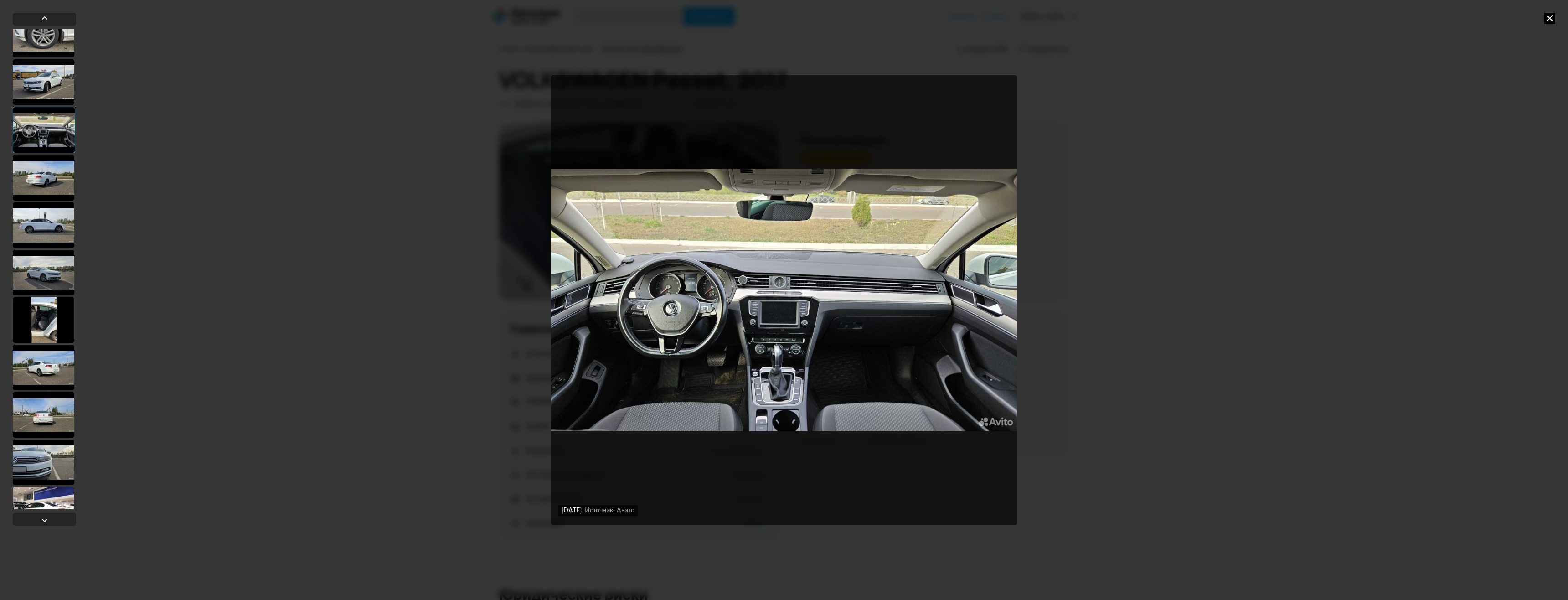
scroll to position [274, 0]
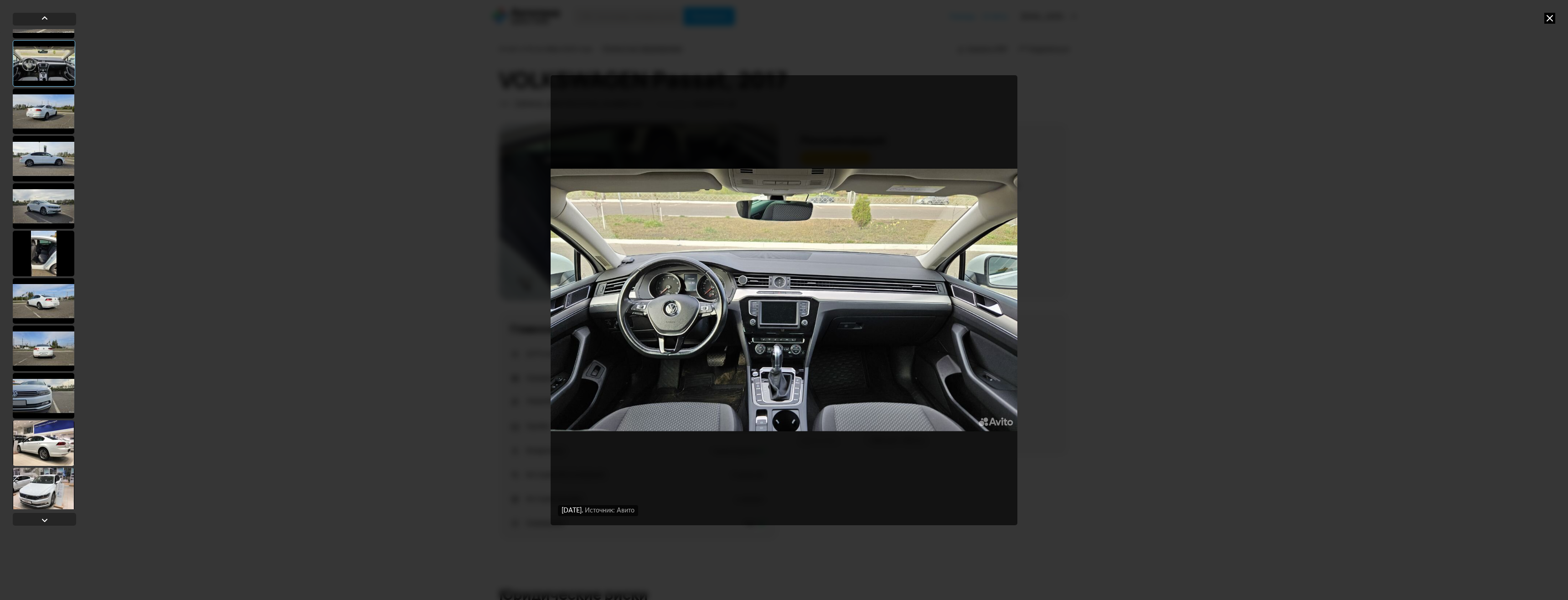
click at [37, 124] on div at bounding box center [43, 111] width 61 height 46
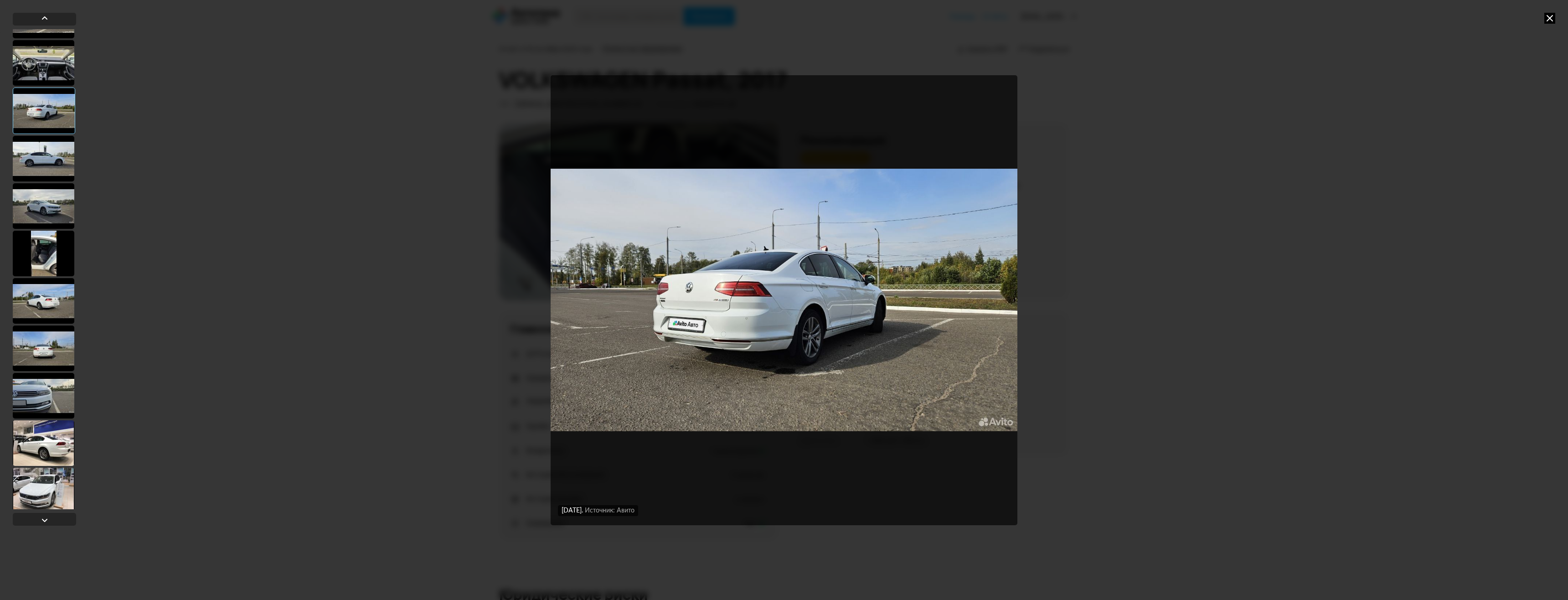
click at [41, 157] on div at bounding box center [43, 158] width 61 height 46
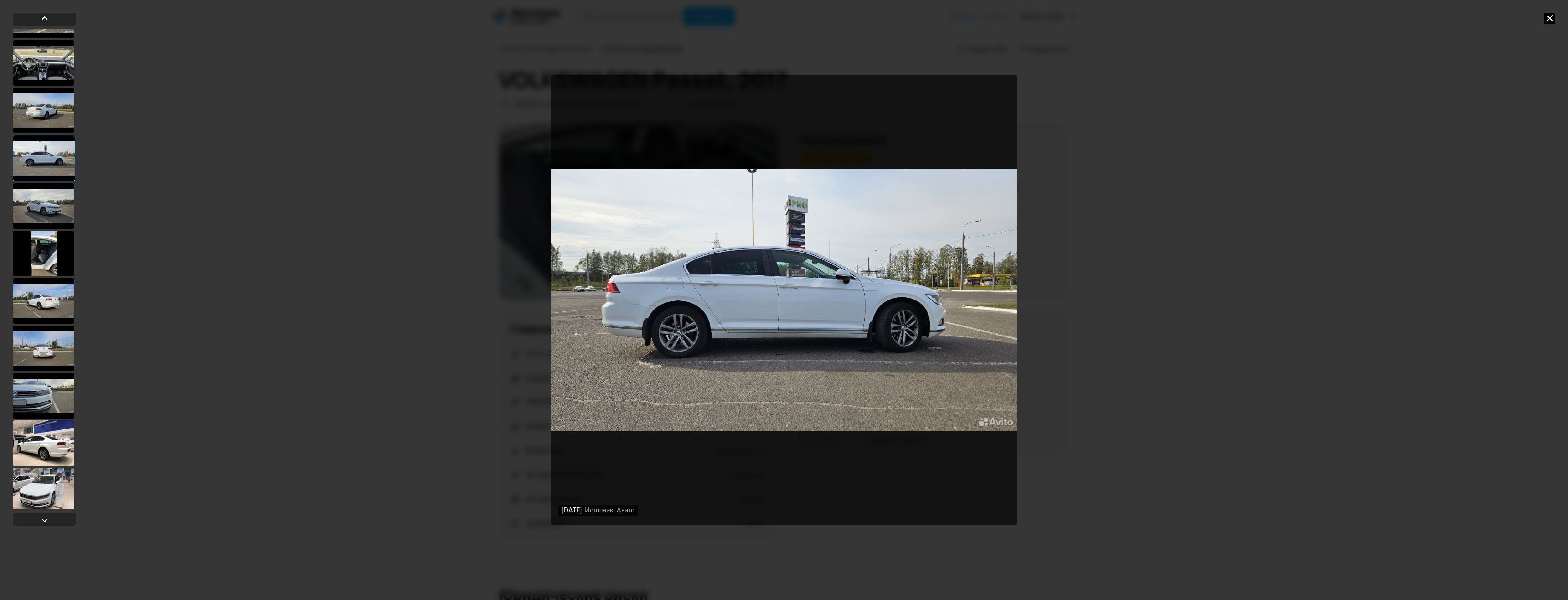
click at [47, 240] on div at bounding box center [43, 253] width 61 height 46
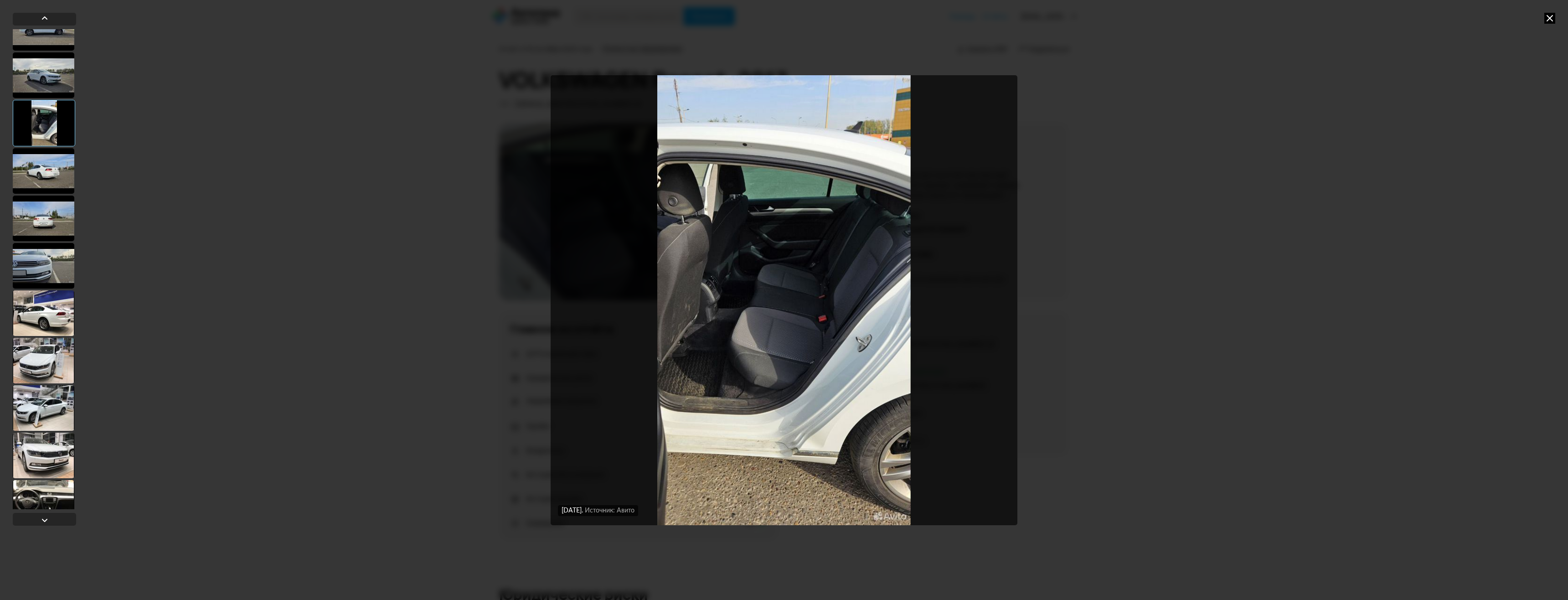
scroll to position [411, 0]
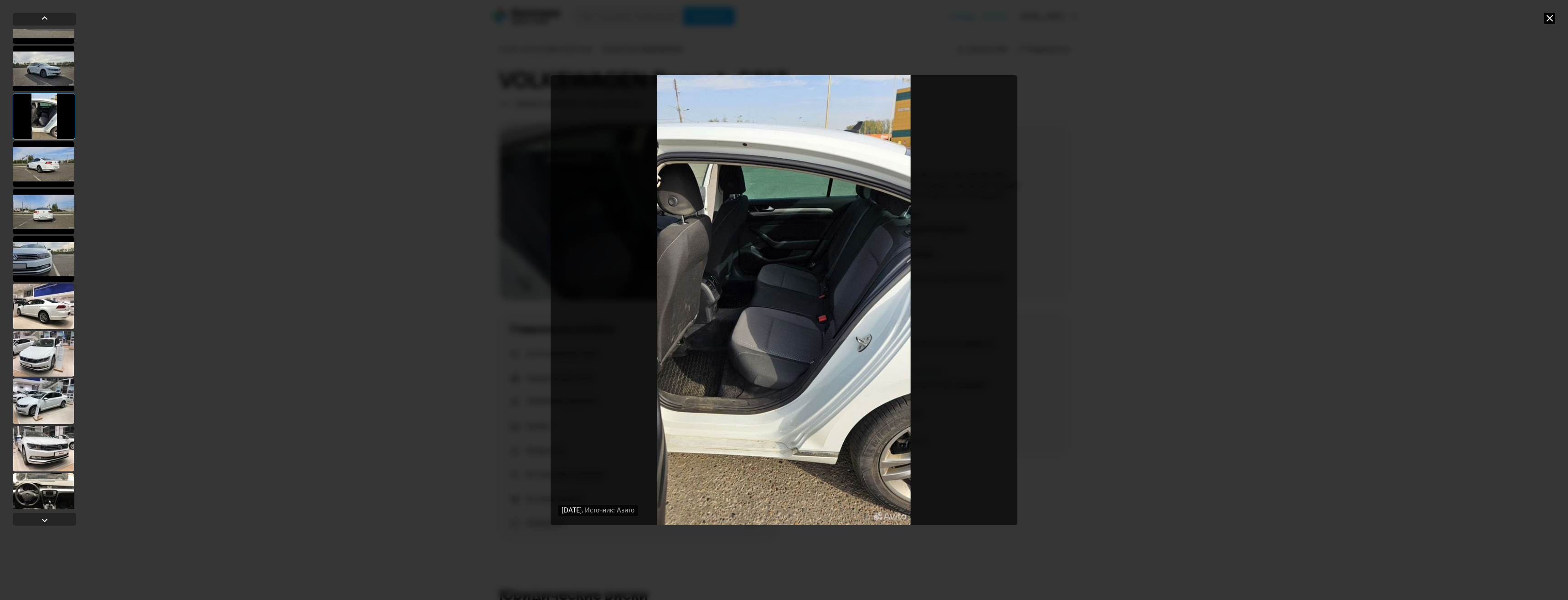
click at [39, 164] on div at bounding box center [43, 164] width 61 height 46
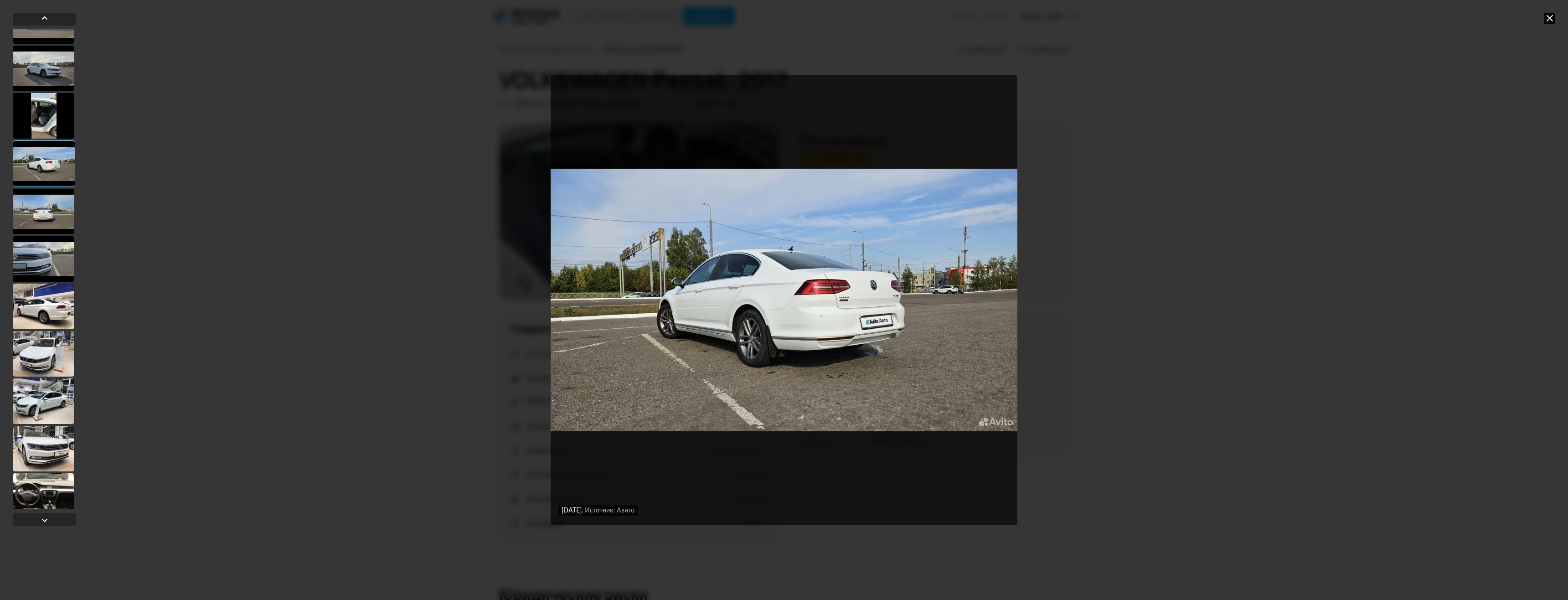
click at [49, 211] on div at bounding box center [43, 211] width 61 height 46
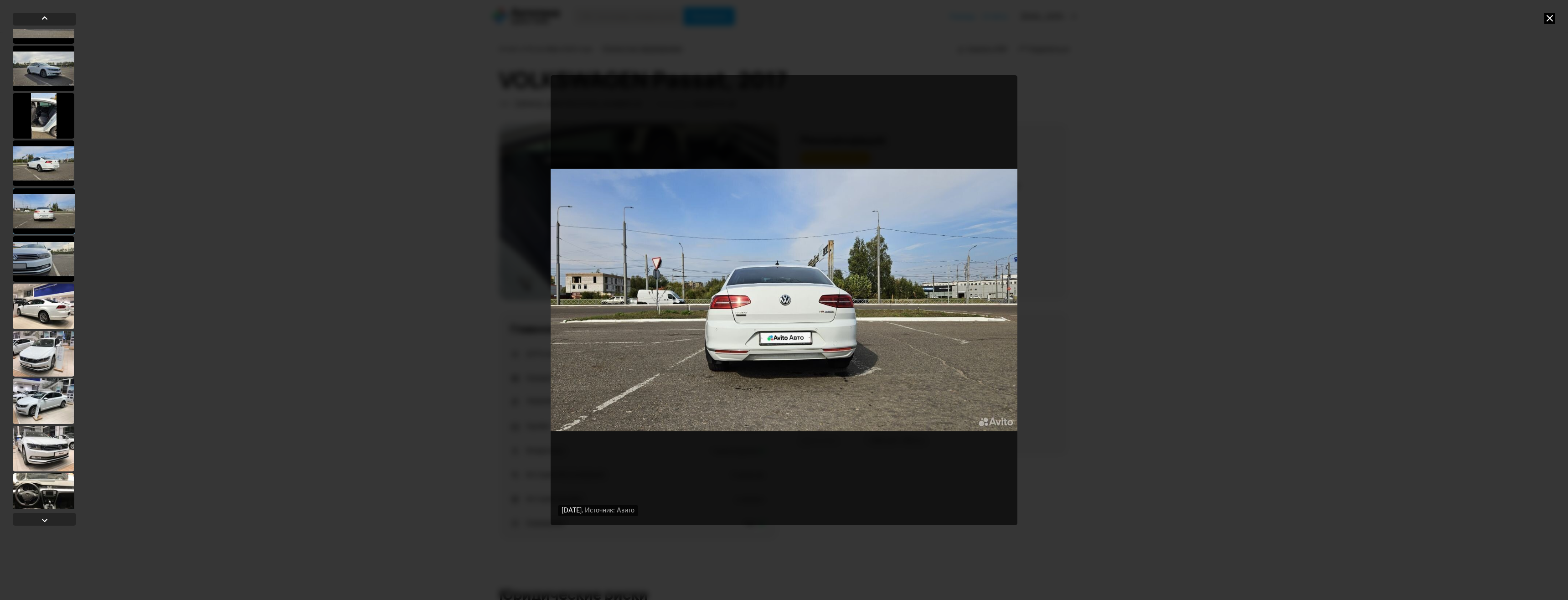
click at [47, 251] on div at bounding box center [43, 259] width 61 height 46
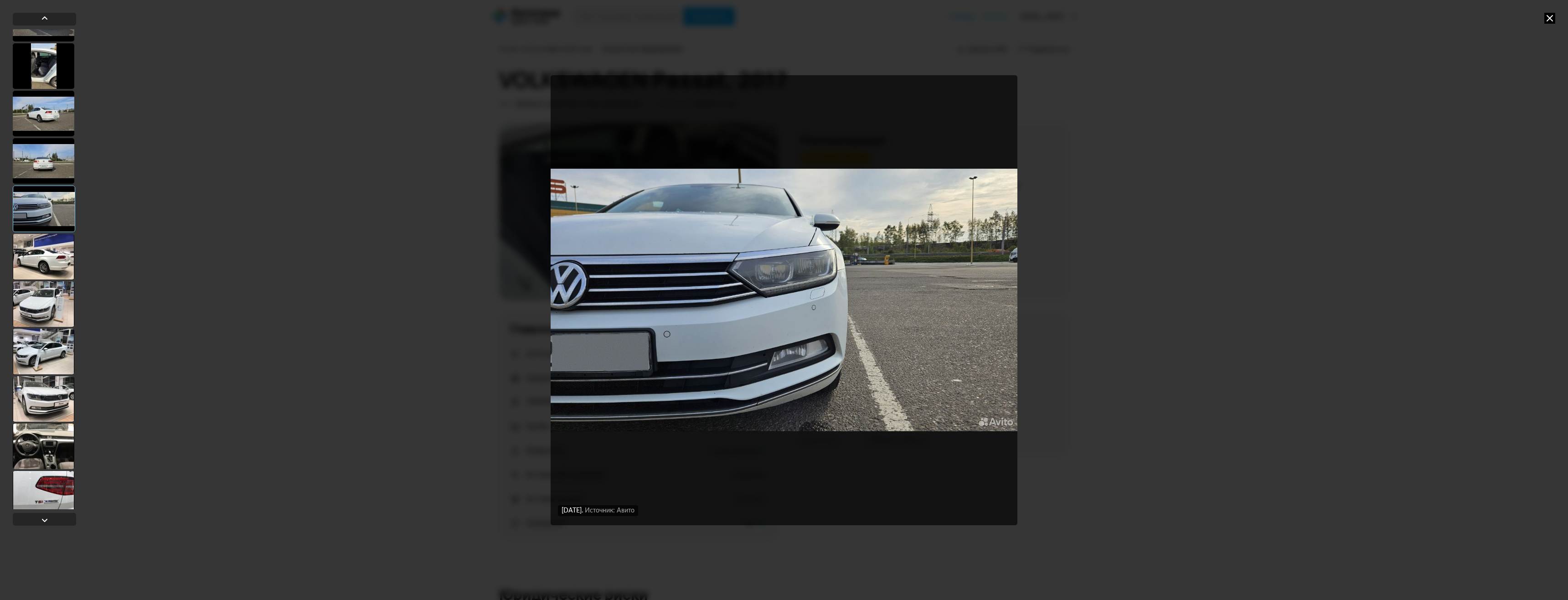
scroll to position [502, 0]
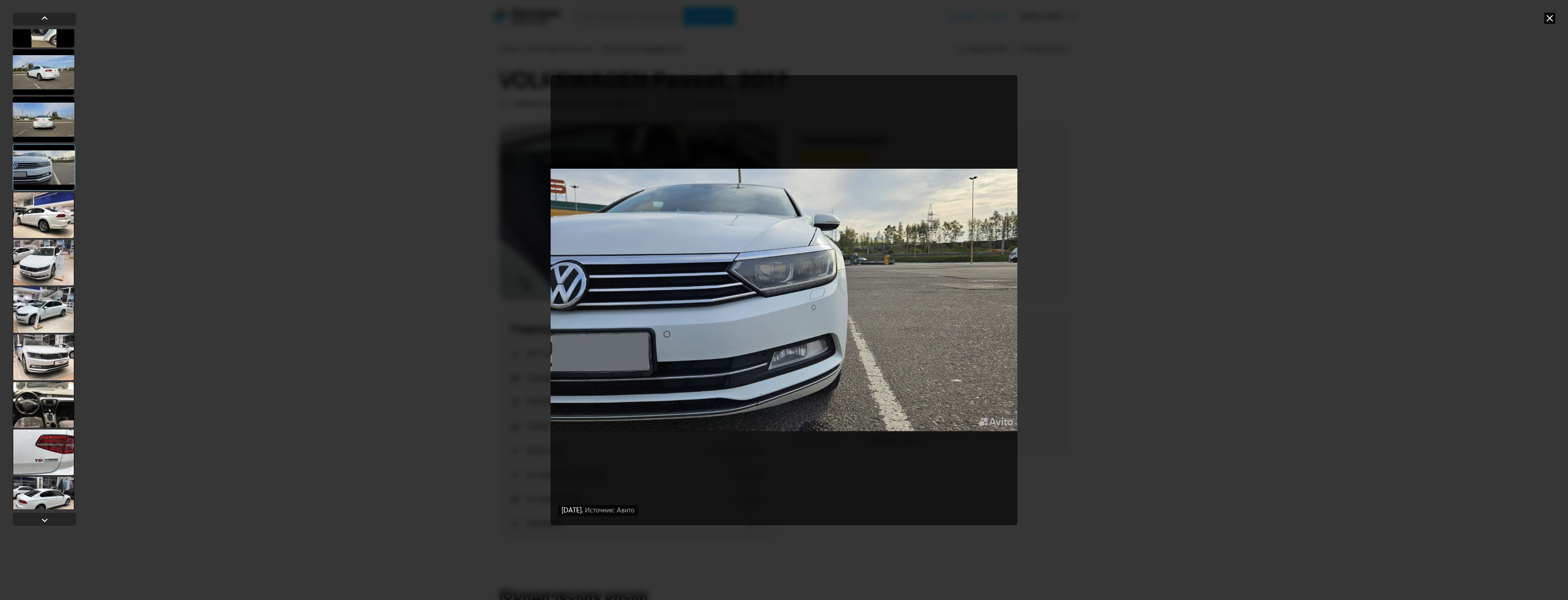
click at [50, 219] on div at bounding box center [43, 215] width 61 height 46
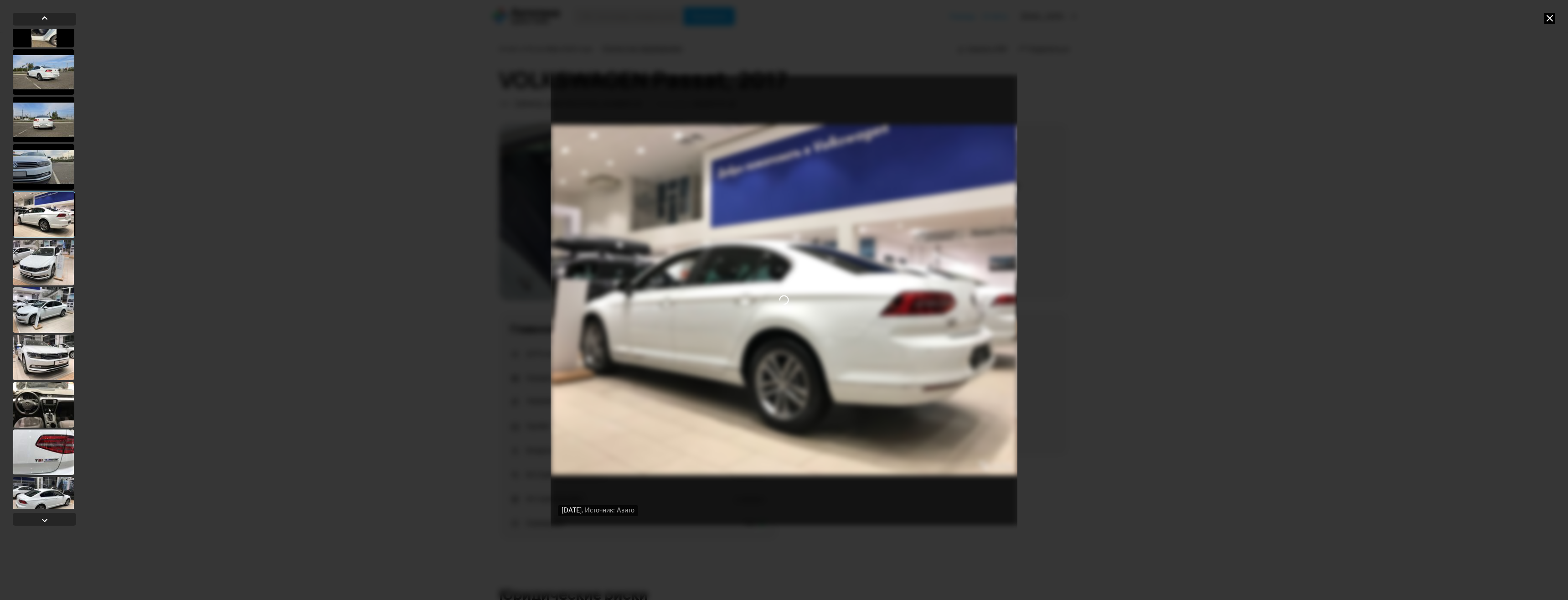
click at [48, 252] on div at bounding box center [43, 263] width 61 height 46
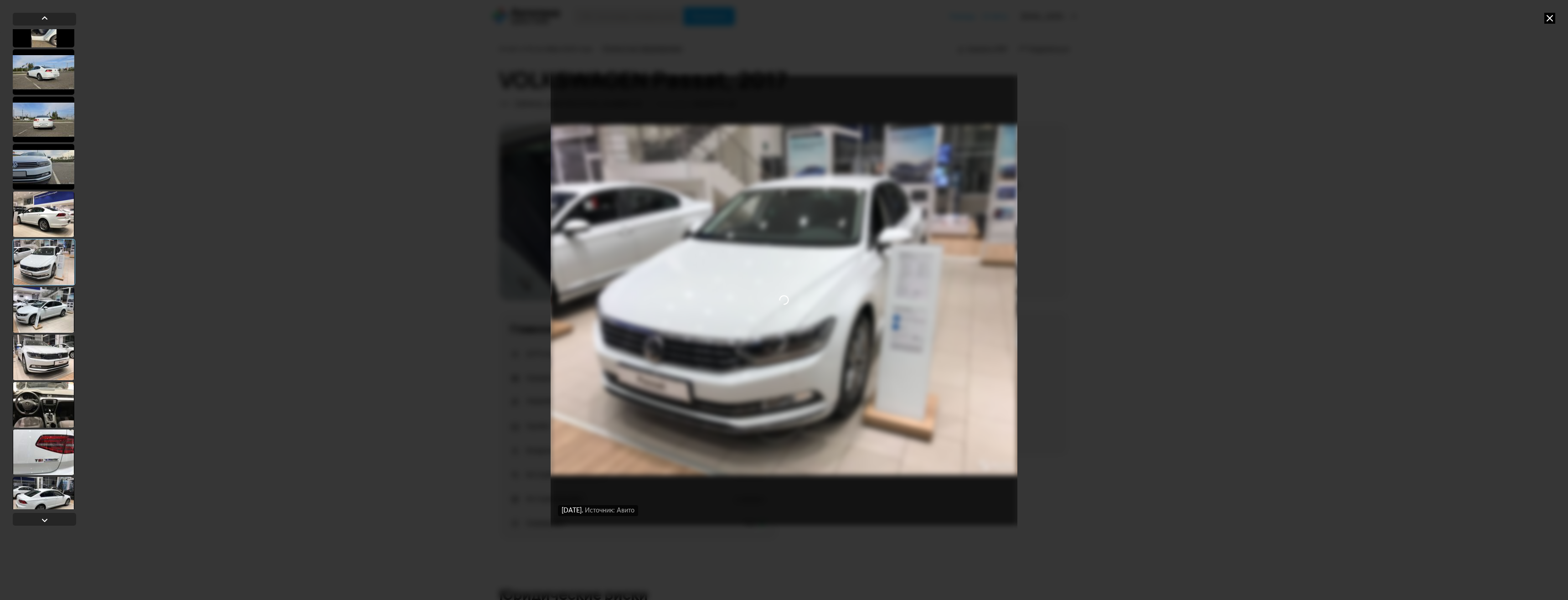
click at [53, 206] on div at bounding box center [43, 214] width 61 height 46
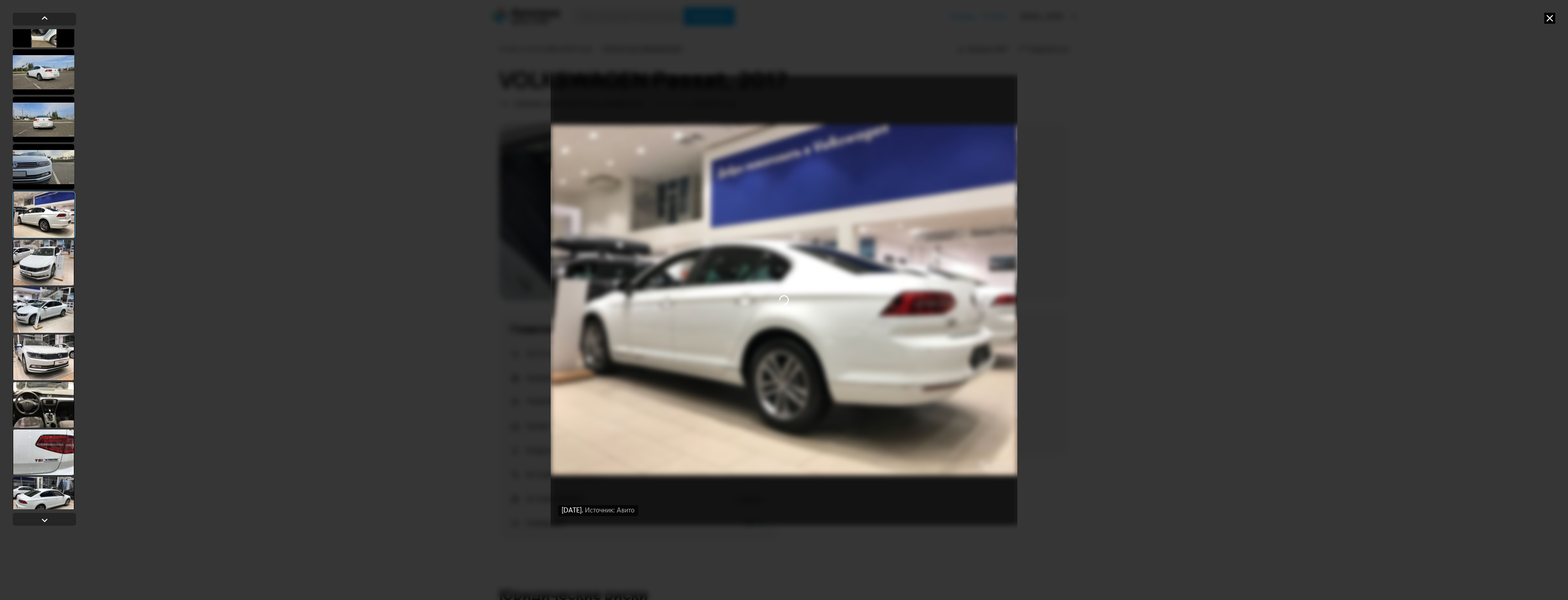
click at [402, 235] on div "19 сентября 2025 года Источник: Авито 19 сентября 2025 года Источник: Авито 19 …" at bounding box center [784, 300] width 1568 height 600
click at [414, 237] on div "19 сентября 2025 года Источник: Авито 19 сентября 2025 года Источник: Авито 19 …" at bounding box center [784, 300] width 1568 height 600
click at [1551, 19] on icon at bounding box center [1550, 18] width 11 height 11
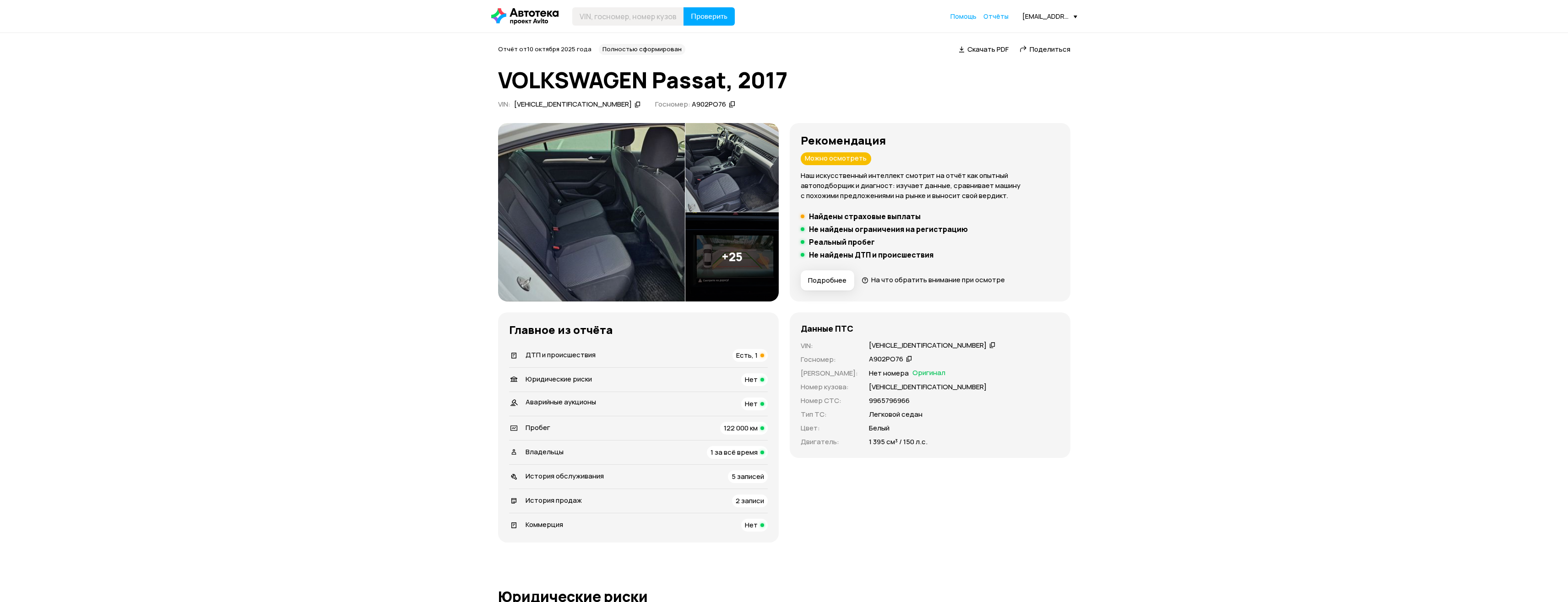
click at [589, 211] on img at bounding box center [592, 212] width 187 height 178
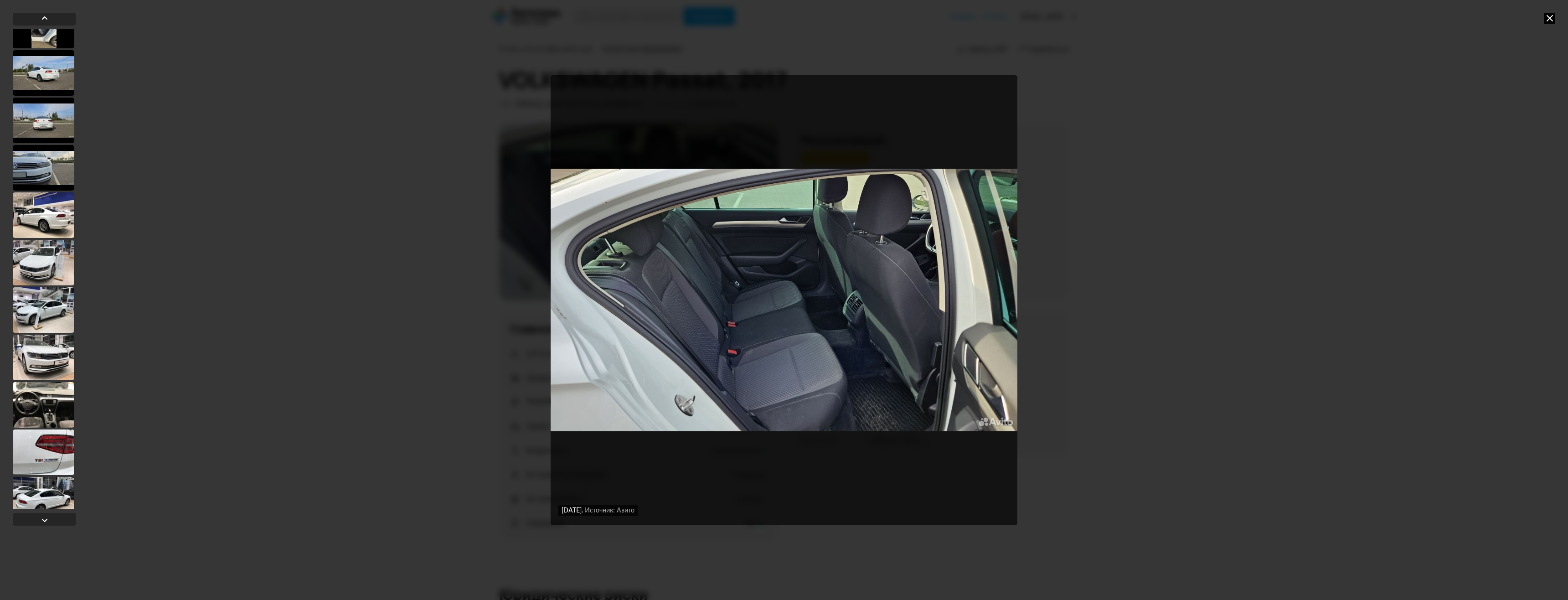
click at [46, 157] on div at bounding box center [43, 168] width 61 height 46
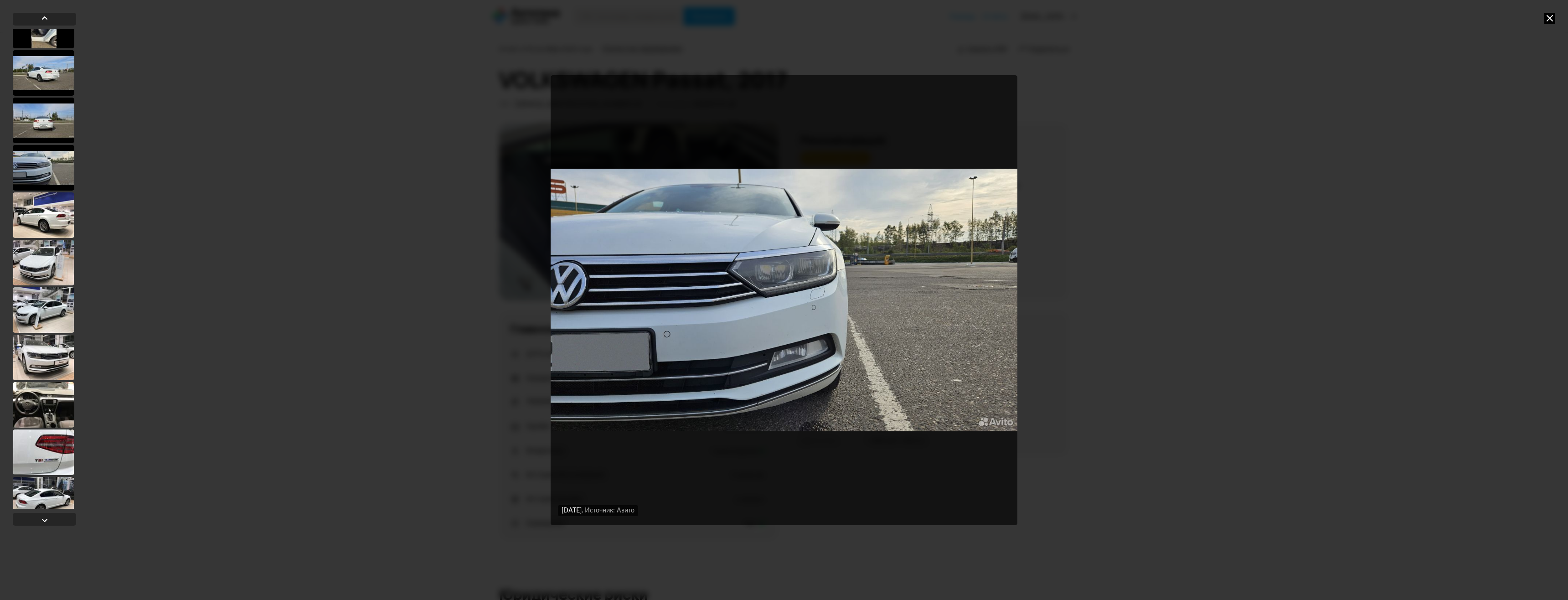
scroll to position [501, 0]
click at [50, 205] on div at bounding box center [43, 216] width 61 height 46
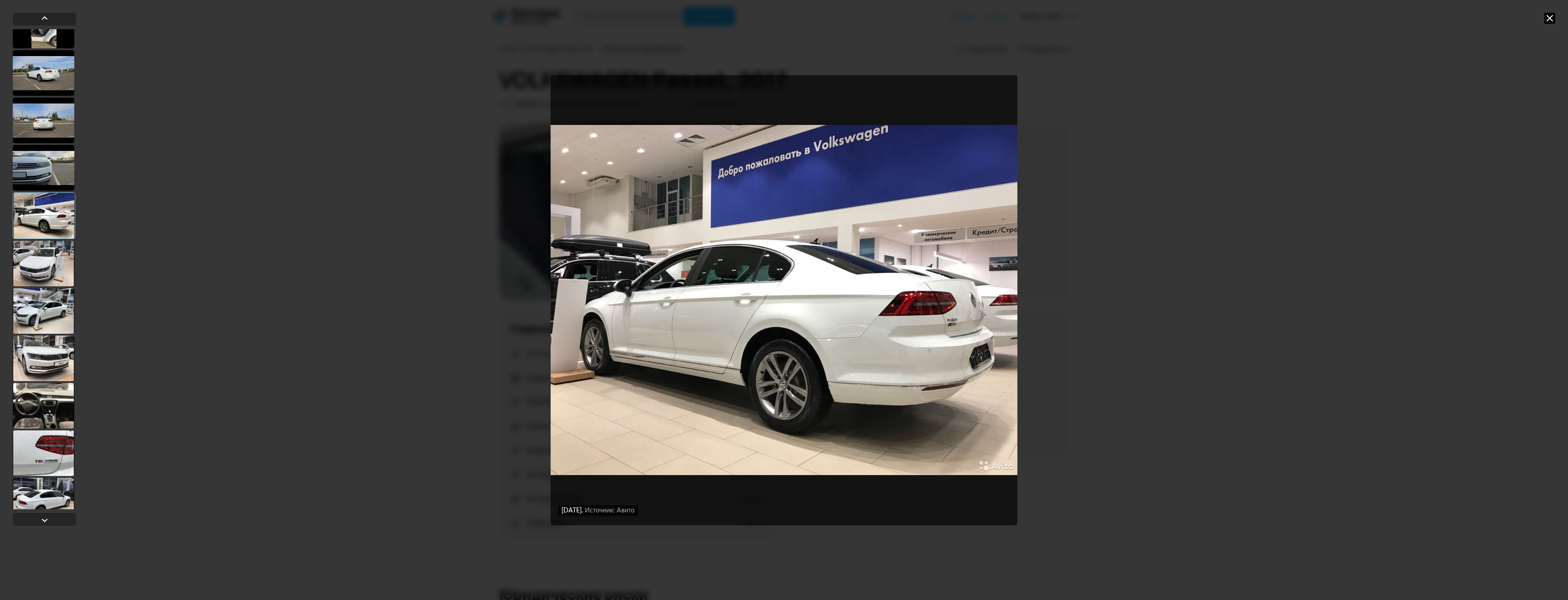
click at [51, 260] on div at bounding box center [43, 263] width 61 height 46
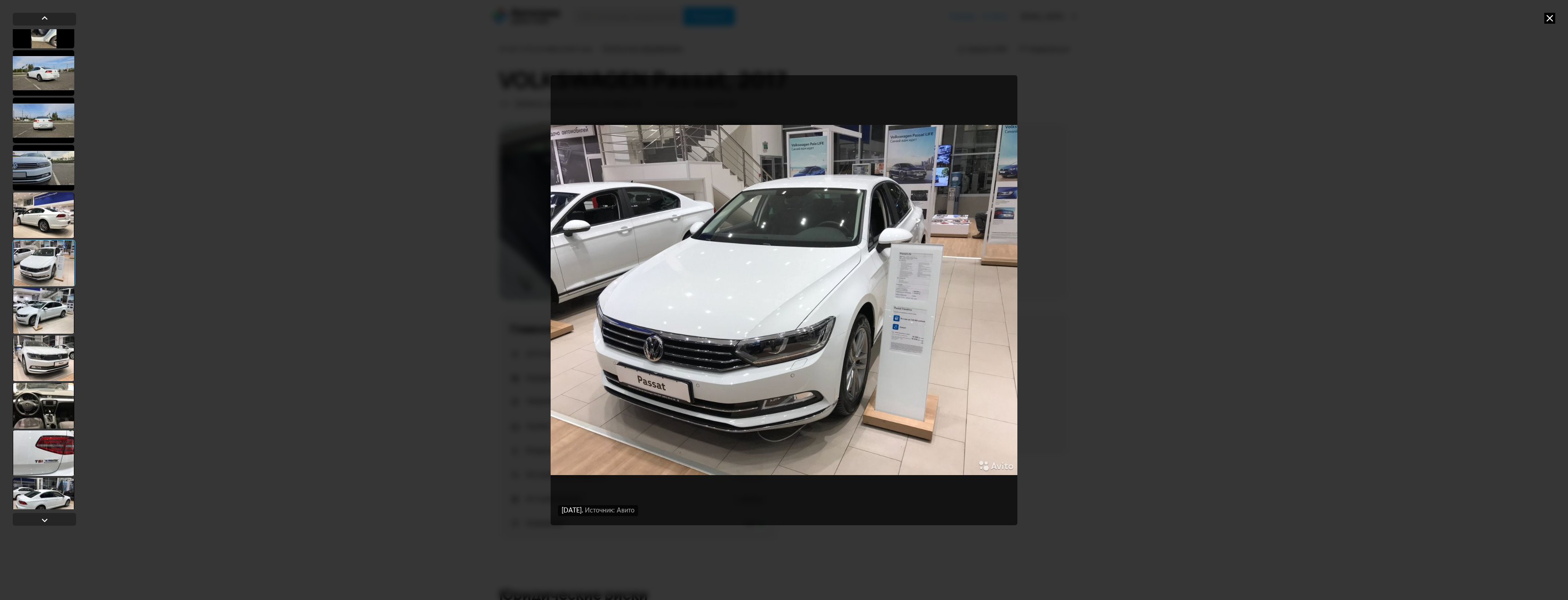
click at [931, 305] on img "Go to Slide 16" at bounding box center [784, 300] width 467 height 450
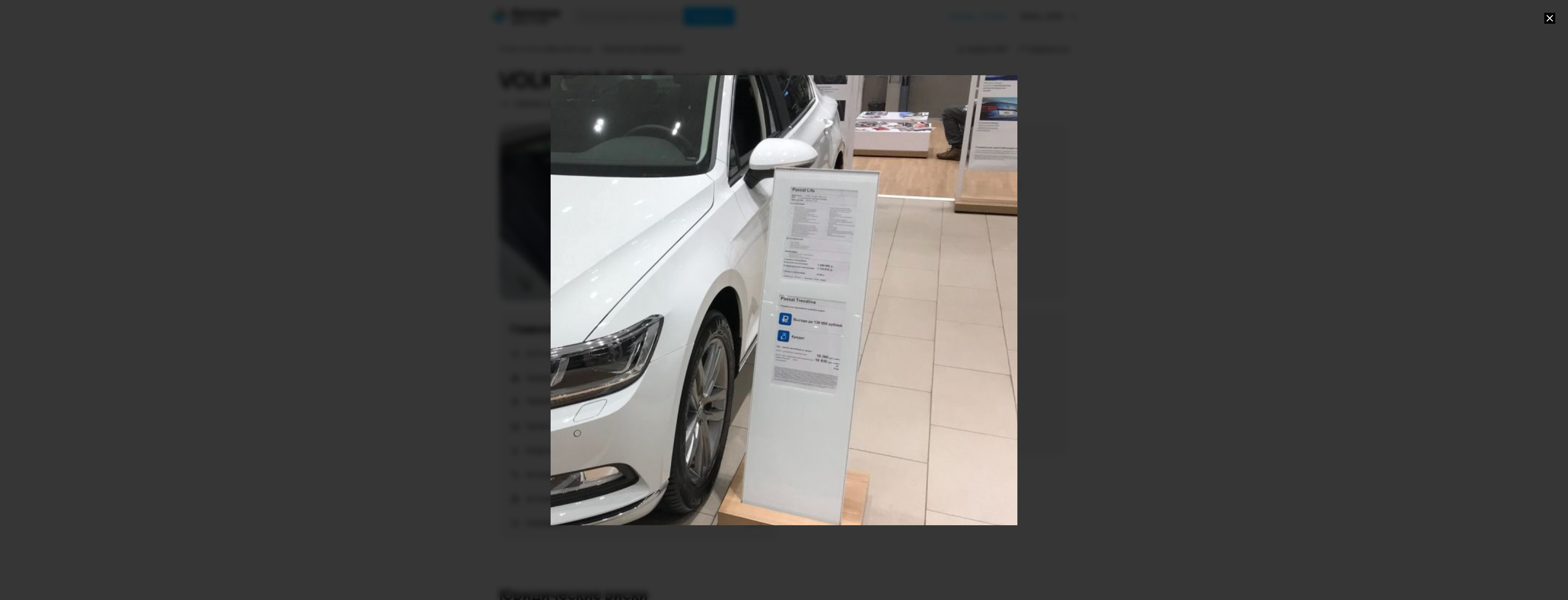
drag, startPoint x: 961, startPoint y: 344, endPoint x: 738, endPoint y: 326, distance: 223.7
click at [738, 326] on div "Go to Slide 16" at bounding box center [561, 282] width 934 height 900
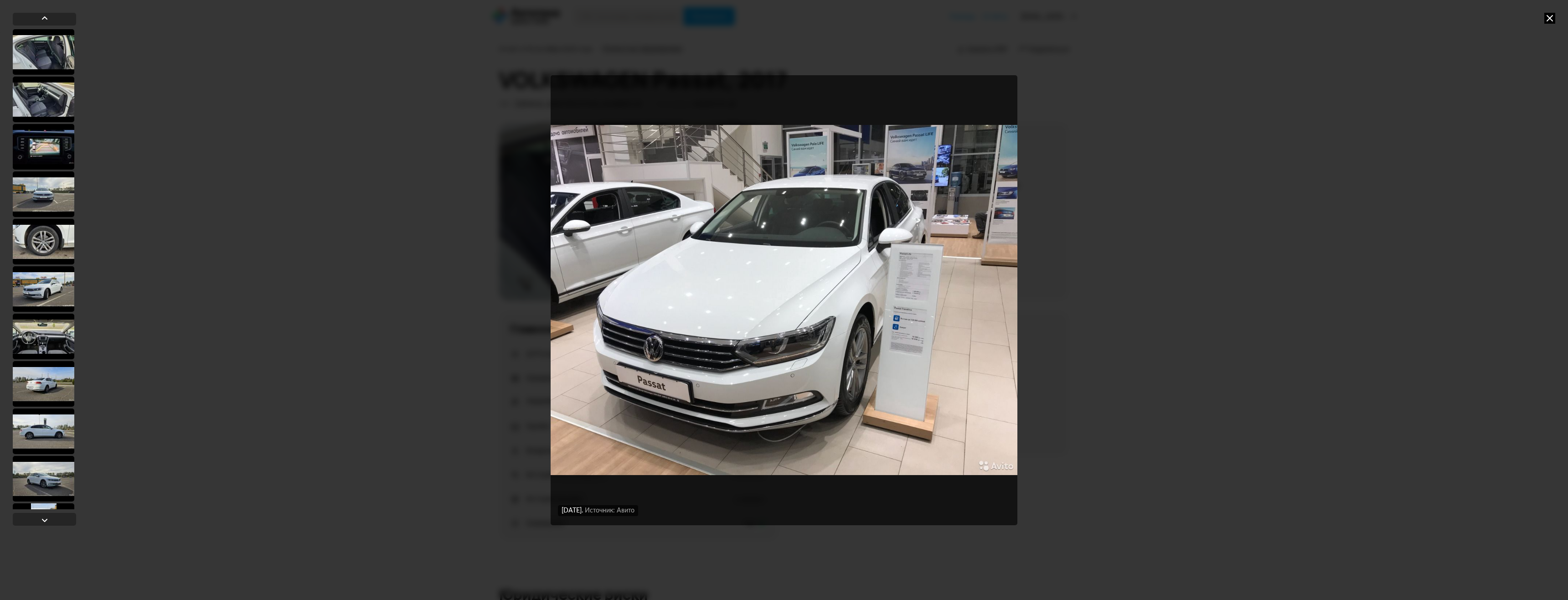
click at [942, 322] on img "Go to Slide 16" at bounding box center [784, 300] width 467 height 450
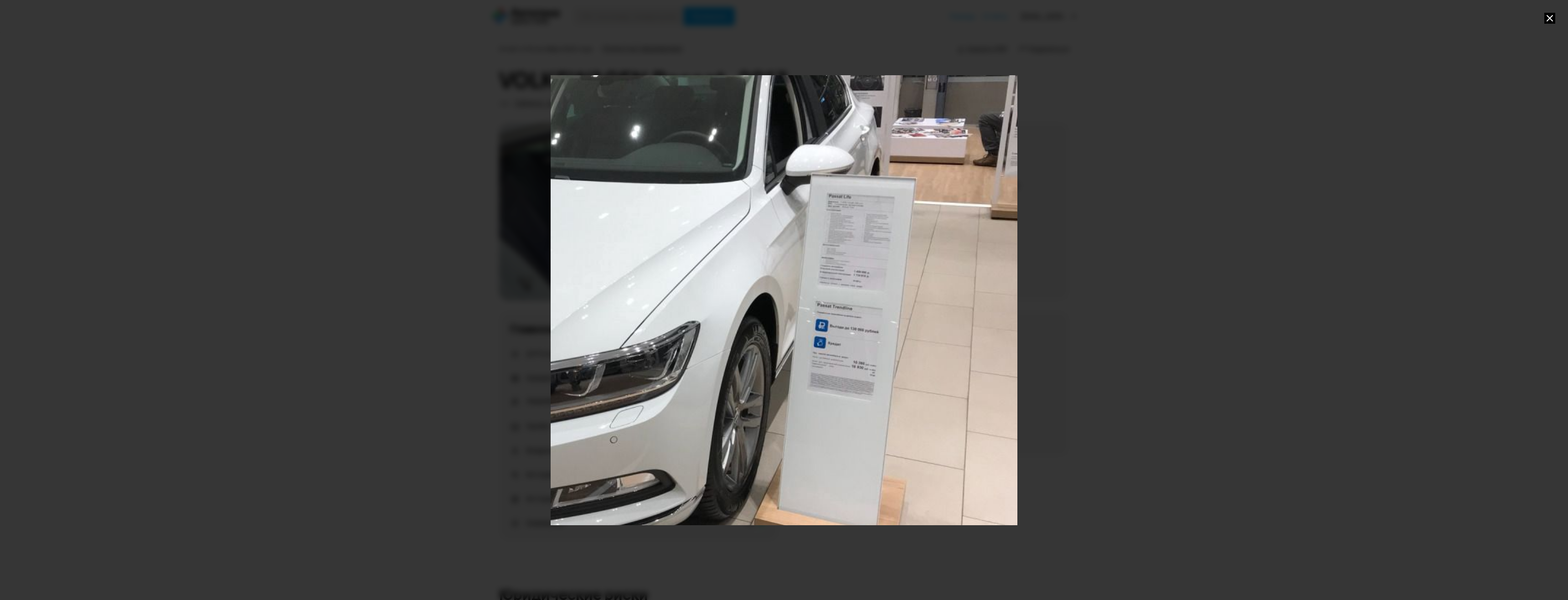
drag, startPoint x: 951, startPoint y: 341, endPoint x: 763, endPoint y: 328, distance: 188.4
click at [763, 328] on div "Go to Slide 16" at bounding box center [597, 288] width 934 height 900
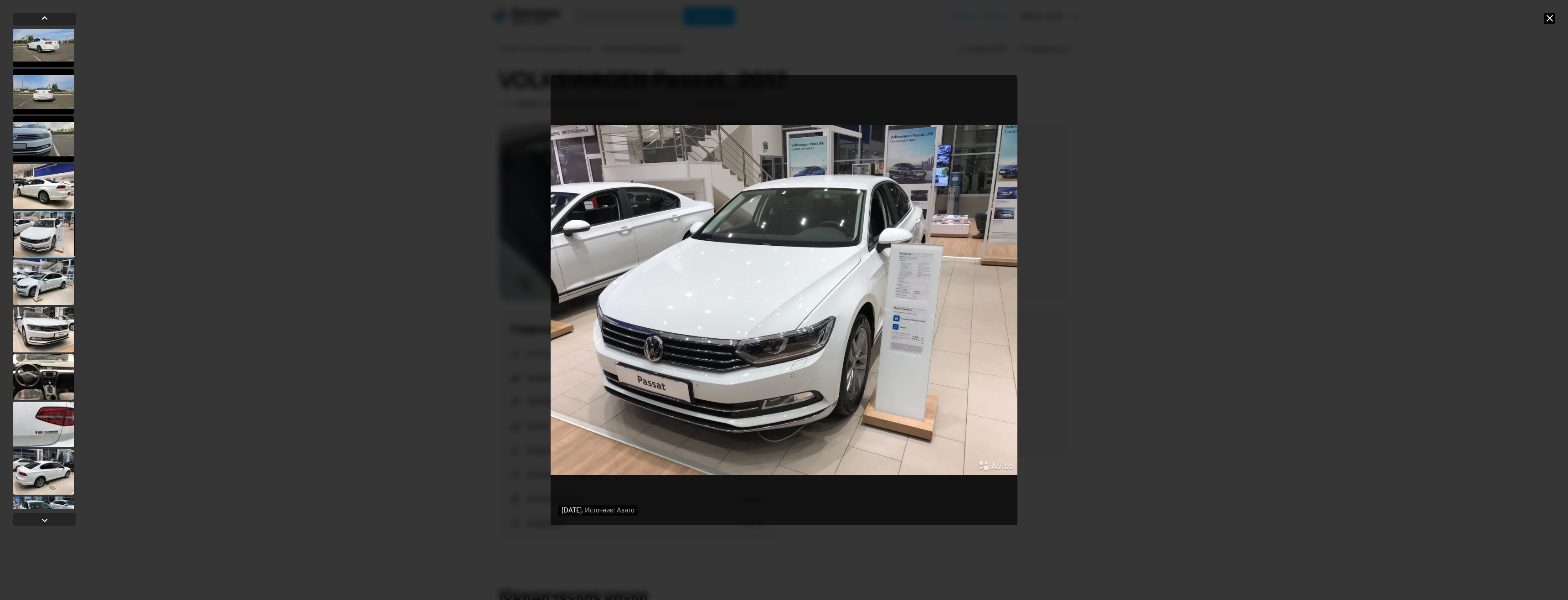
scroll to position [593, 0]
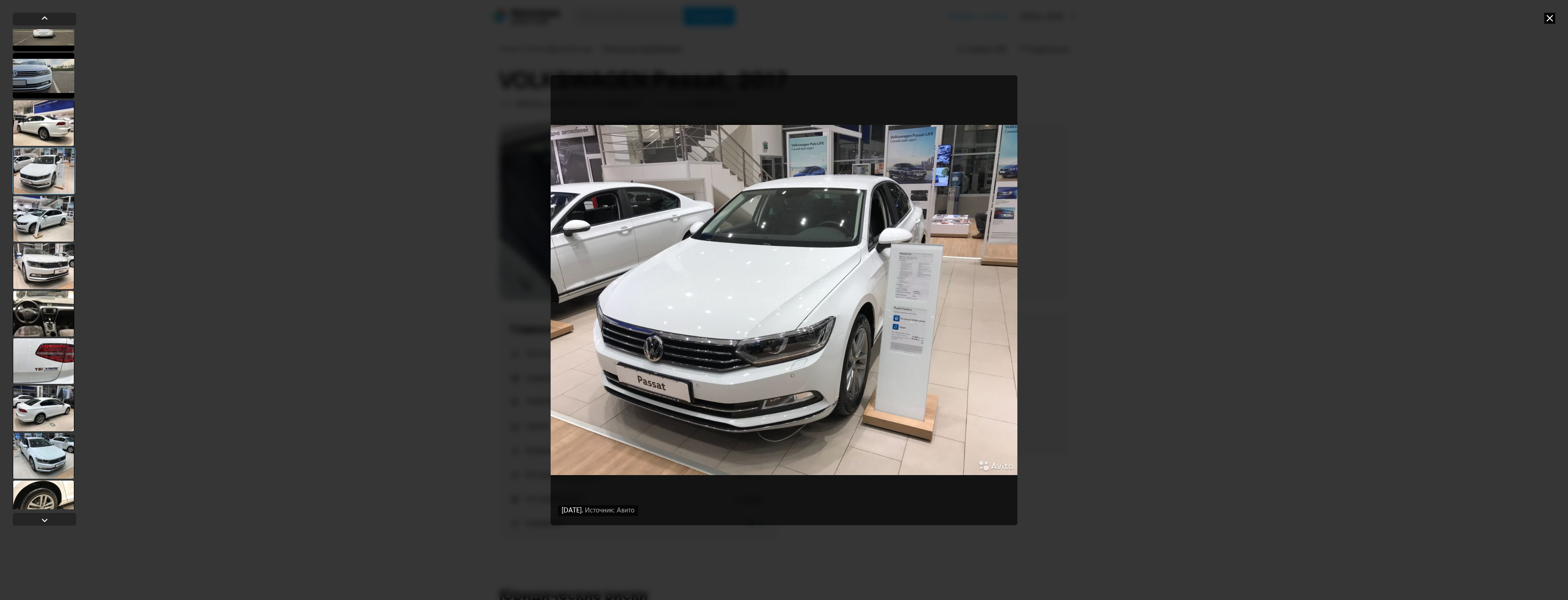
click at [49, 225] on div at bounding box center [43, 219] width 61 height 46
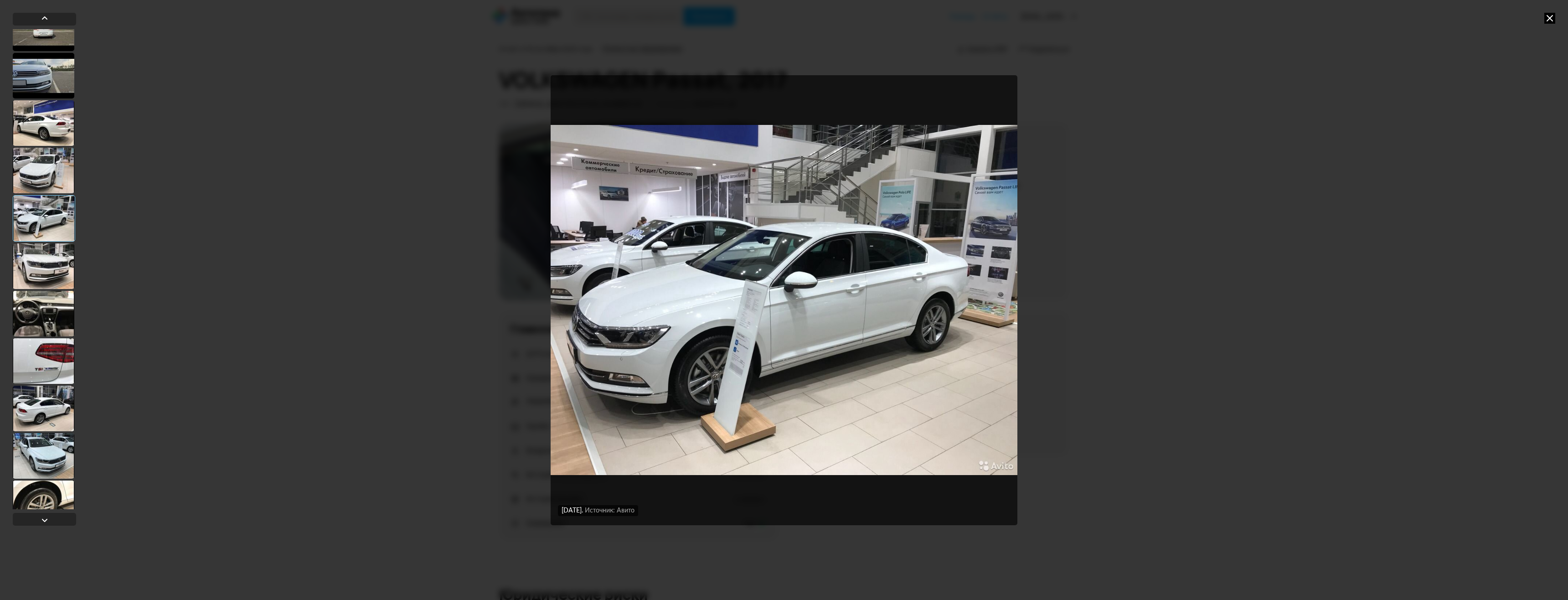
click at [52, 265] on div at bounding box center [43, 266] width 61 height 46
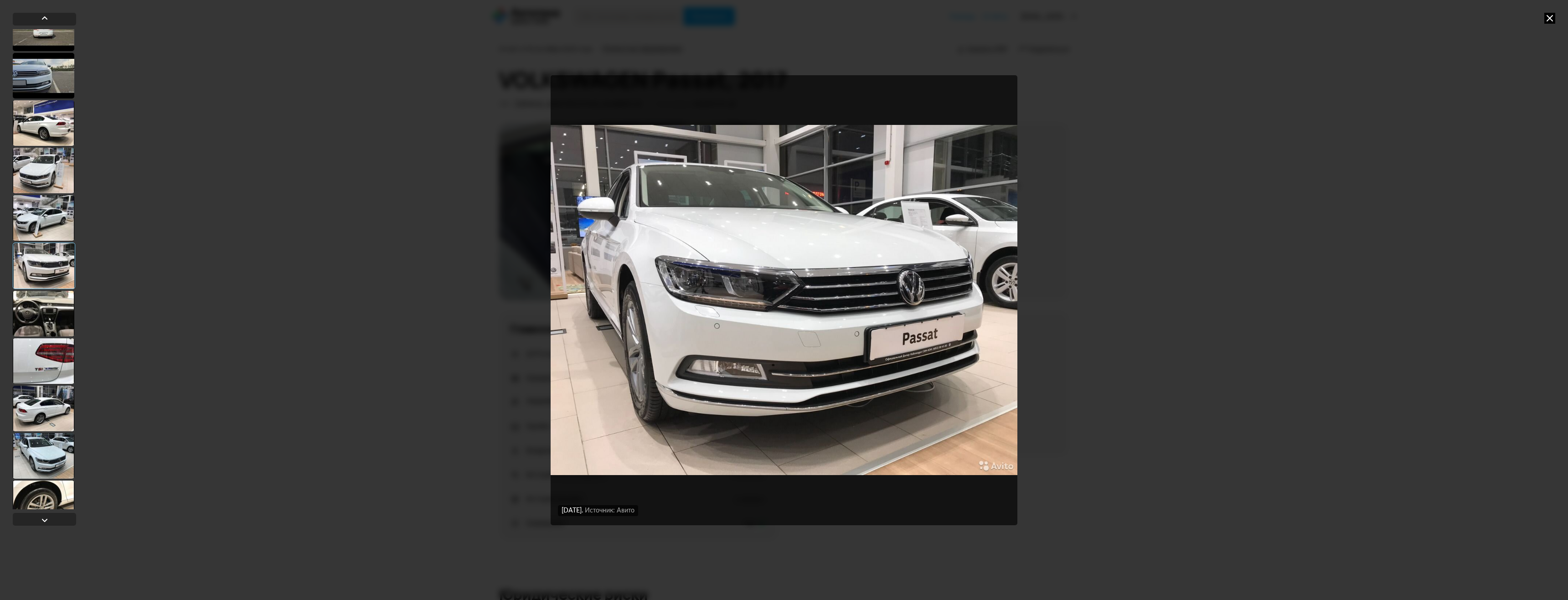
click at [57, 220] on div at bounding box center [43, 218] width 61 height 46
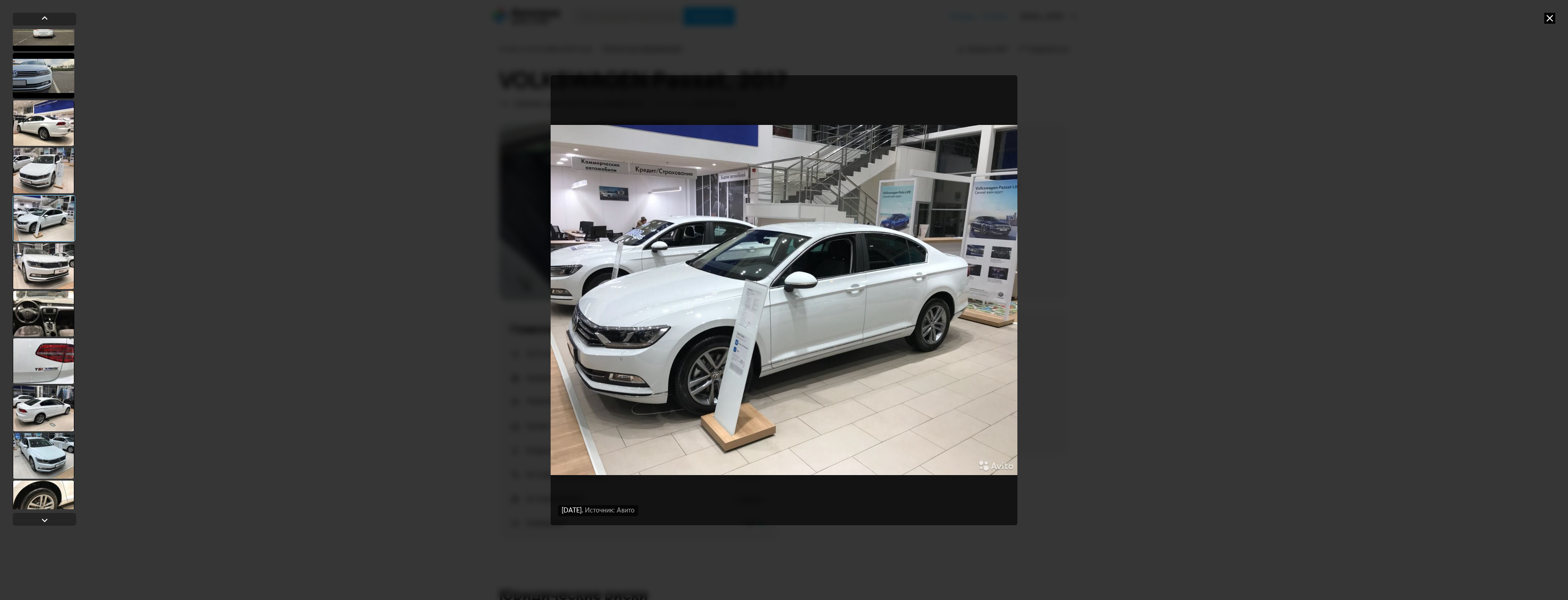
click at [50, 166] on div at bounding box center [43, 171] width 61 height 46
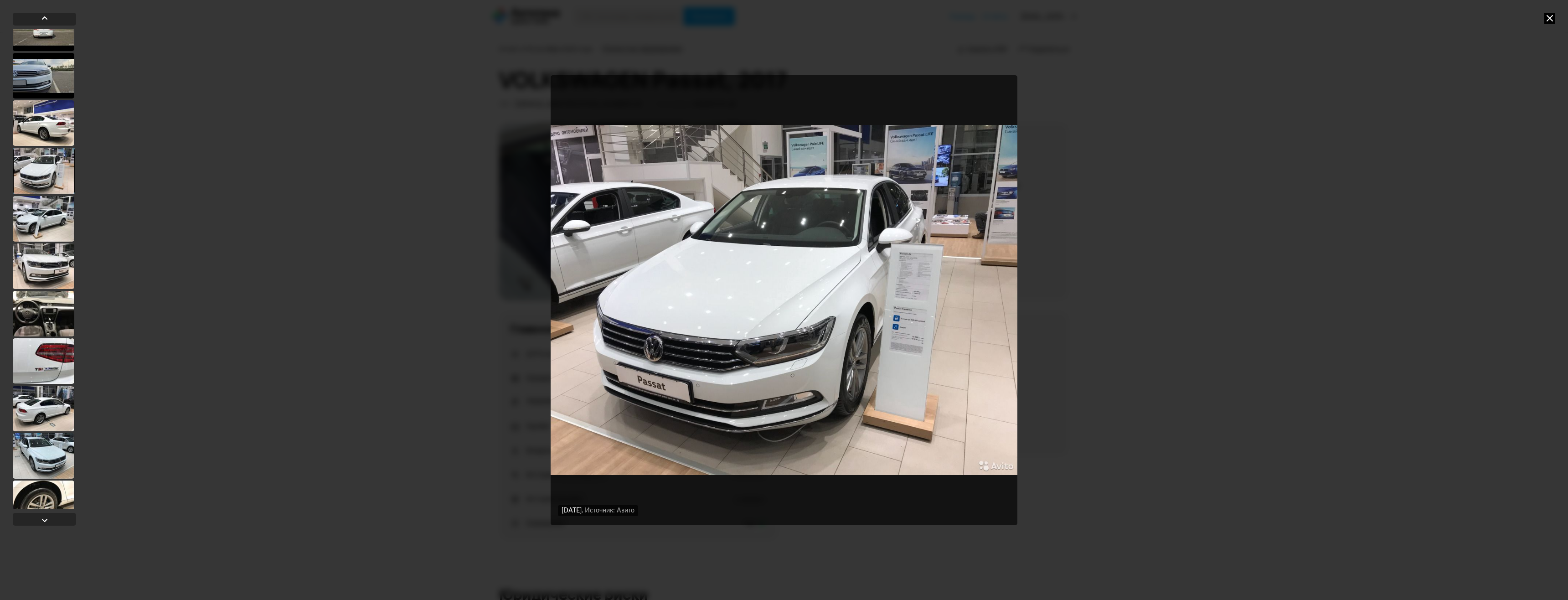
click at [834, 270] on img "Go to Slide 16" at bounding box center [784, 300] width 467 height 450
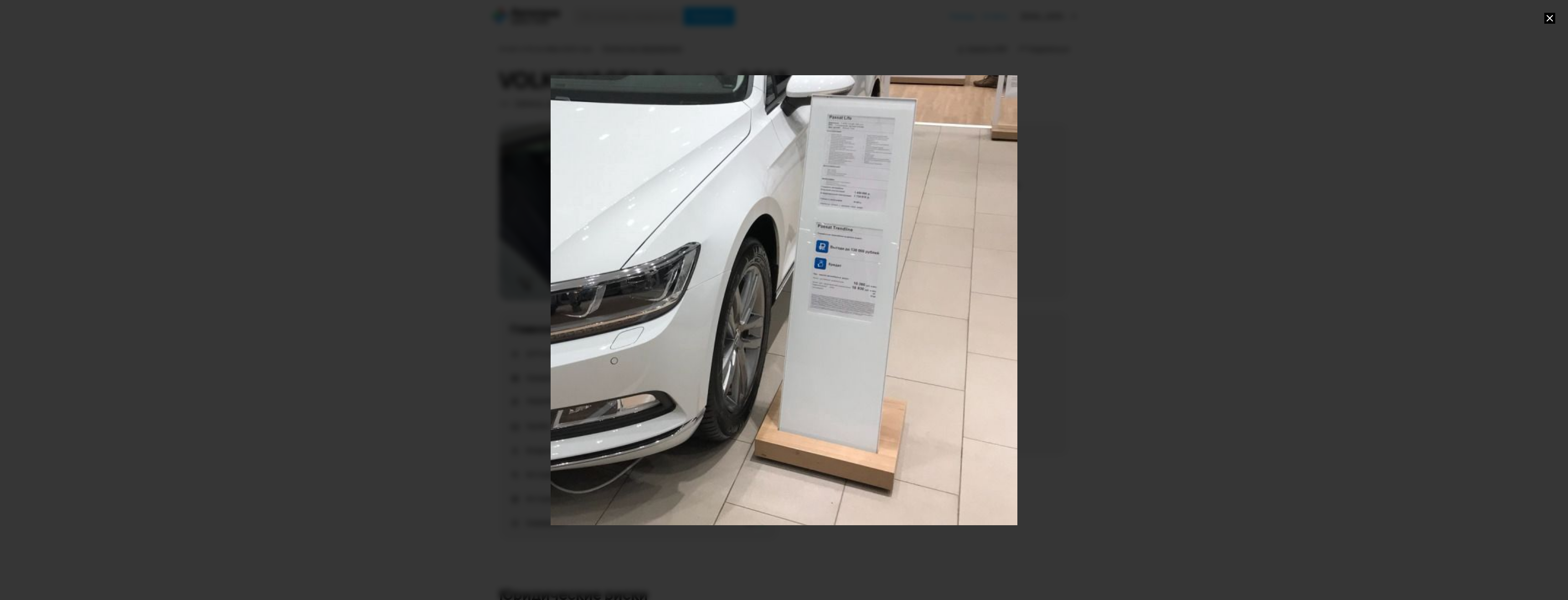
drag, startPoint x: 939, startPoint y: 381, endPoint x: 754, endPoint y: 290, distance: 206.2
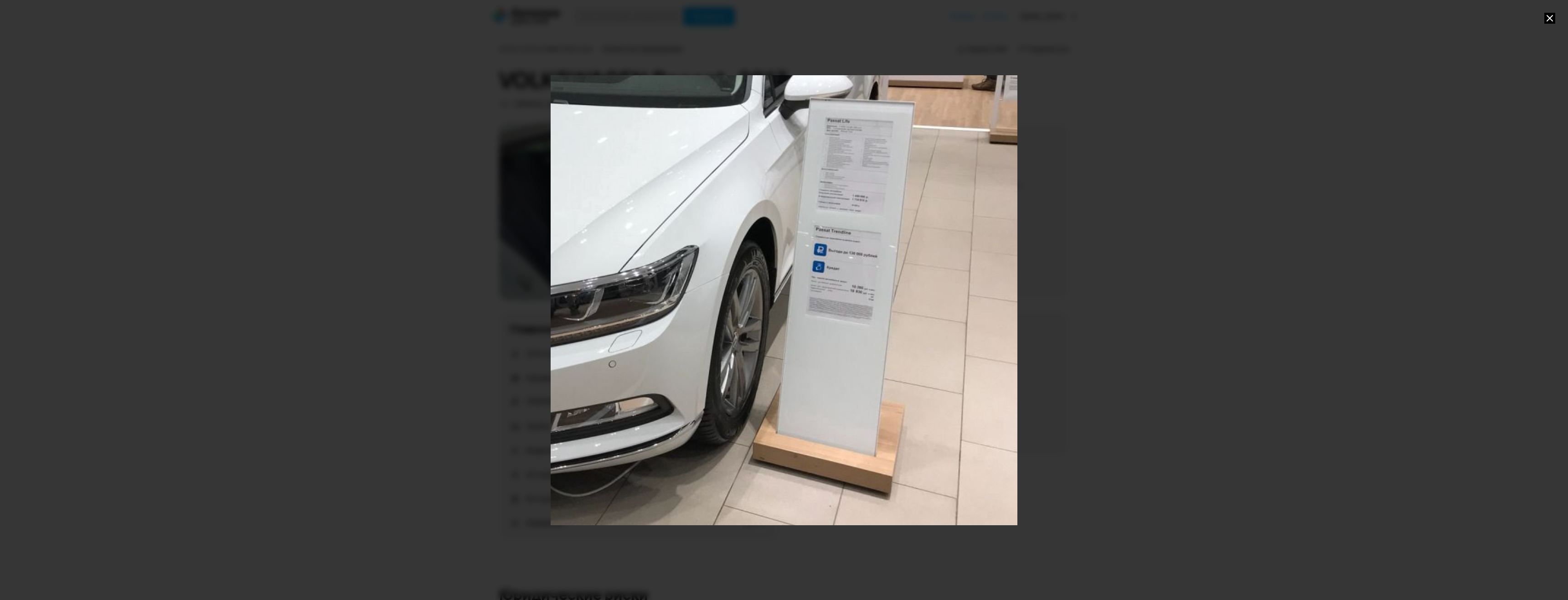
drag, startPoint x: 872, startPoint y: 210, endPoint x: 847, endPoint y: 270, distance: 65.0
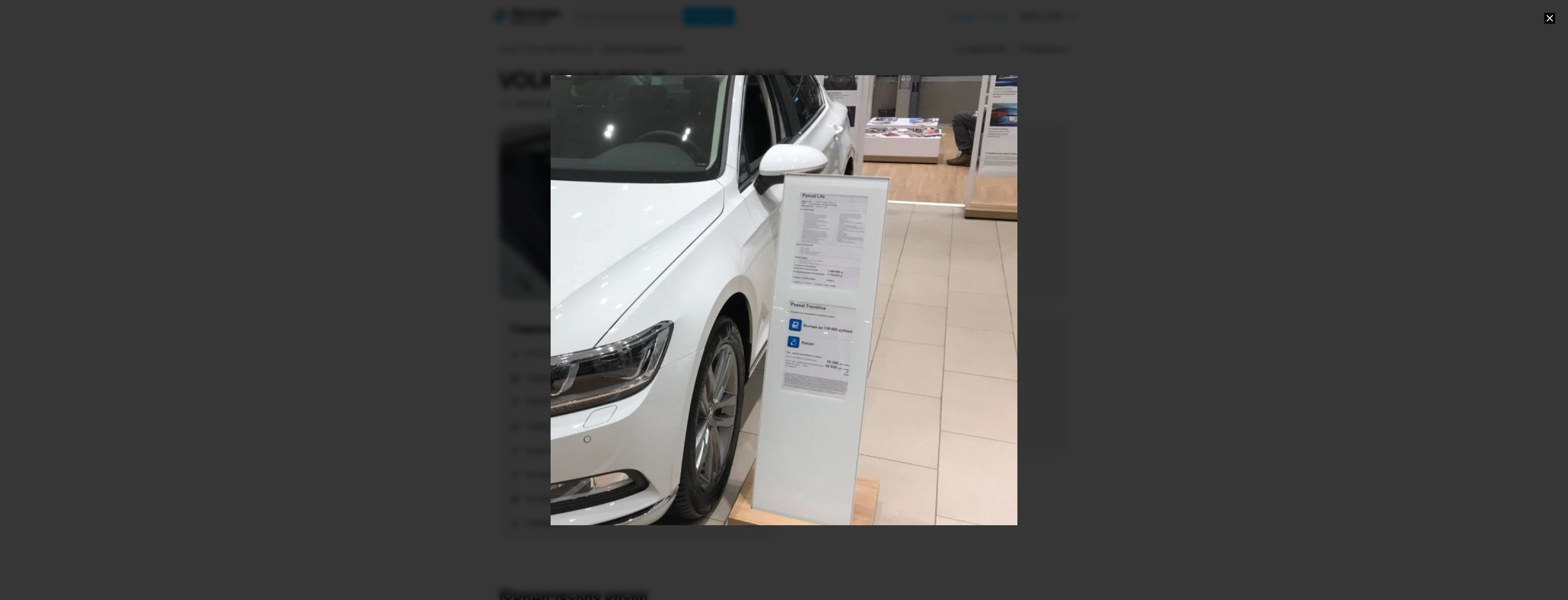
drag, startPoint x: 849, startPoint y: 274, endPoint x: 846, endPoint y: 309, distance: 35.1
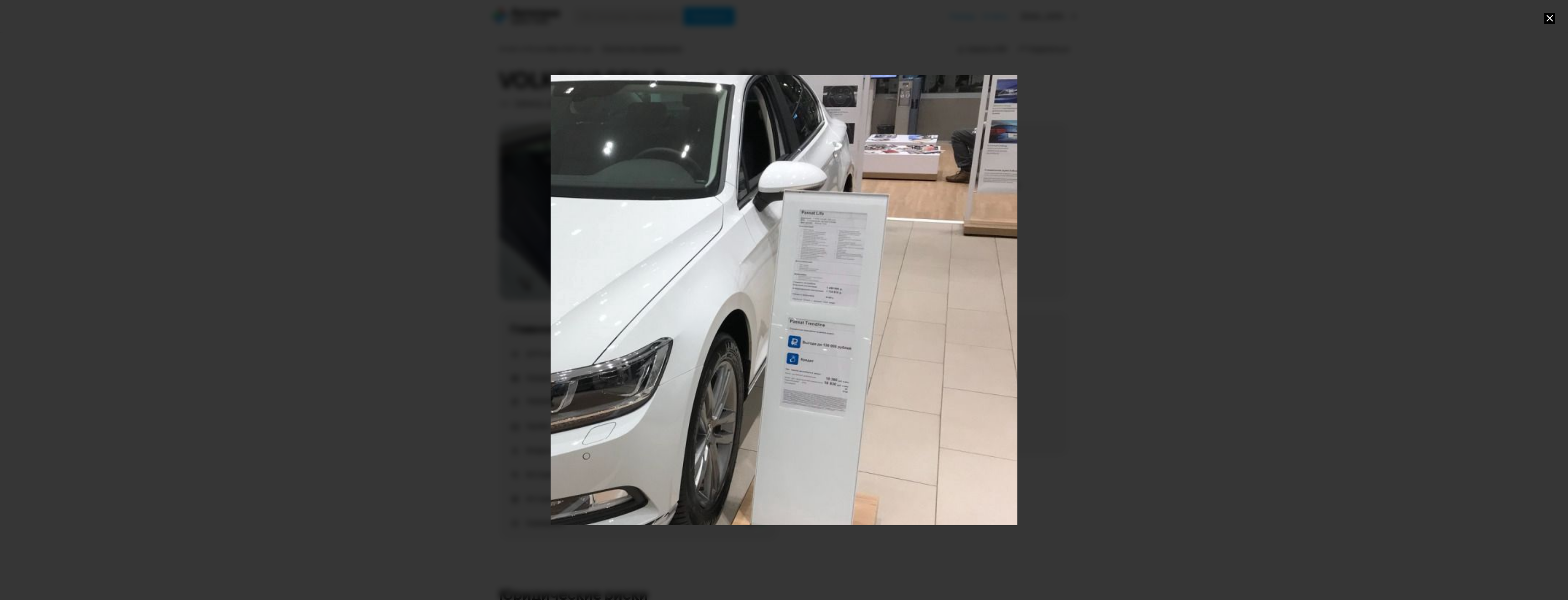
click at [809, 283] on div "Go to Slide 16" at bounding box center [569, 305] width 934 height 900
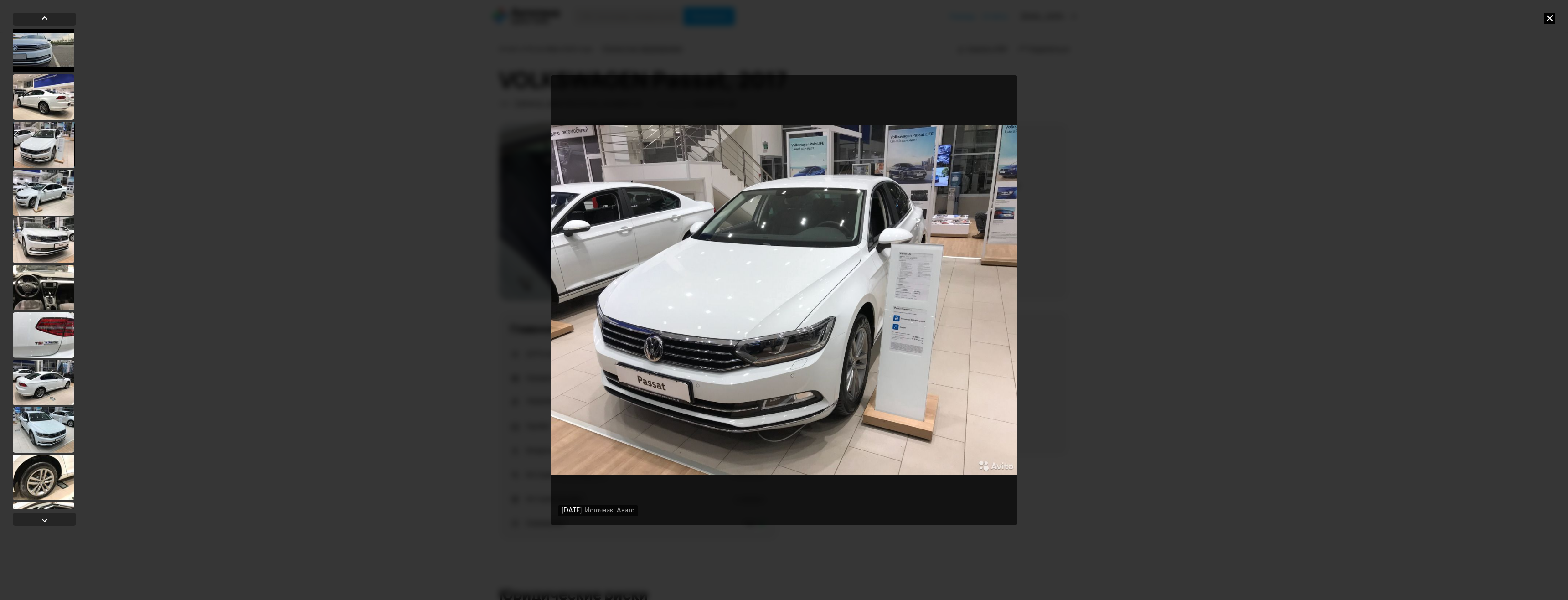
scroll to position [638, 0]
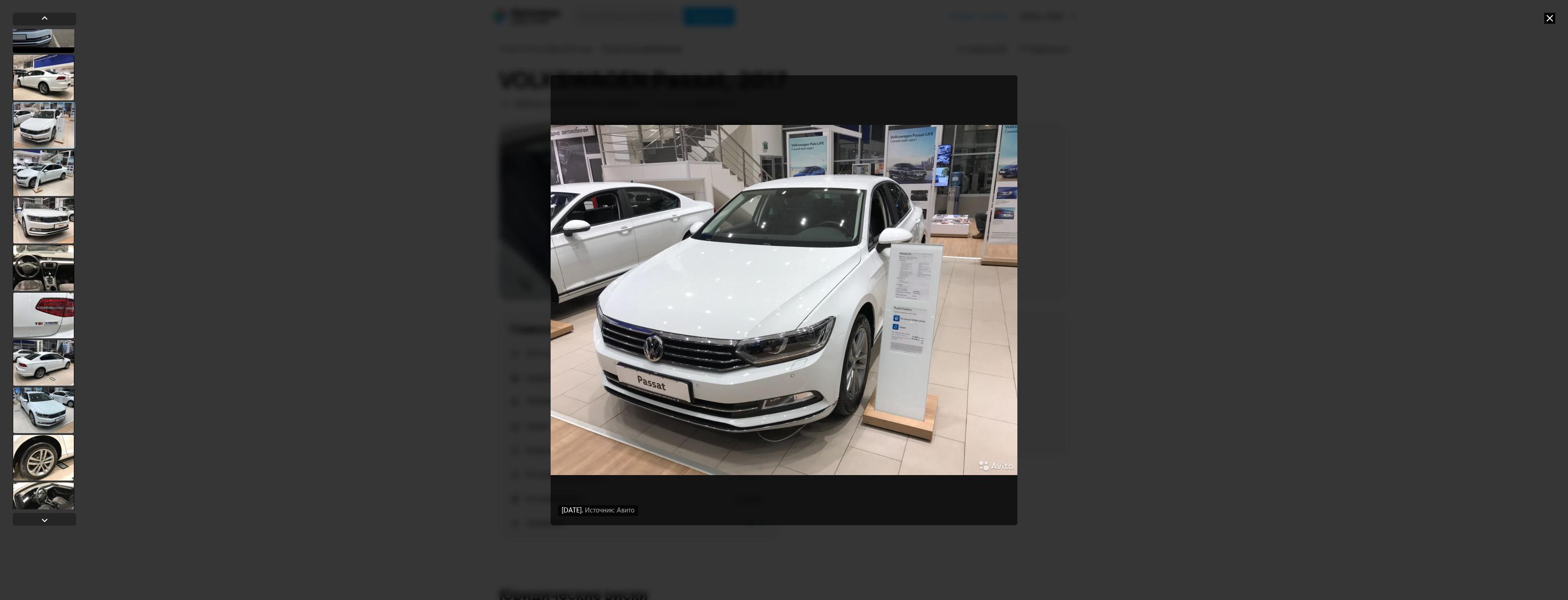
click at [43, 172] on div at bounding box center [43, 173] width 61 height 46
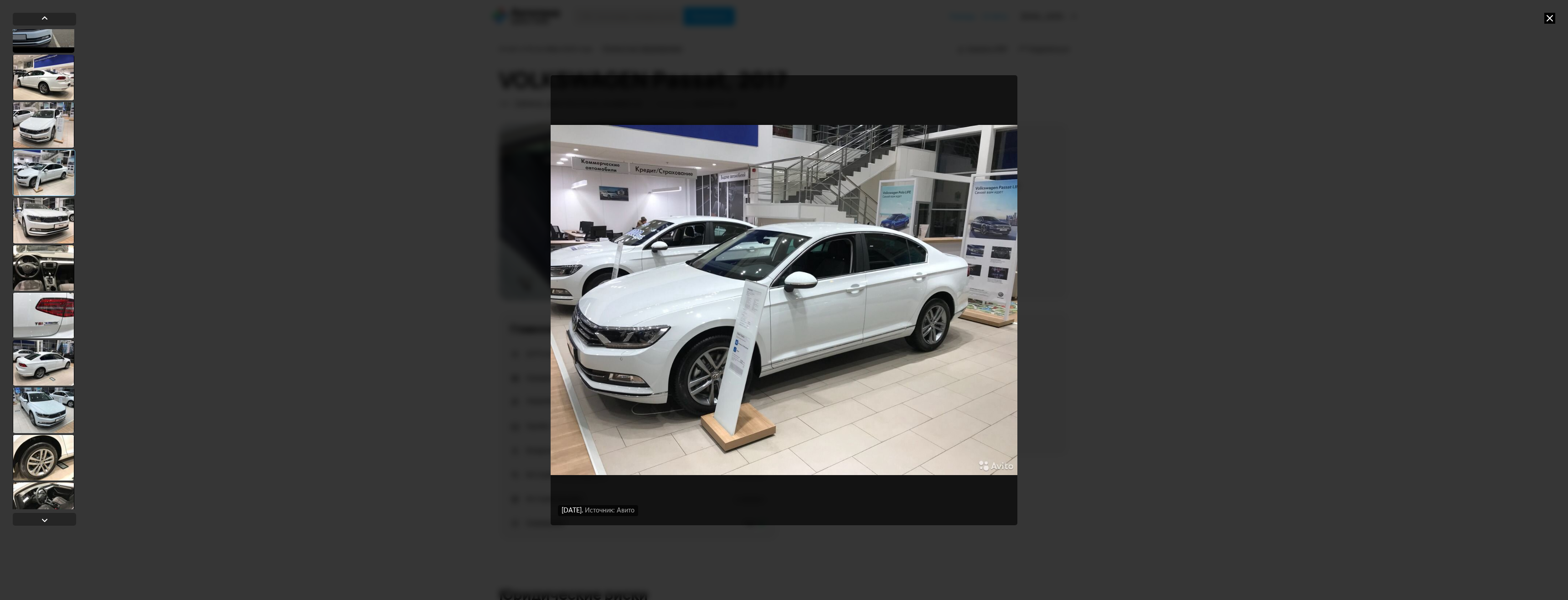
click at [49, 217] on div at bounding box center [43, 221] width 61 height 46
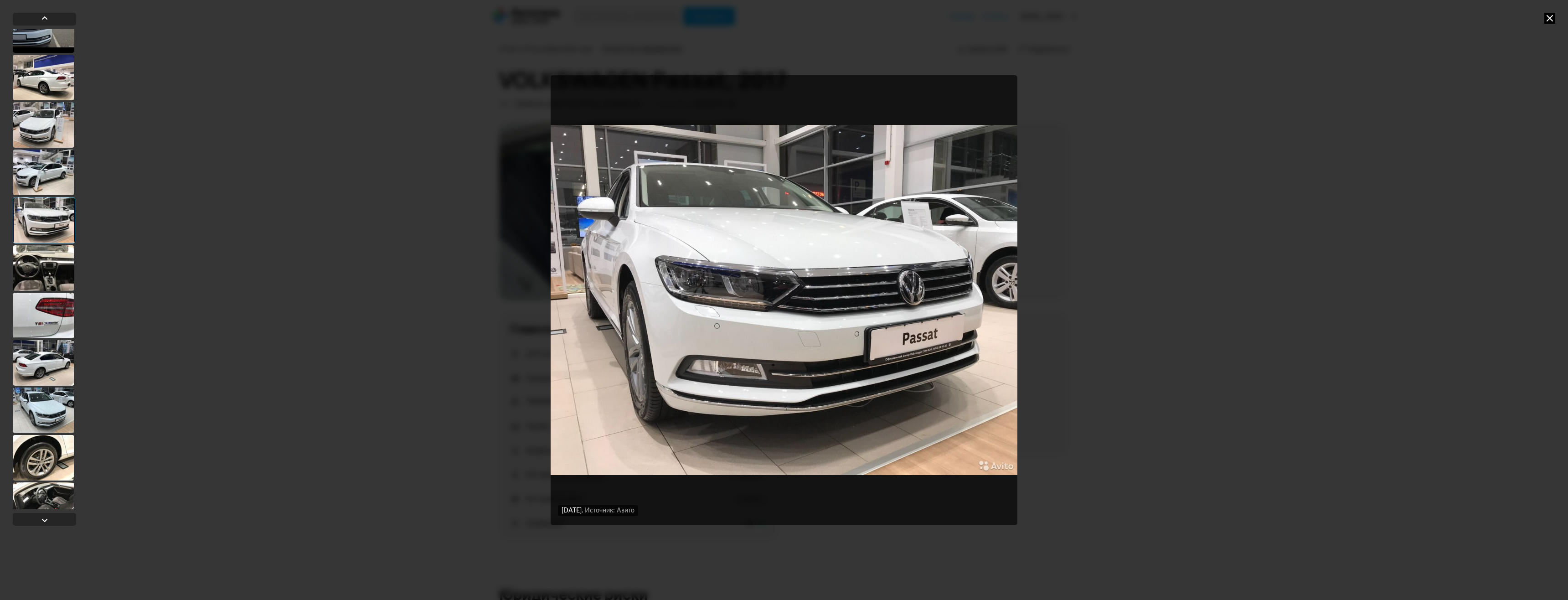
click at [54, 253] on div at bounding box center [43, 268] width 61 height 46
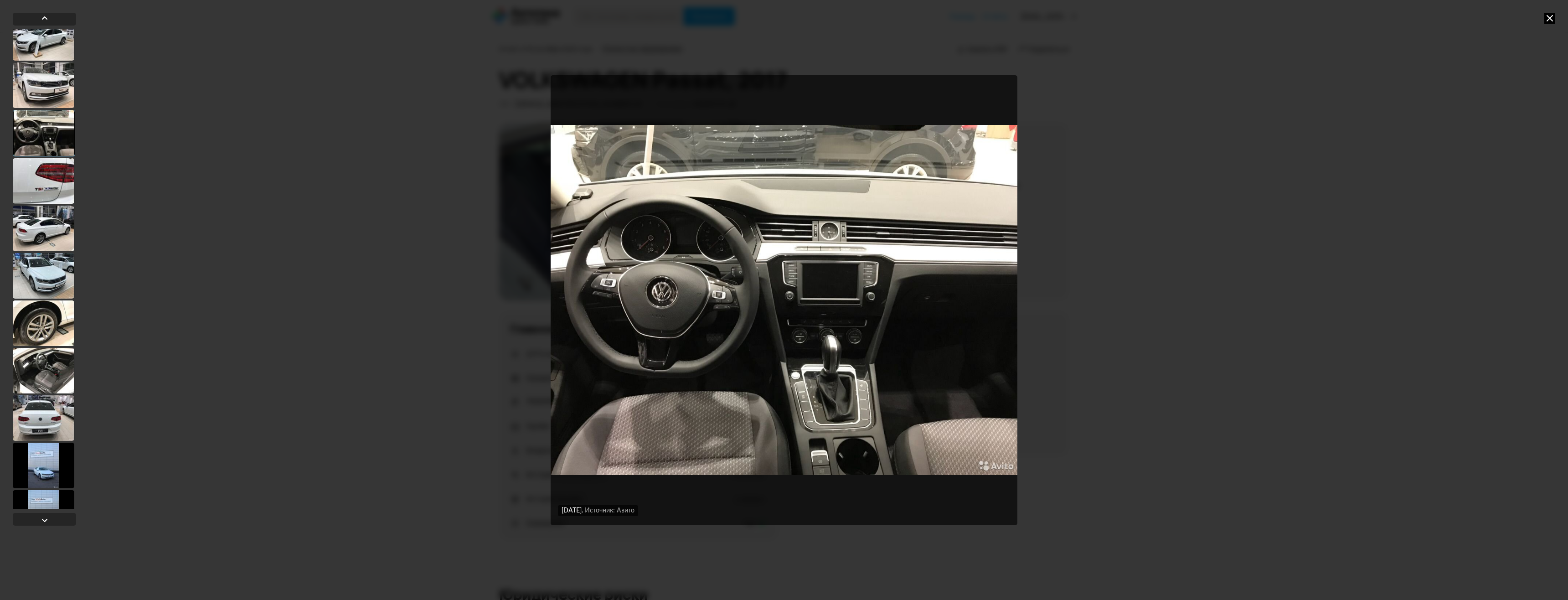
scroll to position [775, 0]
click at [49, 178] on div at bounding box center [43, 178] width 61 height 46
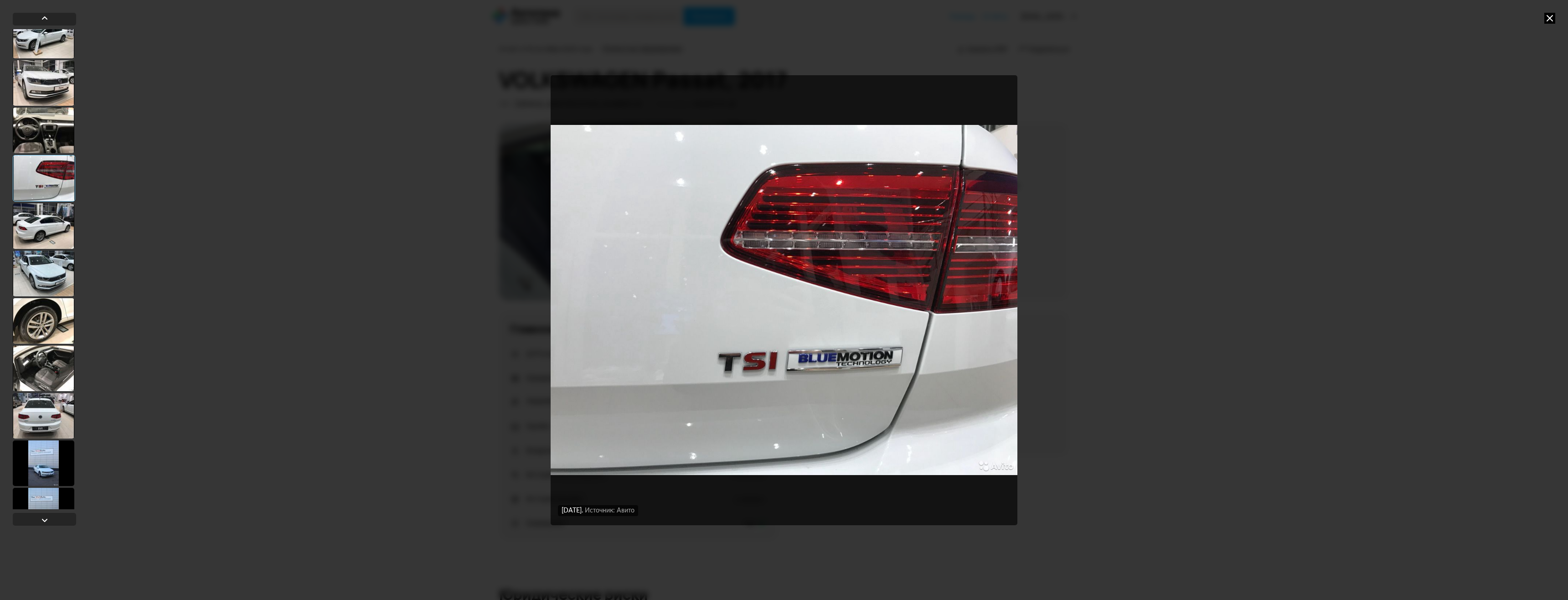
click at [50, 225] on div at bounding box center [43, 226] width 61 height 46
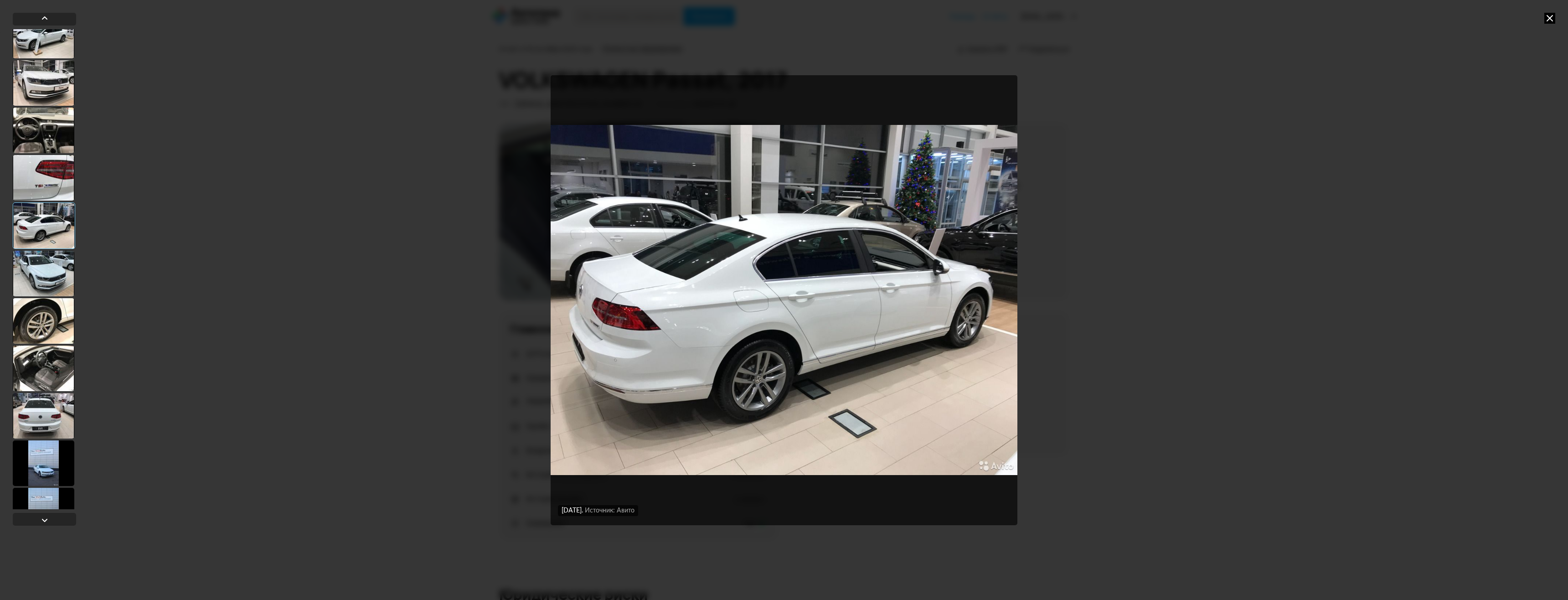
click at [58, 273] on div at bounding box center [43, 274] width 61 height 46
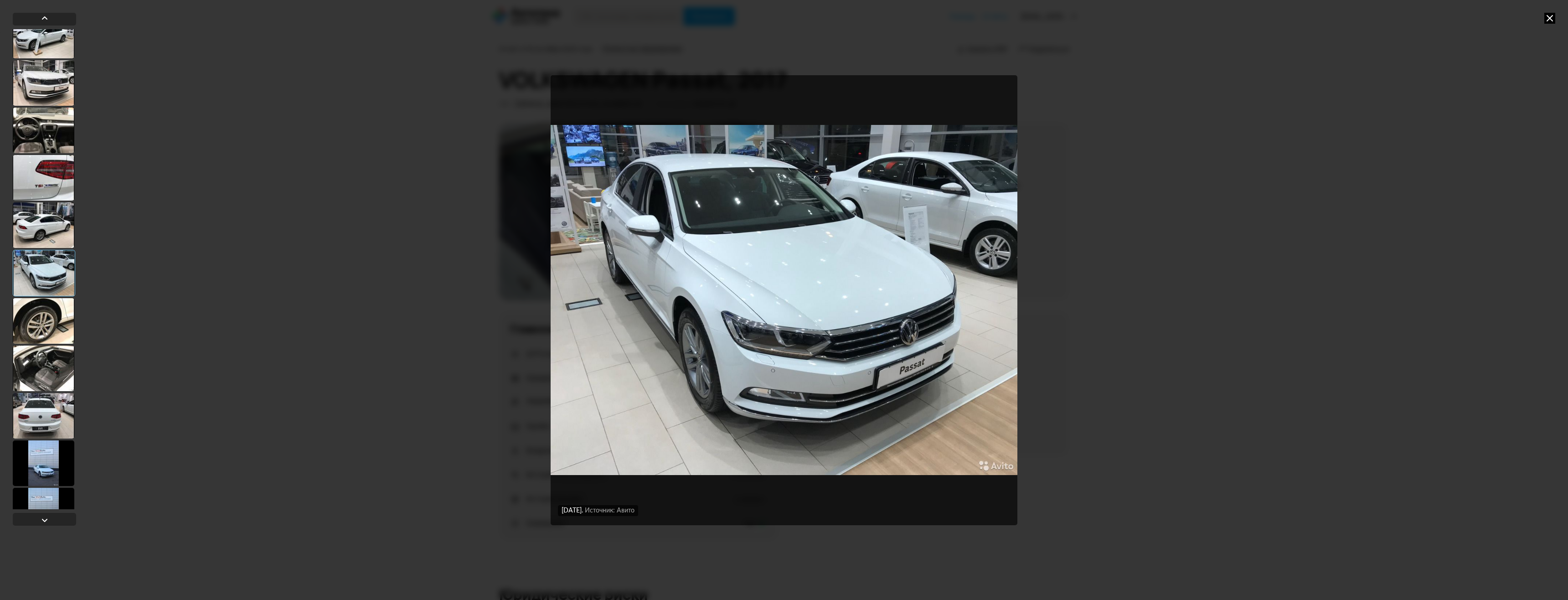
click at [60, 300] on div at bounding box center [43, 321] width 61 height 46
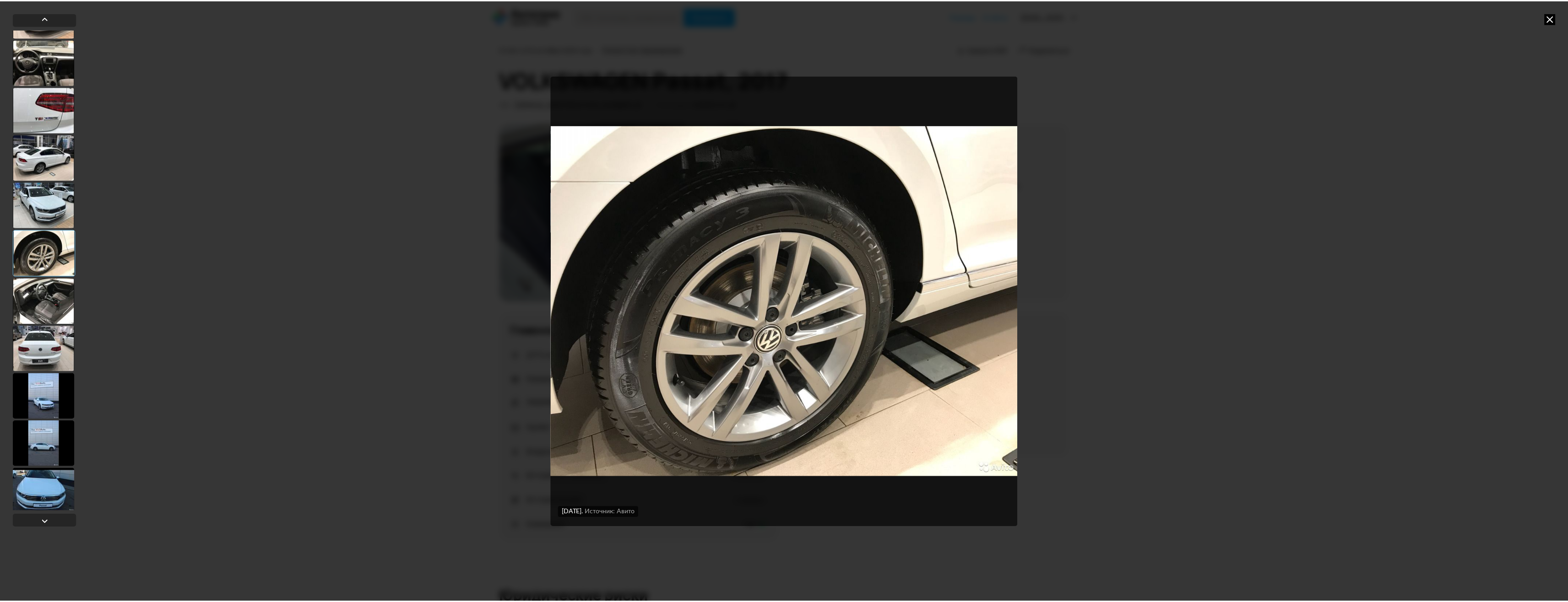
scroll to position [852, 0]
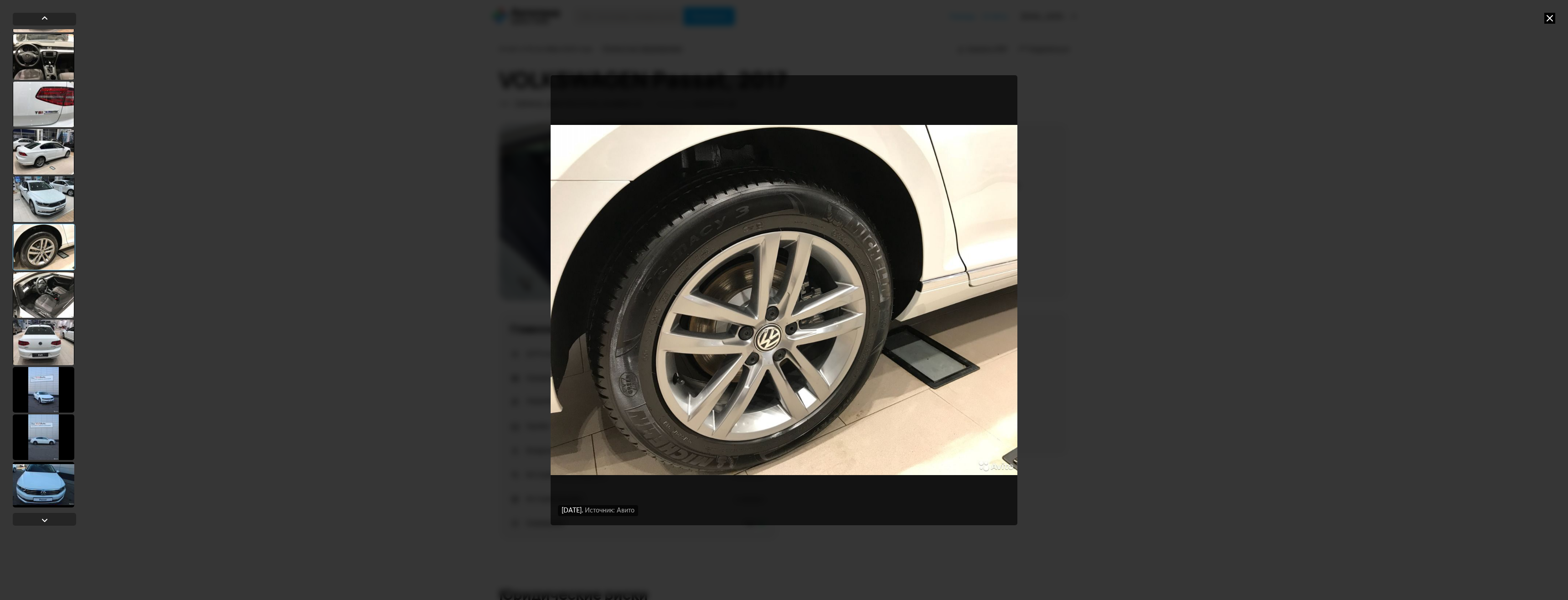
click at [54, 250] on div at bounding box center [44, 247] width 63 height 46
click at [51, 305] on div at bounding box center [43, 295] width 61 height 46
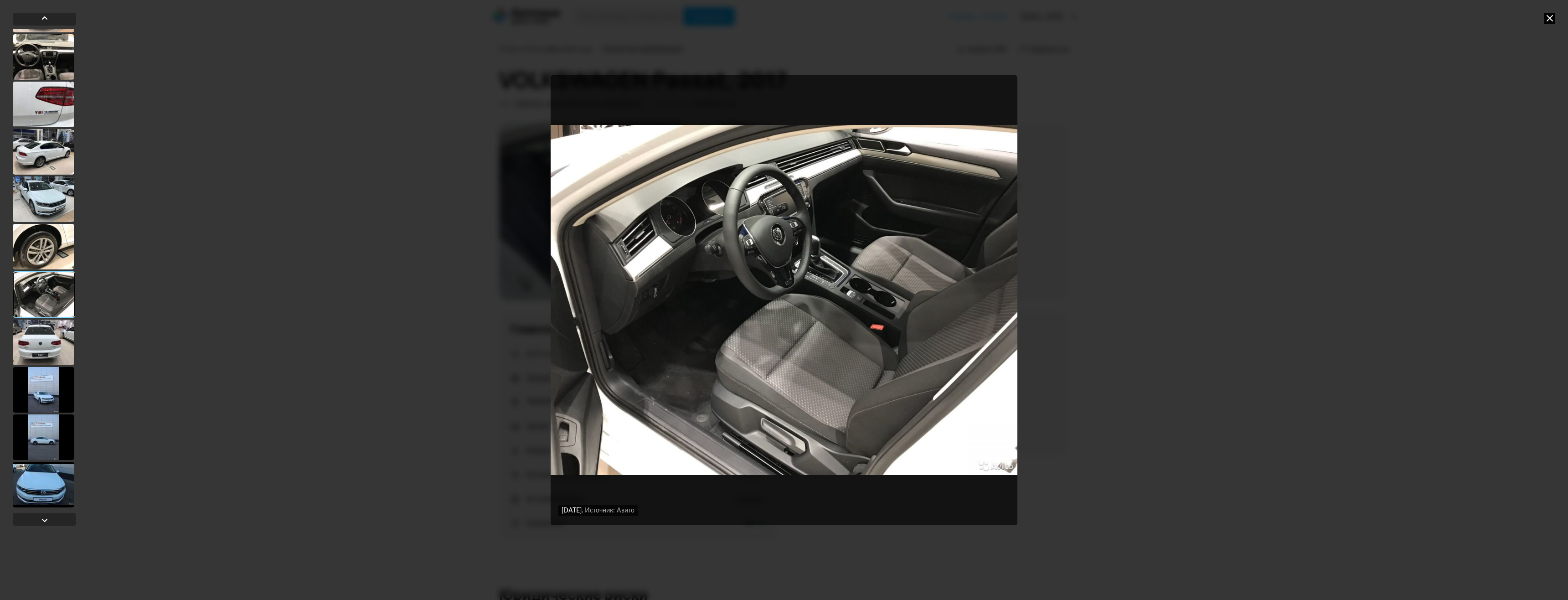
click at [54, 337] on div at bounding box center [43, 342] width 61 height 46
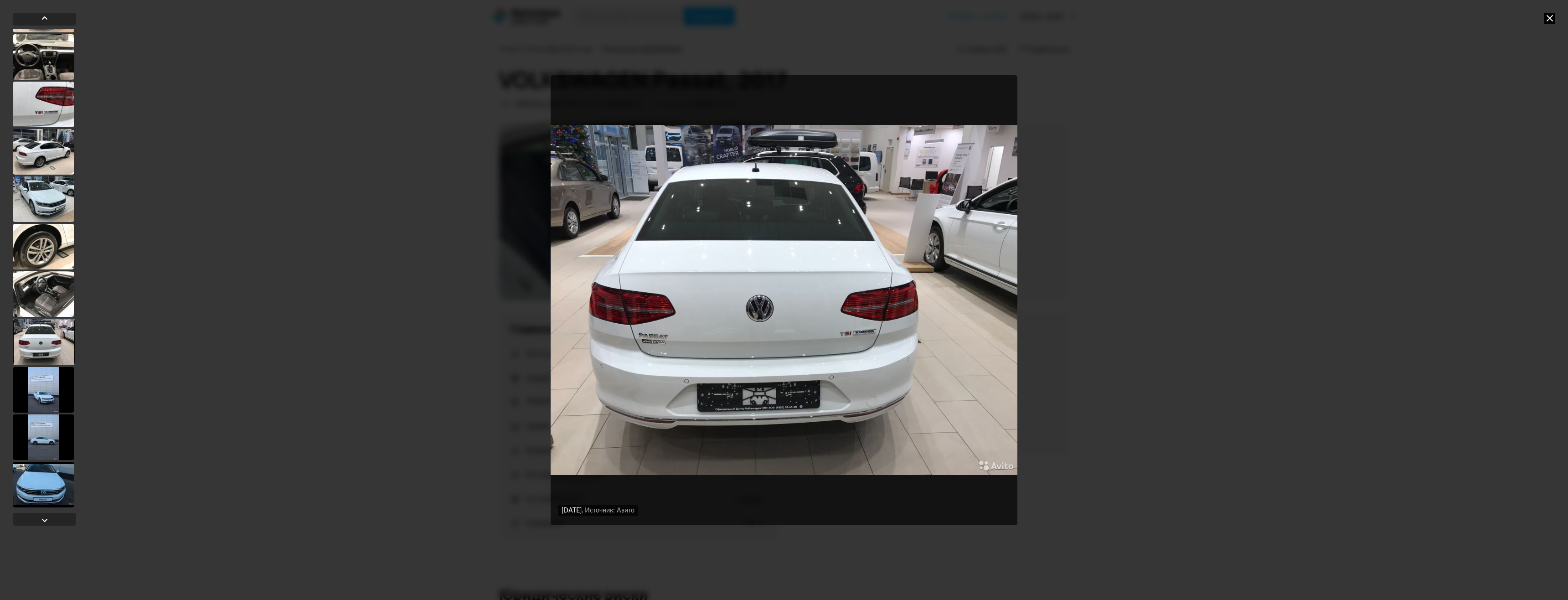
click at [58, 308] on div at bounding box center [43, 294] width 61 height 46
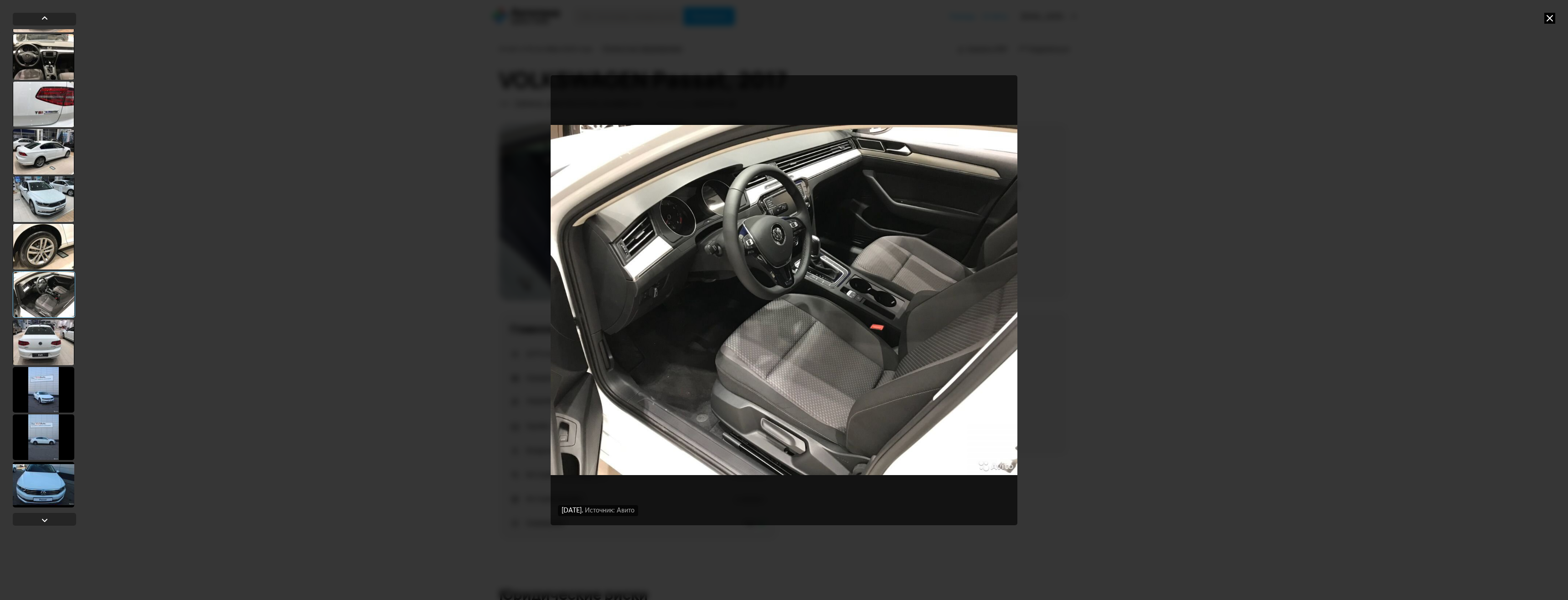
click at [42, 387] on div at bounding box center [43, 390] width 61 height 46
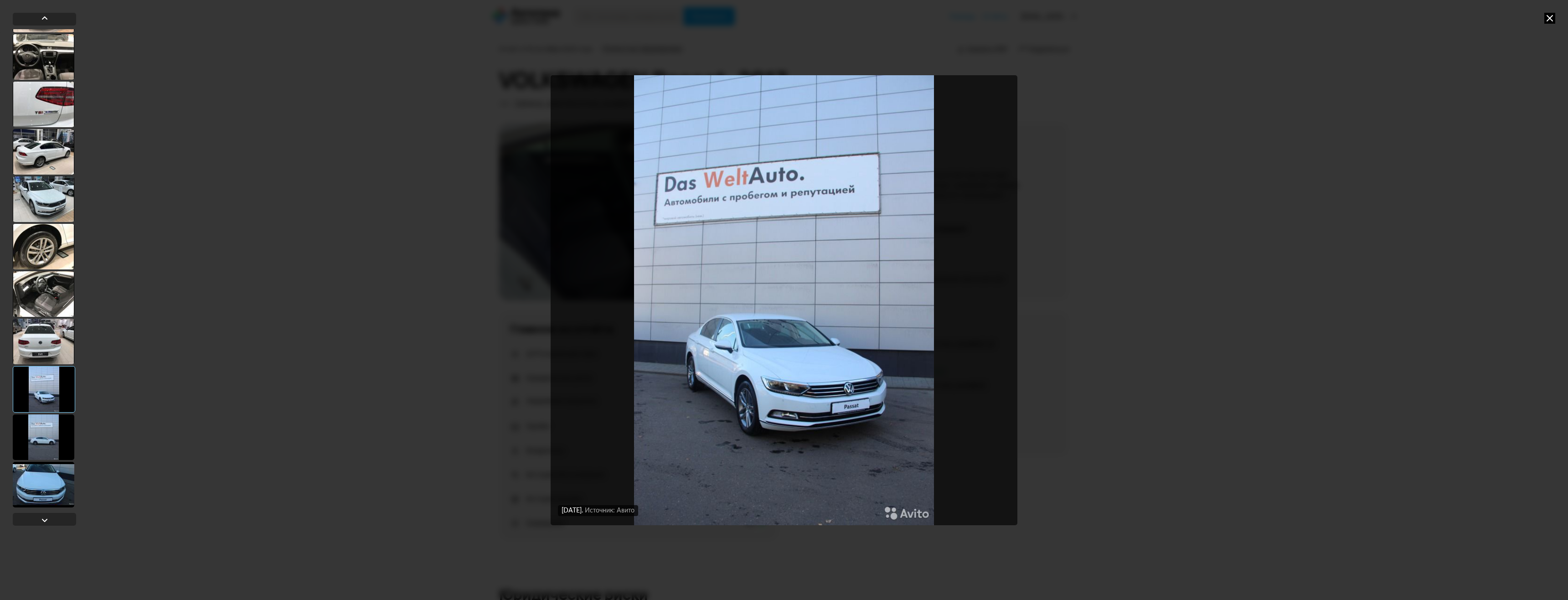
click at [37, 429] on div at bounding box center [43, 437] width 61 height 46
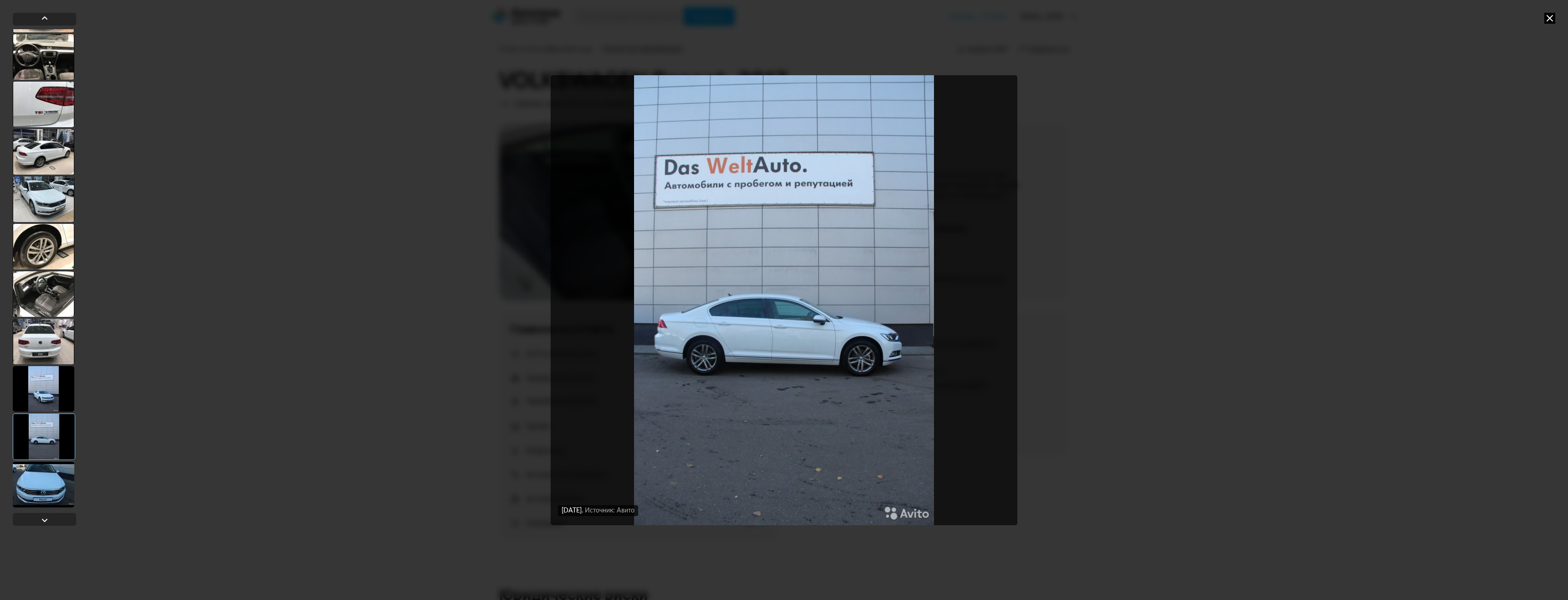
click at [33, 471] on div at bounding box center [43, 485] width 61 height 46
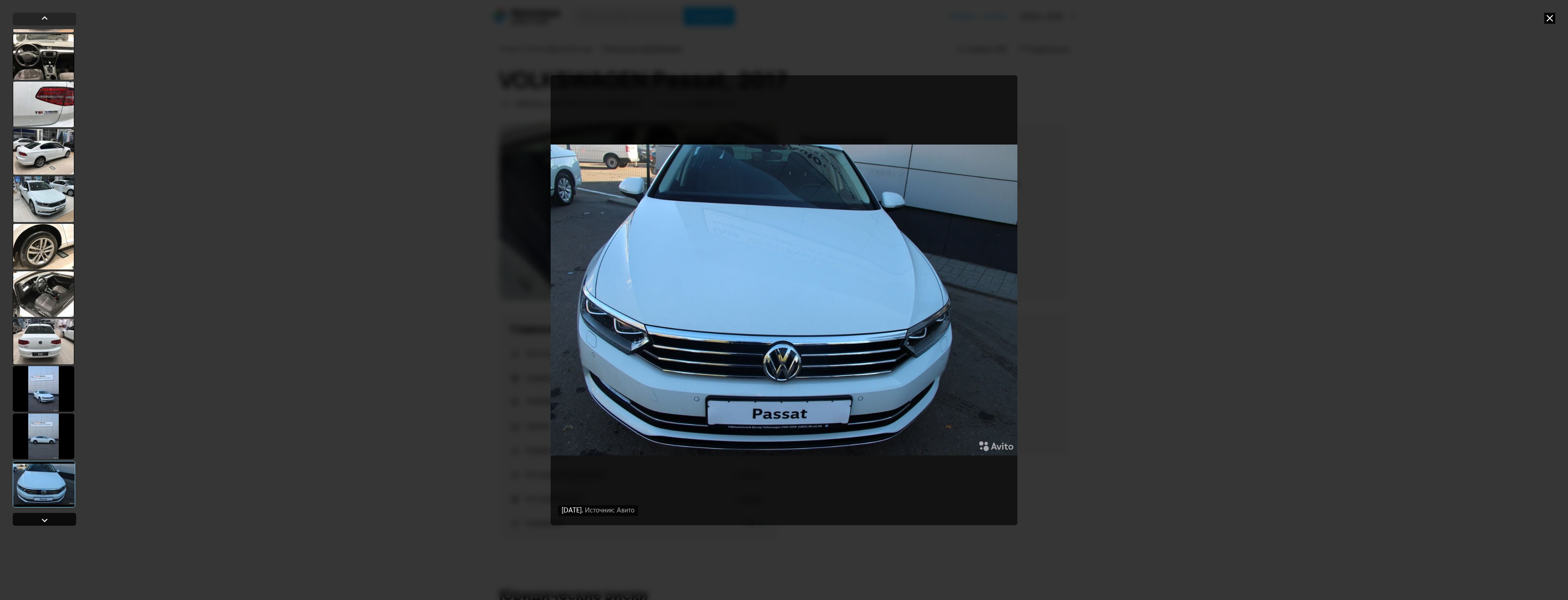
click at [41, 515] on div at bounding box center [44, 520] width 11 height 11
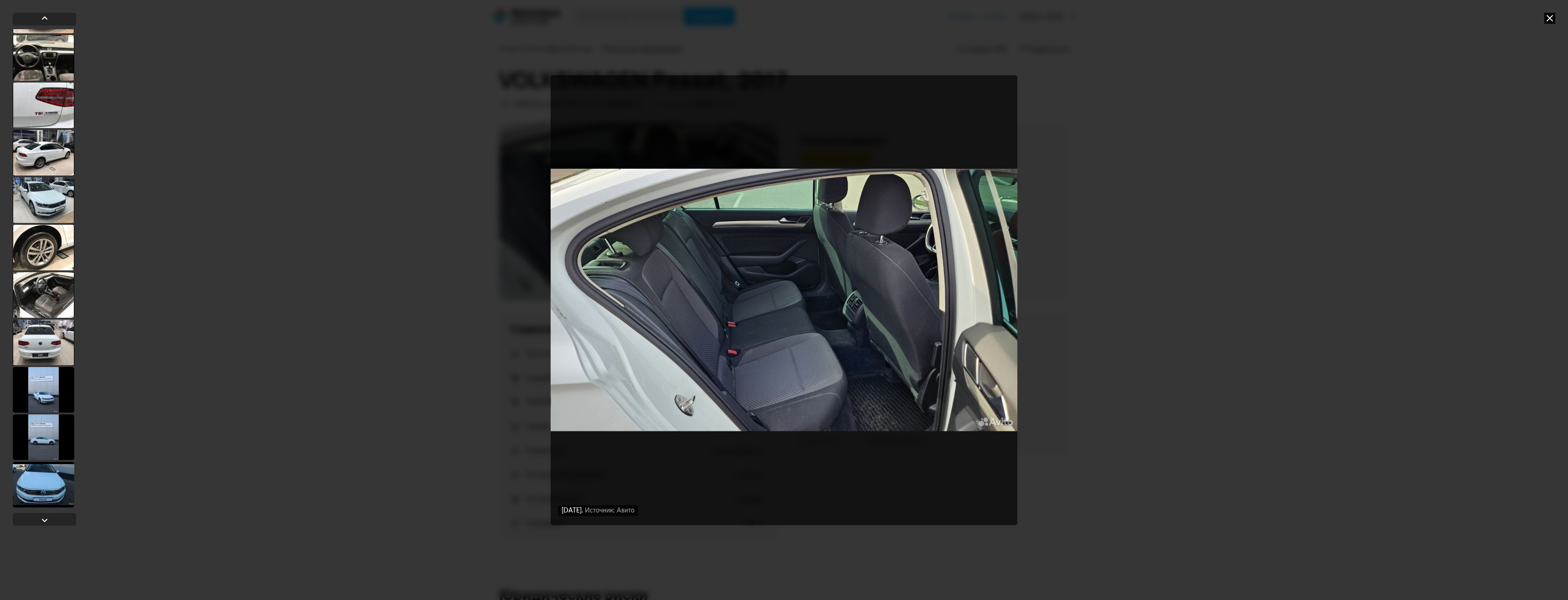
click at [405, 188] on div "19 сентября 2025 года Источник: Авито 19 сентября 2025 года Источник: Авито 19 …" at bounding box center [784, 300] width 1568 height 600
click at [1124, 62] on div "19 сентября 2025 года Источник: Авито 19 сентября 2025 года Источник: Авито 19 …" at bounding box center [784, 300] width 1568 height 600
drag, startPoint x: 1549, startPoint y: 21, endPoint x: 1512, endPoint y: 44, distance: 43.6
click at [1549, 21] on icon at bounding box center [1550, 18] width 11 height 11
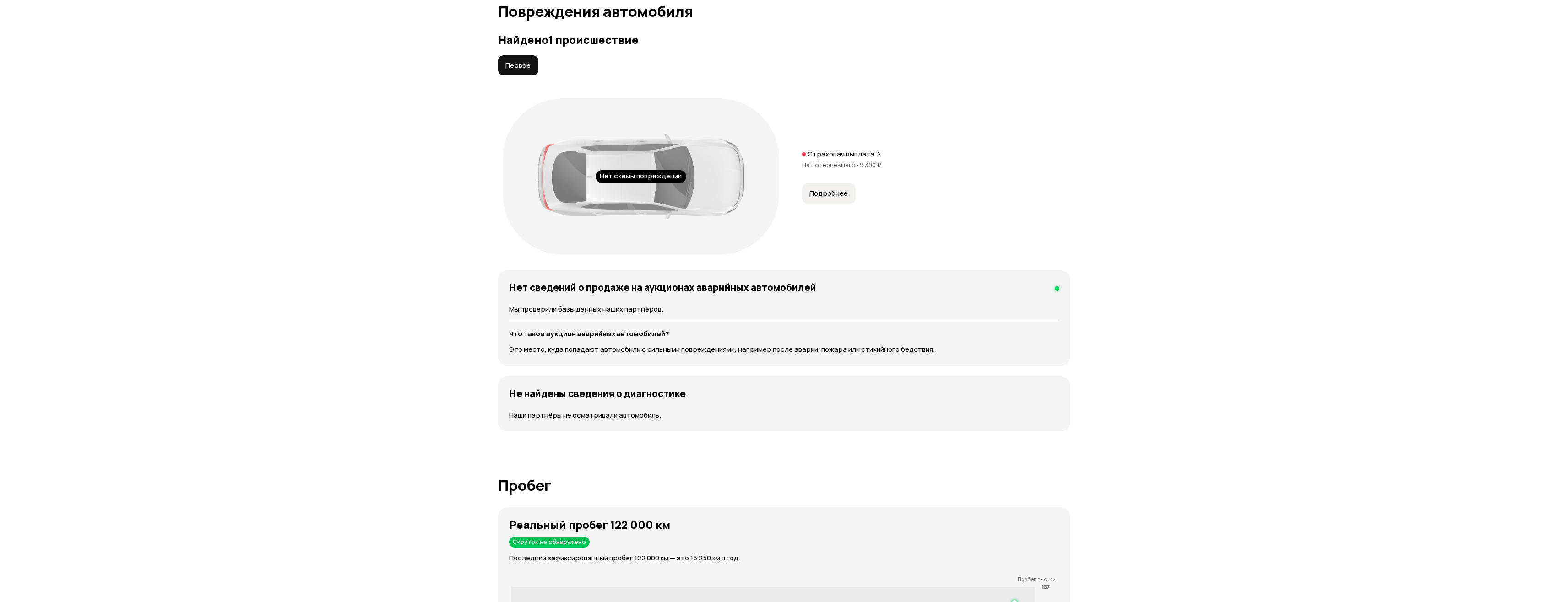
scroll to position [961, 0]
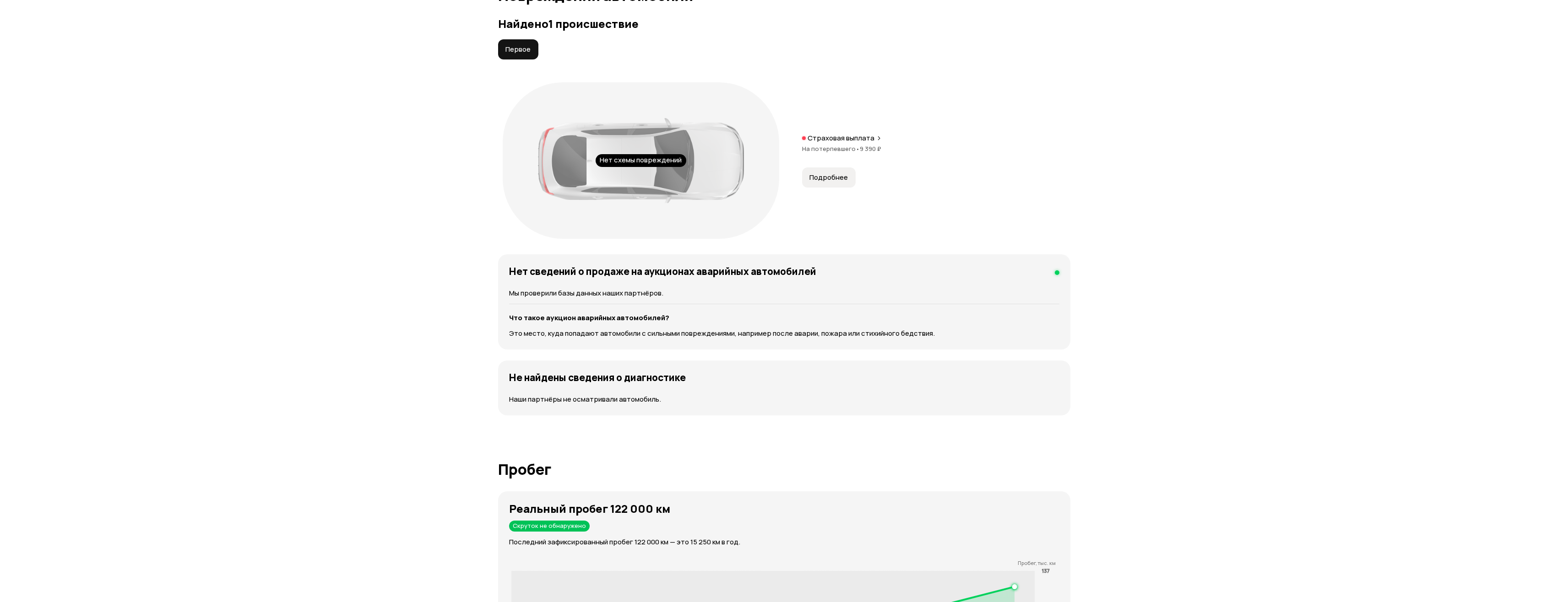
click at [628, 160] on div "Нет схемы повреждений" at bounding box center [641, 160] width 90 height 13
click at [833, 179] on span "Подробнее" at bounding box center [828, 177] width 39 height 9
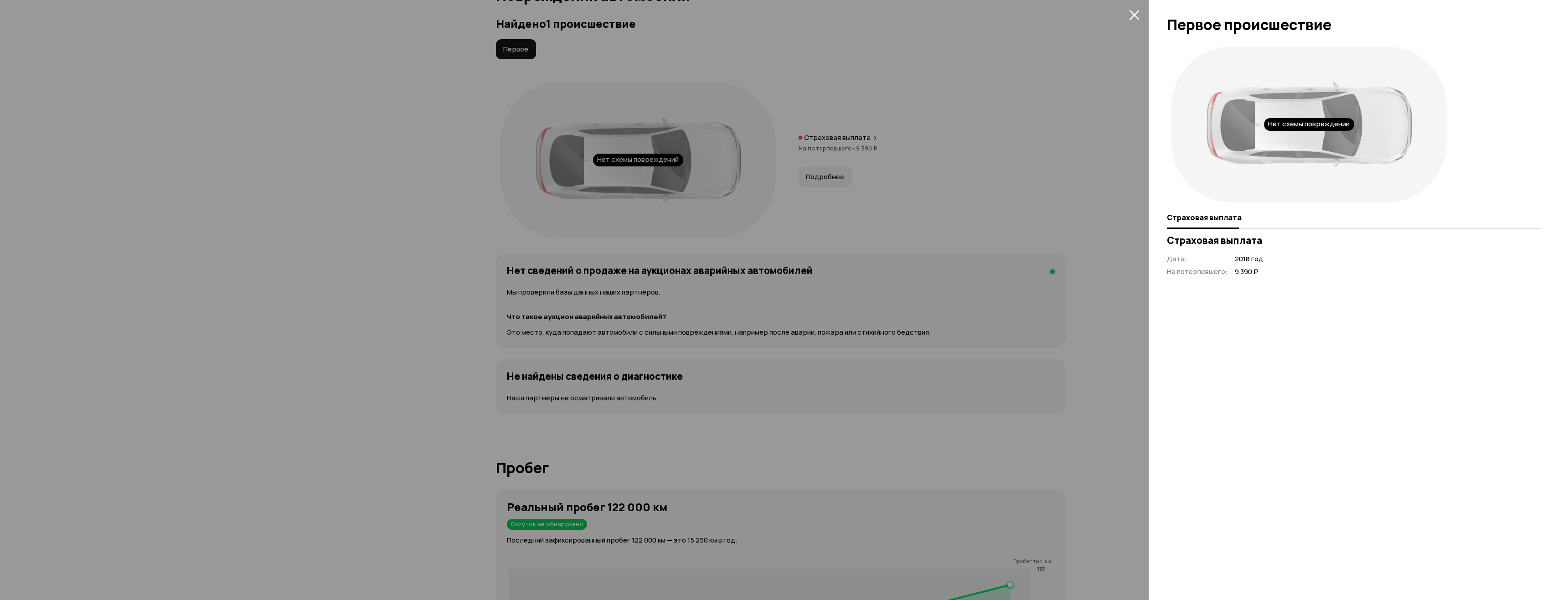
click at [1069, 159] on div at bounding box center [784, 300] width 1568 height 600
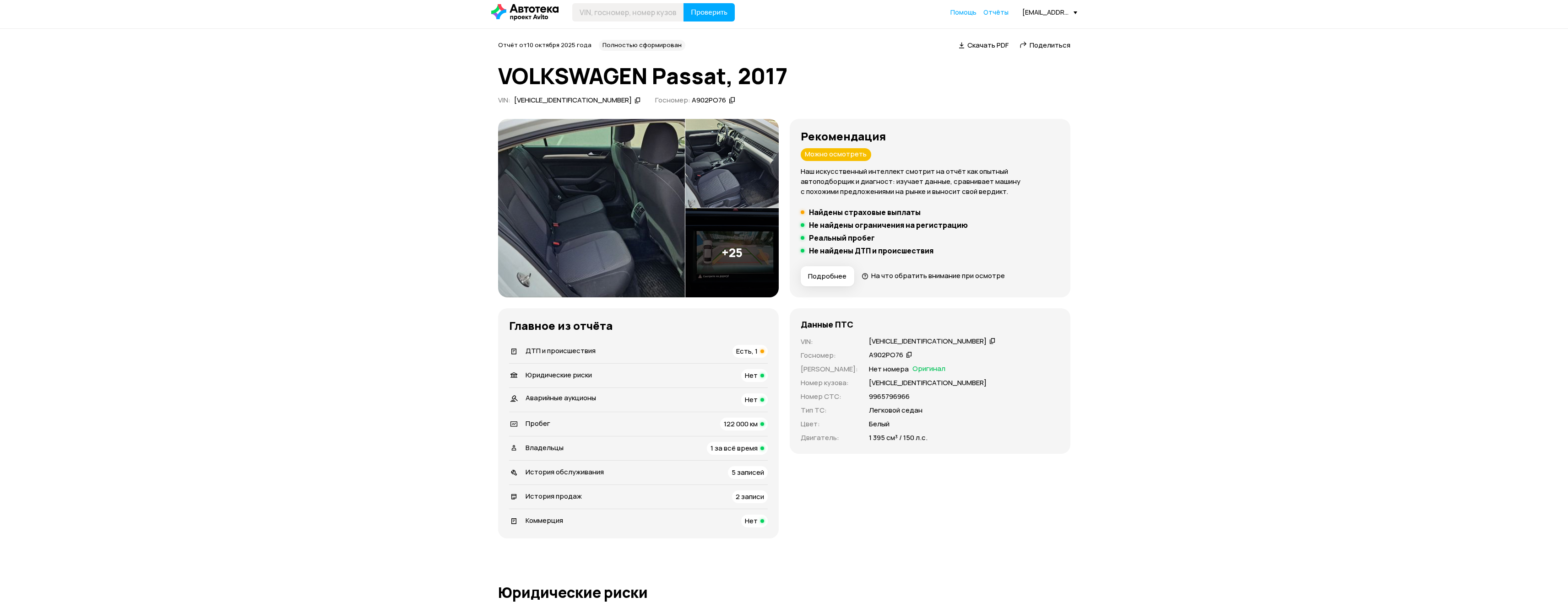
scroll to position [0, 0]
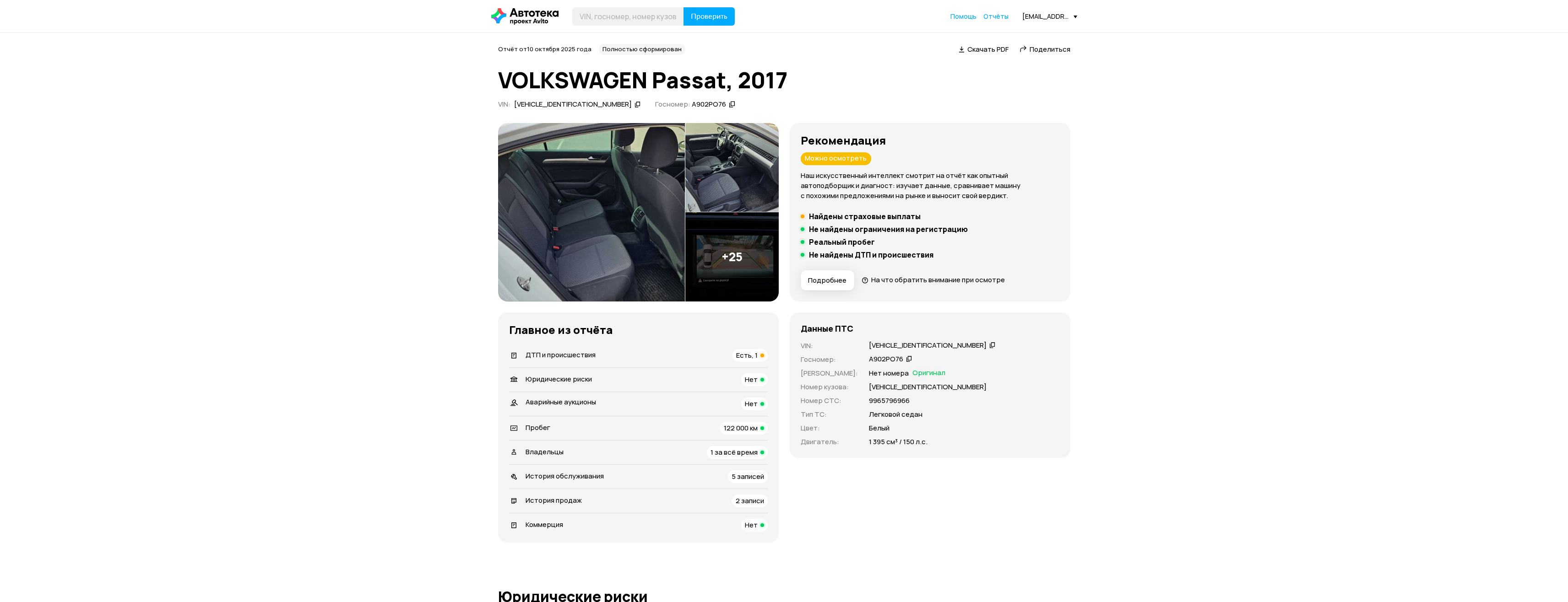
click at [833, 278] on span "Подробнее" at bounding box center [827, 281] width 39 height 9
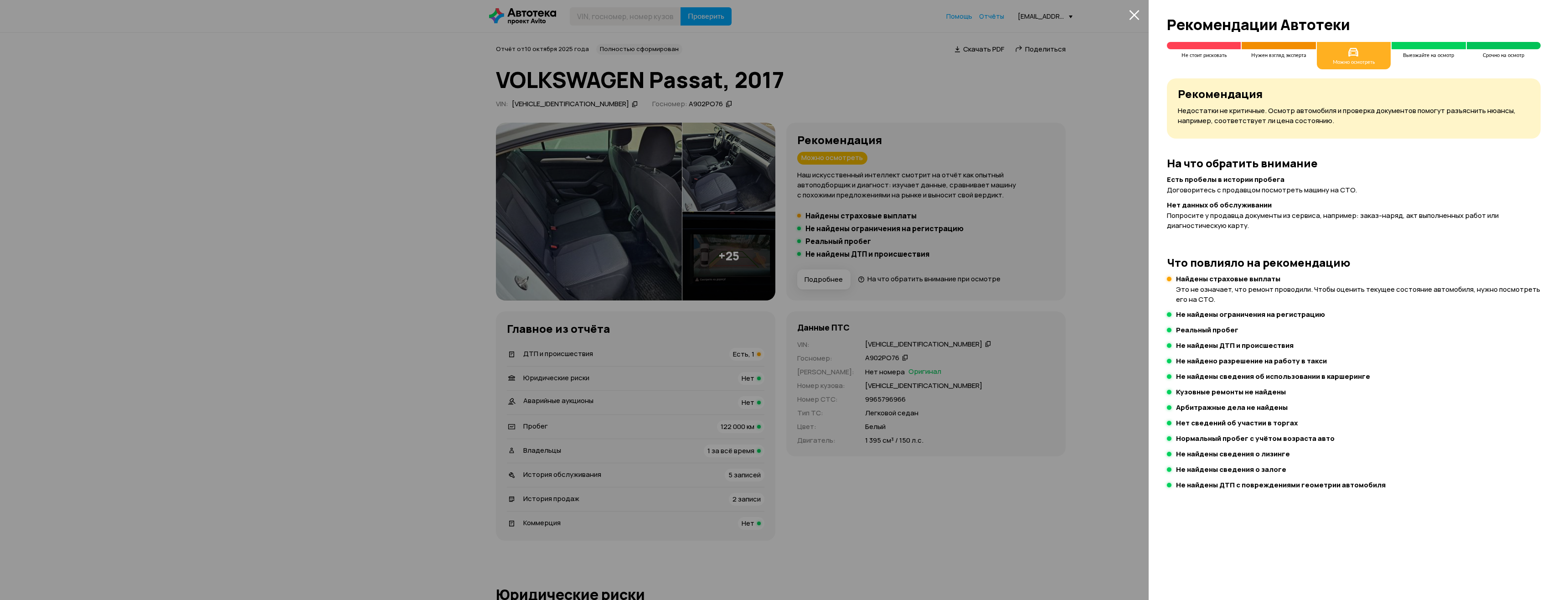
click at [1116, 251] on div at bounding box center [784, 300] width 1568 height 600
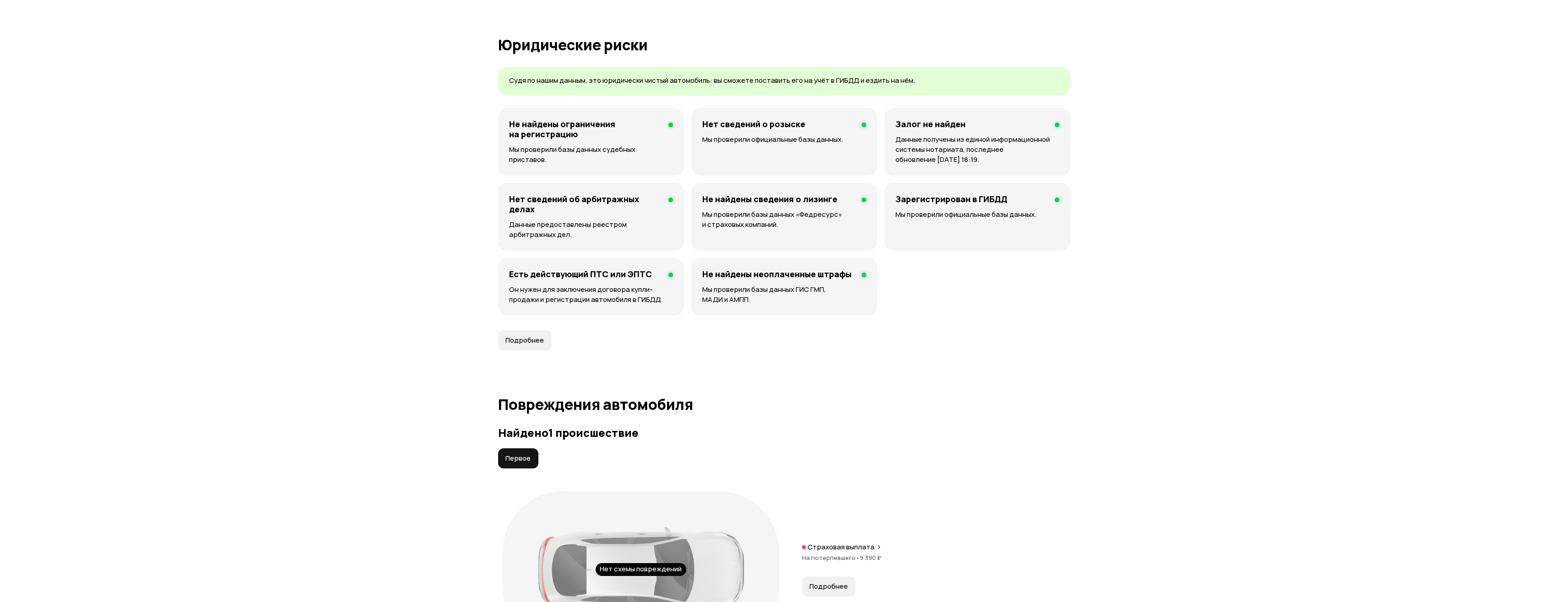
scroll to position [549, 0]
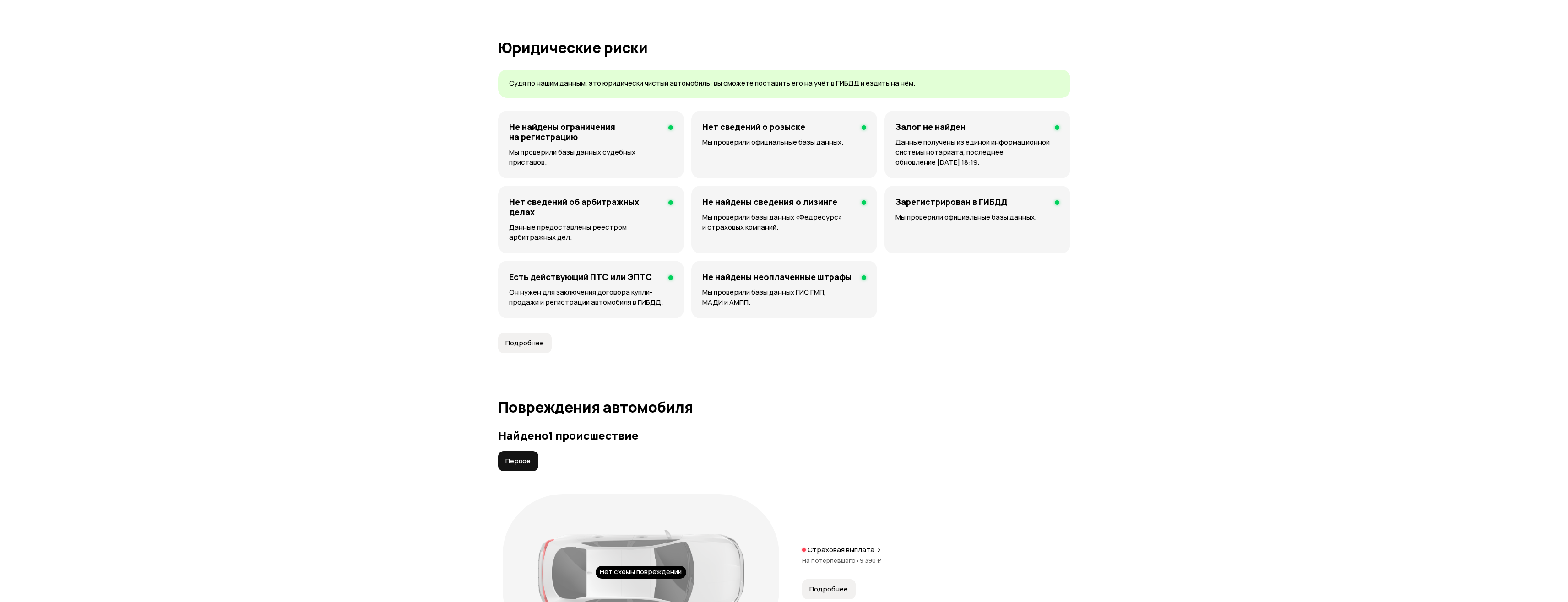
click at [540, 335] on button "Подробнее" at bounding box center [525, 343] width 54 height 20
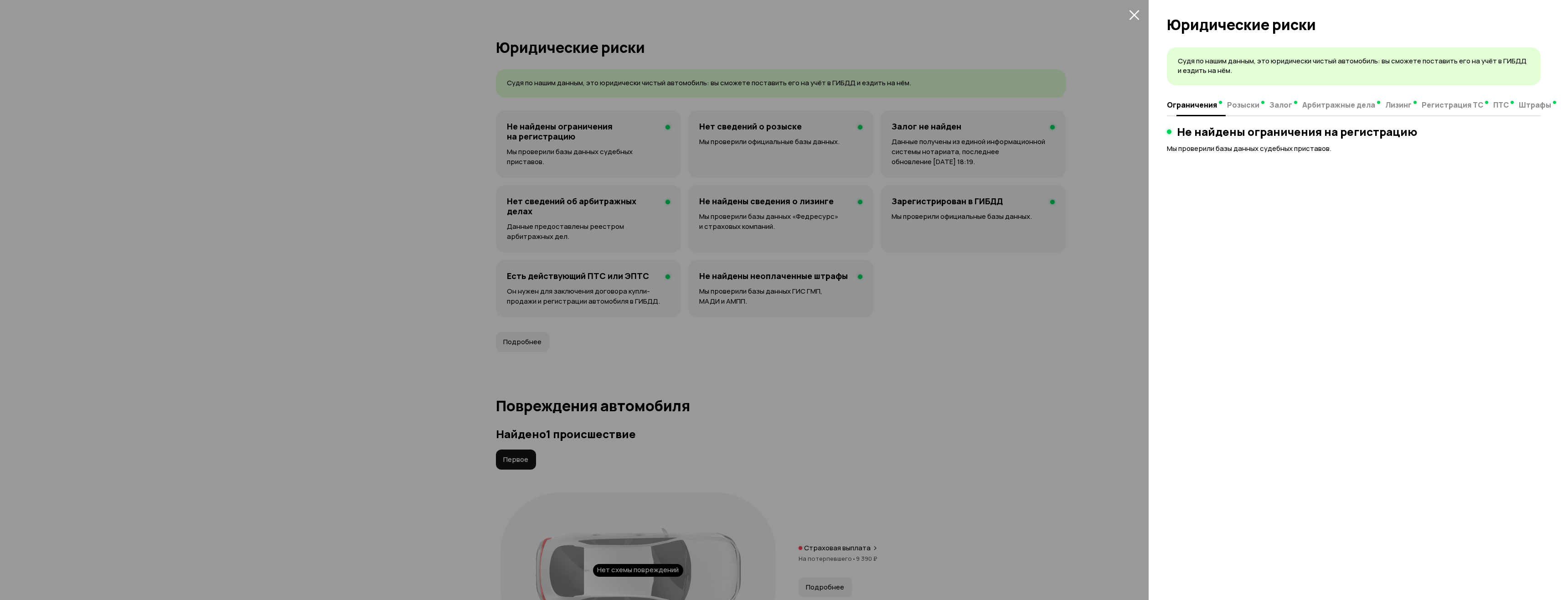
click at [1237, 110] on span "Розыски" at bounding box center [1243, 105] width 32 height 9
click at [1281, 105] on span "Залог" at bounding box center [1281, 105] width 23 height 9
click at [1321, 103] on span "Арбитражные дела" at bounding box center [1339, 105] width 73 height 9
click at [1385, 104] on span "Лизинг" at bounding box center [1398, 105] width 26 height 9
click at [1437, 107] on span "Регистрация ТС" at bounding box center [1446, 105] width 61 height 9
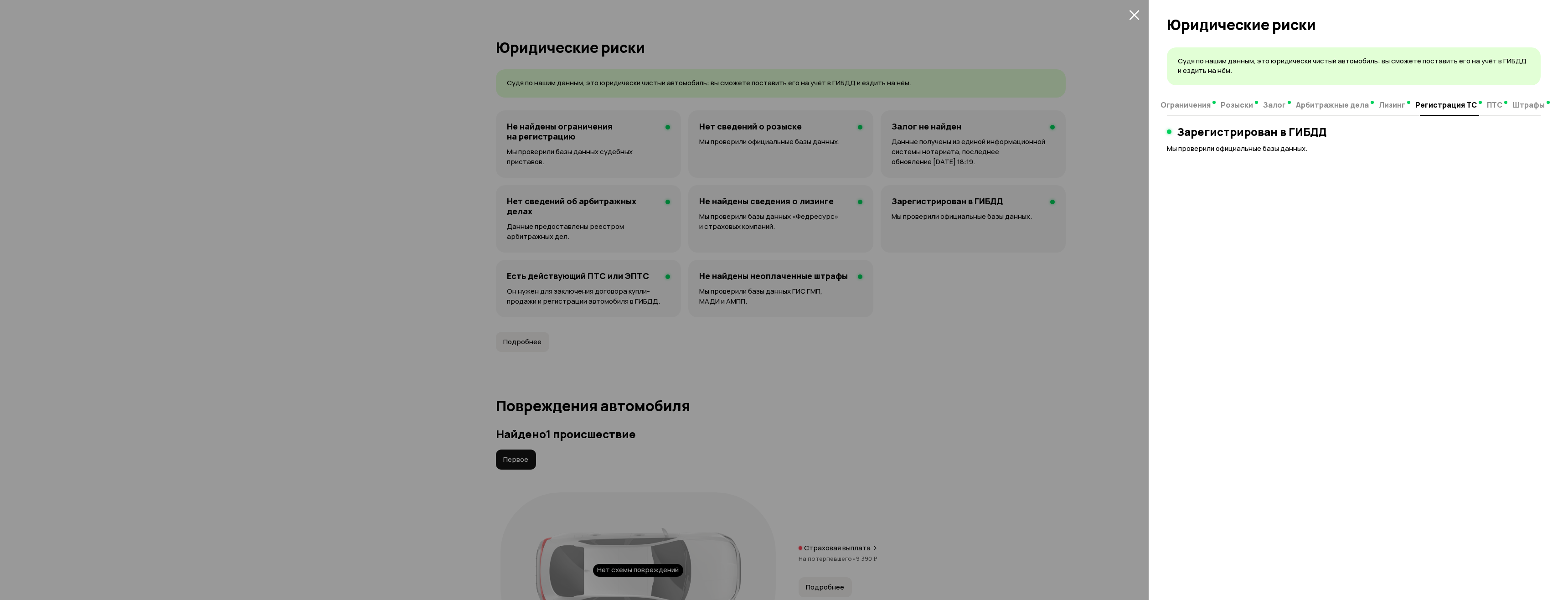
click at [1487, 104] on span "ПТС" at bounding box center [1494, 105] width 15 height 9
click at [1520, 105] on span "Штрафы" at bounding box center [1528, 105] width 32 height 9
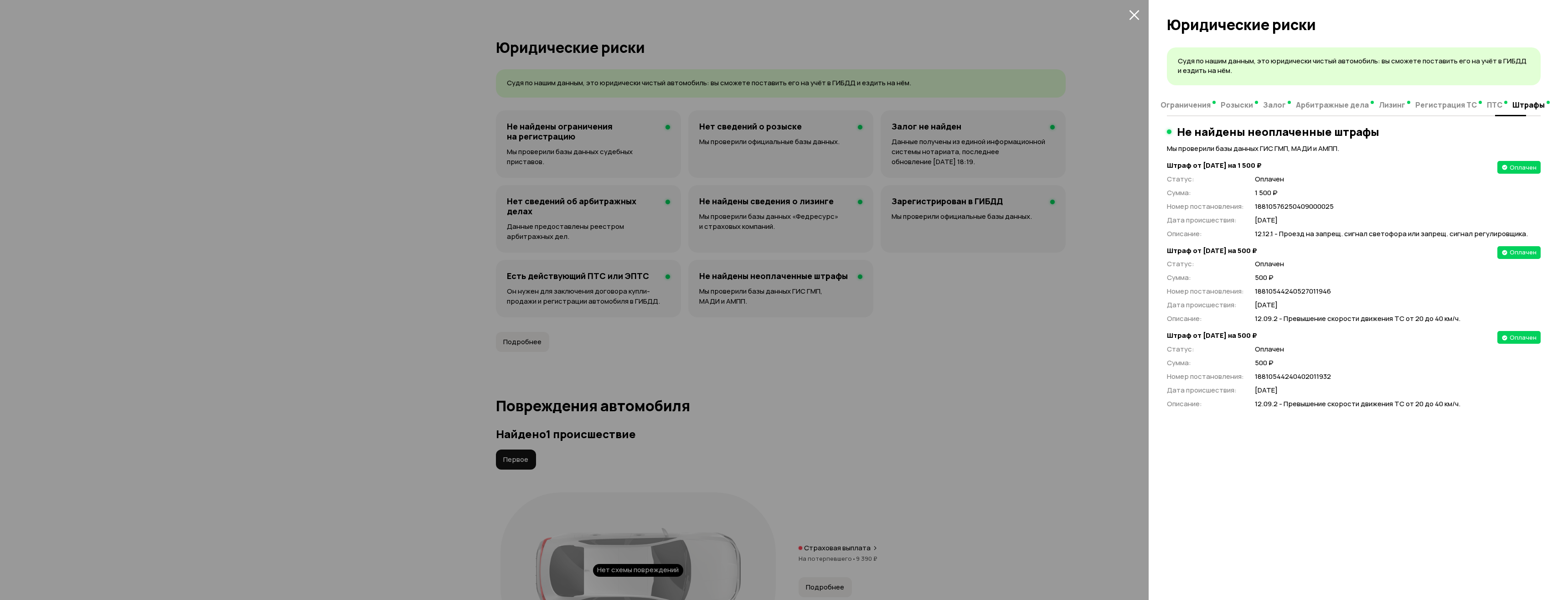
click at [1487, 108] on span "ПТС" at bounding box center [1494, 105] width 15 height 9
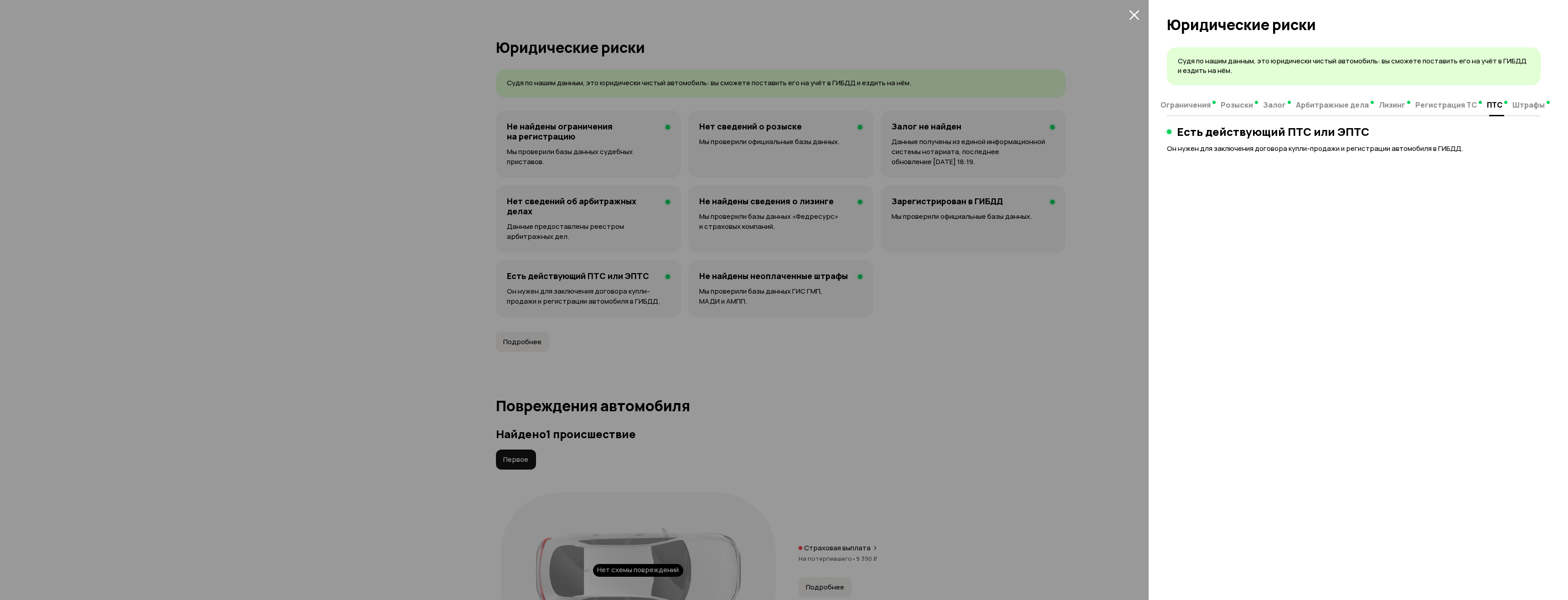
click at [1516, 104] on span "Штрафы" at bounding box center [1528, 105] width 32 height 9
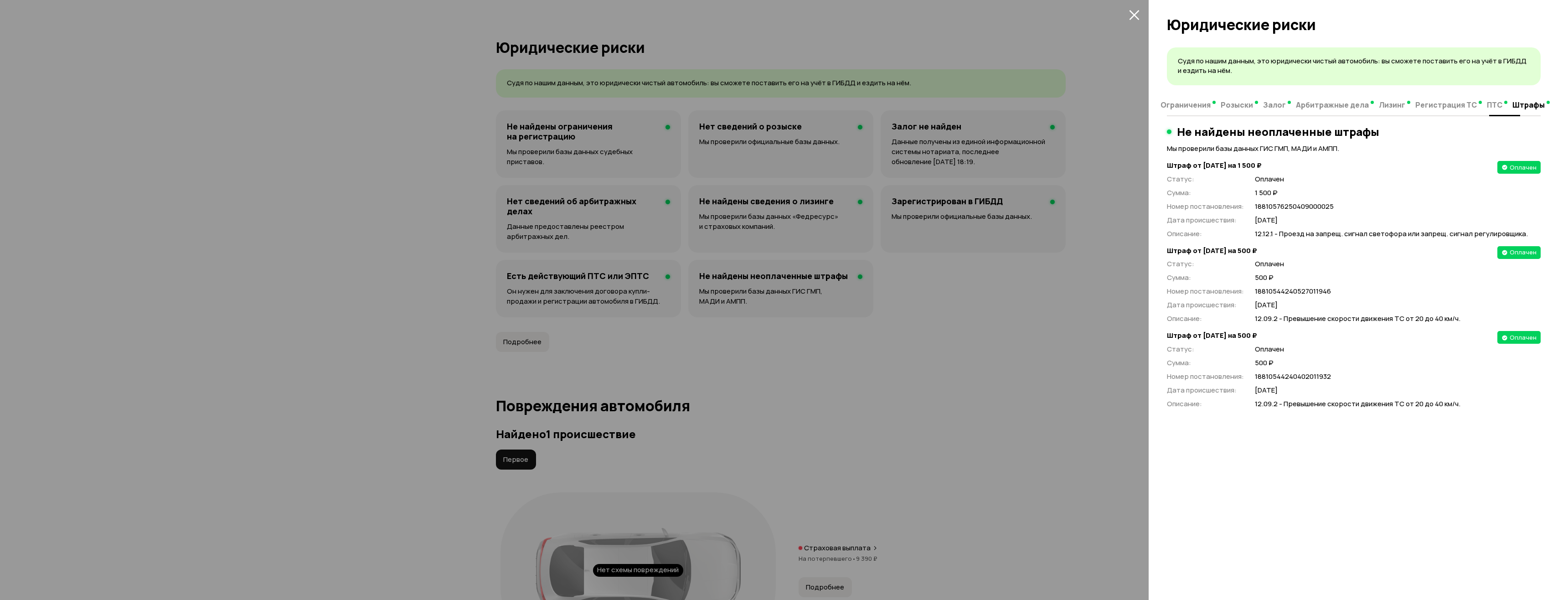
click at [1426, 110] on span "Регистрация ТС" at bounding box center [1446, 105] width 61 height 9
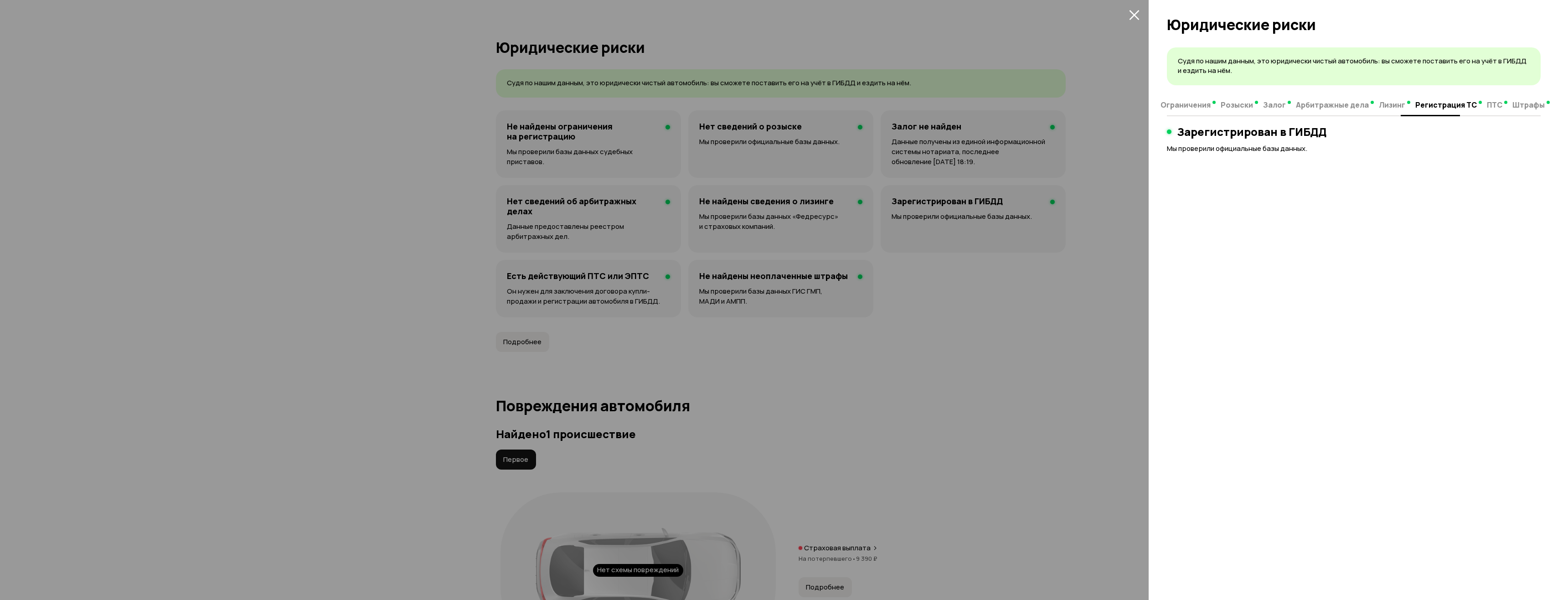
click at [1387, 101] on span "Лизинг" at bounding box center [1391, 105] width 26 height 9
click at [1329, 110] on span "Арбитражные дела" at bounding box center [1332, 105] width 73 height 9
click at [1279, 110] on span "Залог" at bounding box center [1281, 105] width 23 height 9
click at [1246, 108] on span "Розыски" at bounding box center [1243, 105] width 32 height 9
click at [1200, 107] on span "Ограничения" at bounding box center [1192, 105] width 50 height 9
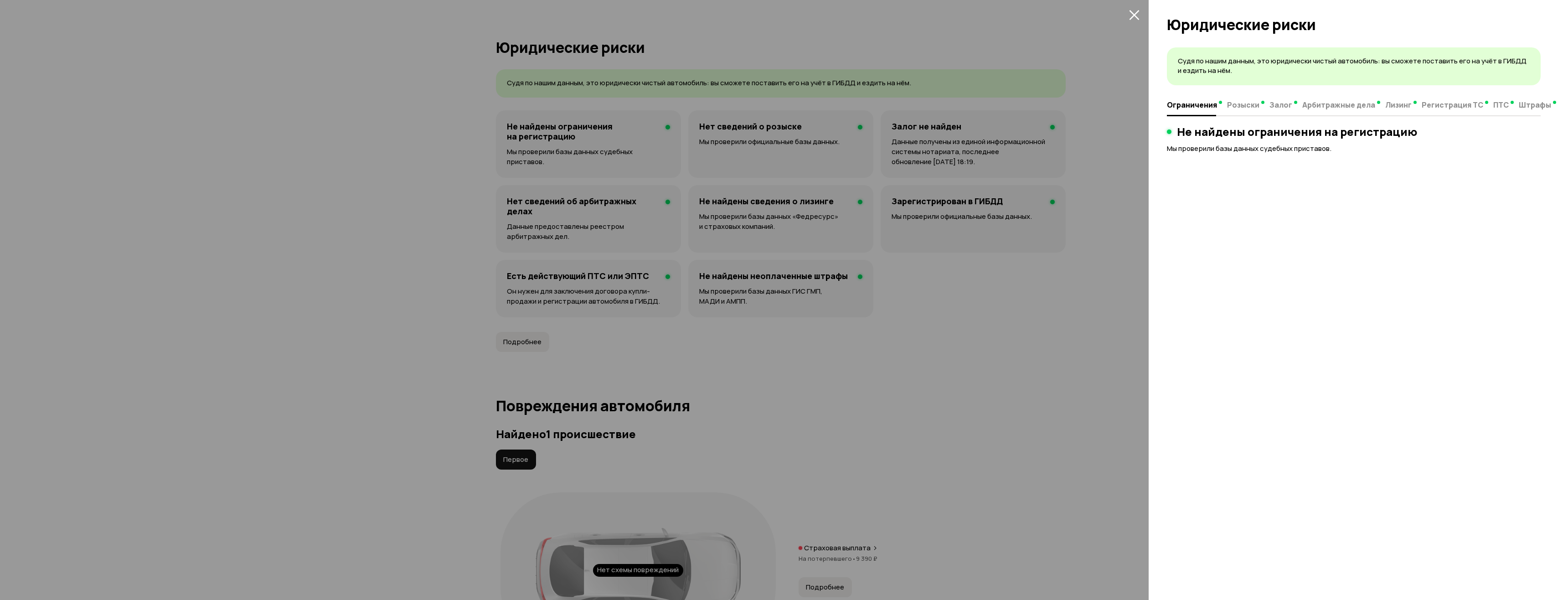
click at [1108, 126] on div at bounding box center [784, 300] width 1568 height 600
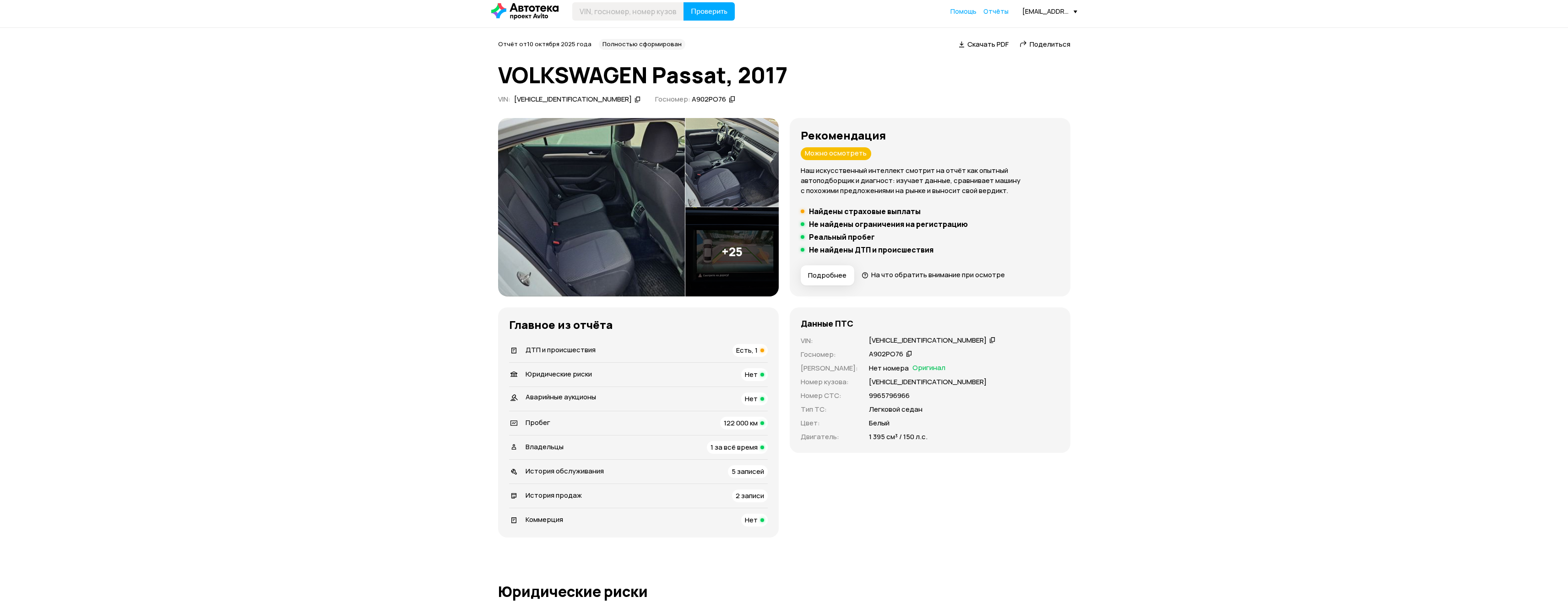
scroll to position [0, 0]
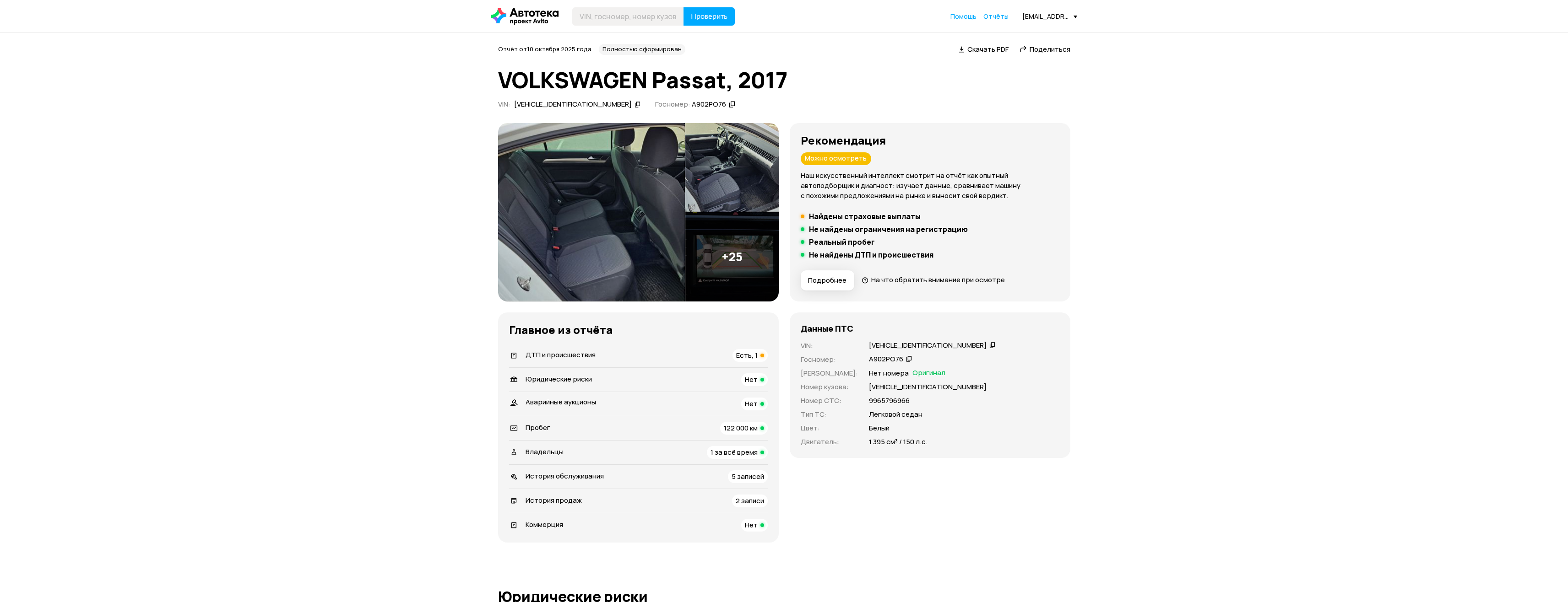
click at [625, 201] on img at bounding box center [592, 212] width 187 height 178
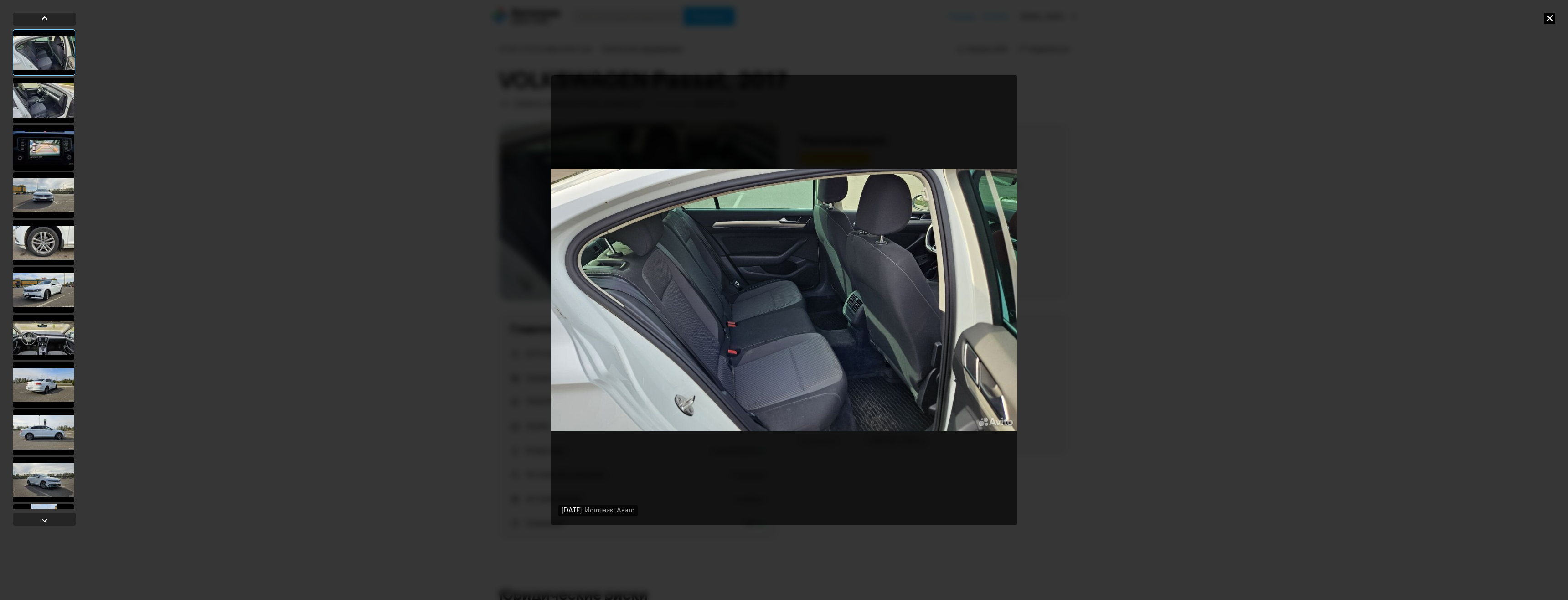
click at [1550, 23] on icon at bounding box center [1550, 18] width 11 height 11
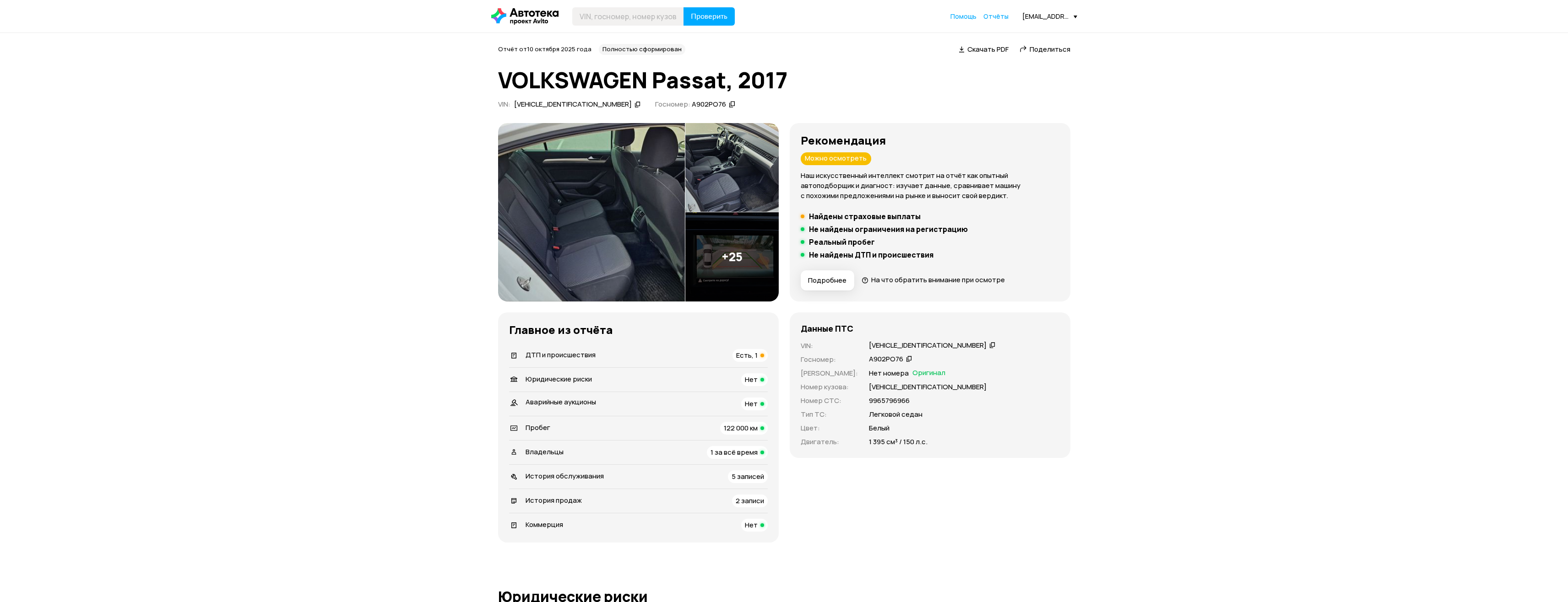
click at [749, 164] on img at bounding box center [732, 167] width 94 height 89
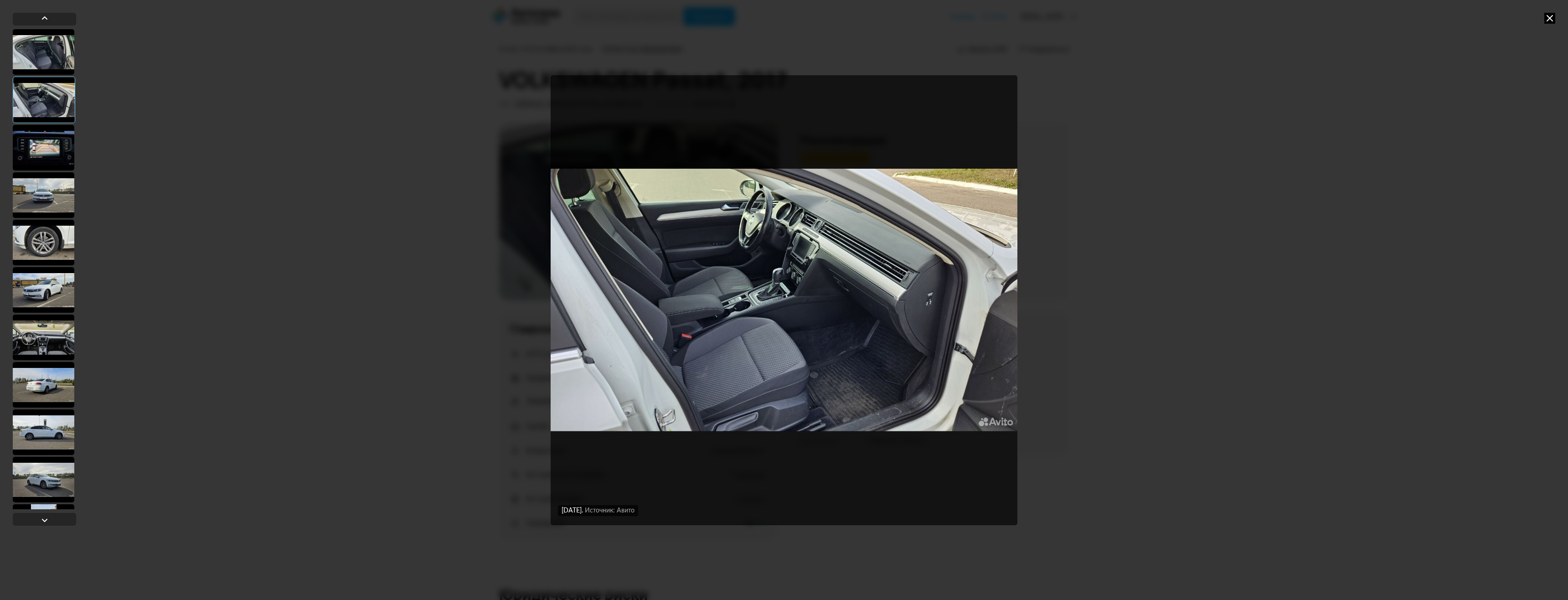
click at [1166, 229] on div "19 сентября 2025 года Источник: Авито 19 сентября 2025 года Источник: Авито 19 …" at bounding box center [784, 300] width 1568 height 600
click at [1550, 20] on icon at bounding box center [1550, 18] width 11 height 11
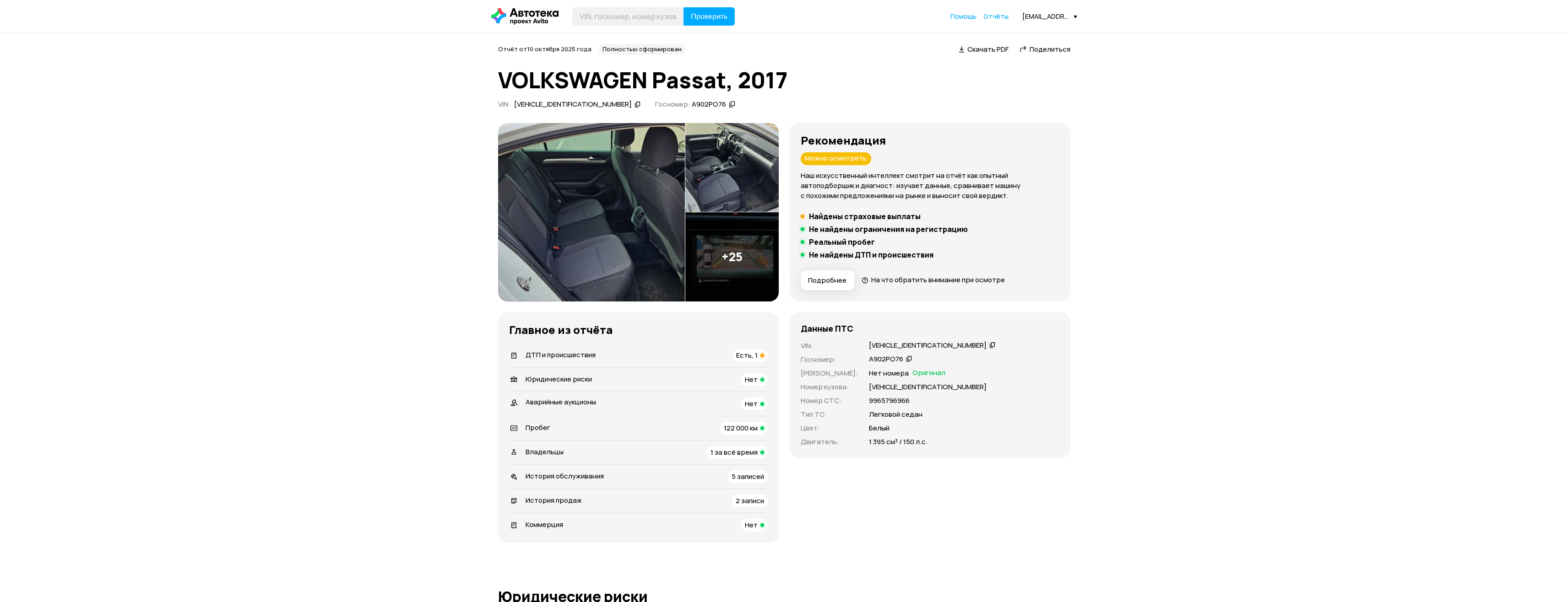
click at [831, 284] on span "Подробнее" at bounding box center [827, 281] width 39 height 9
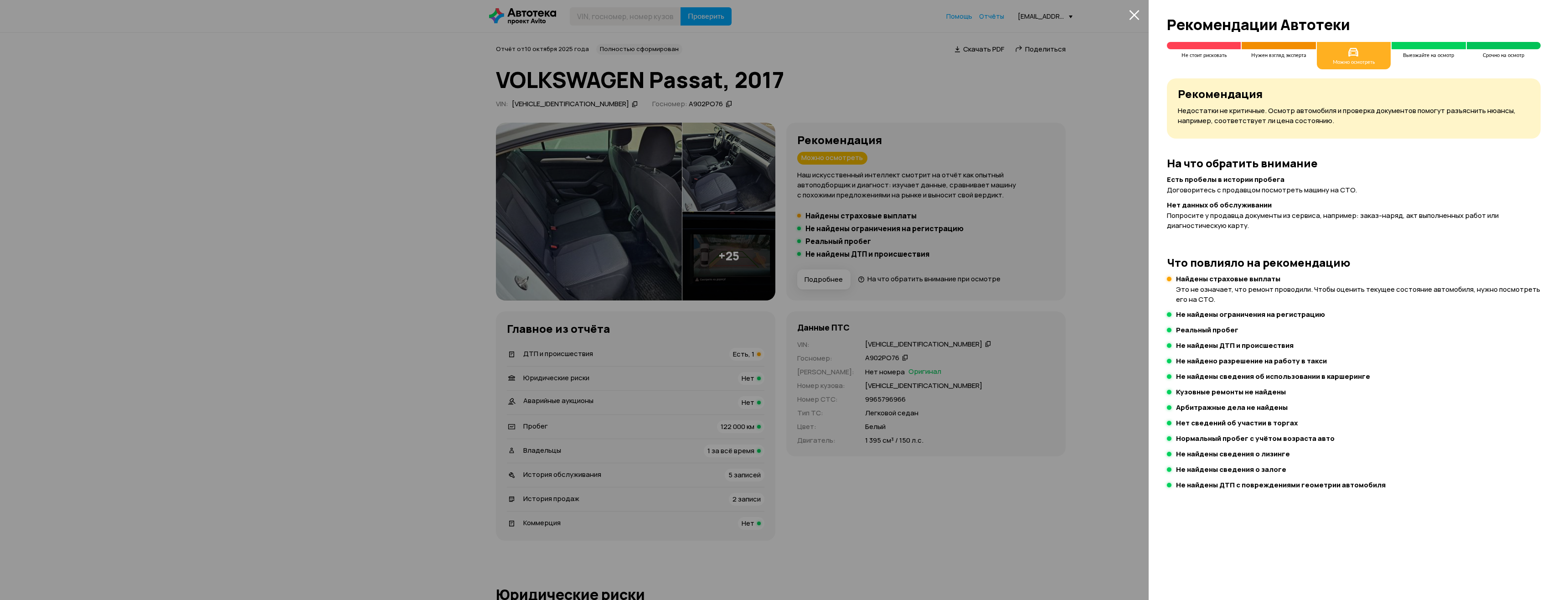
click at [1090, 171] on div at bounding box center [784, 300] width 1568 height 600
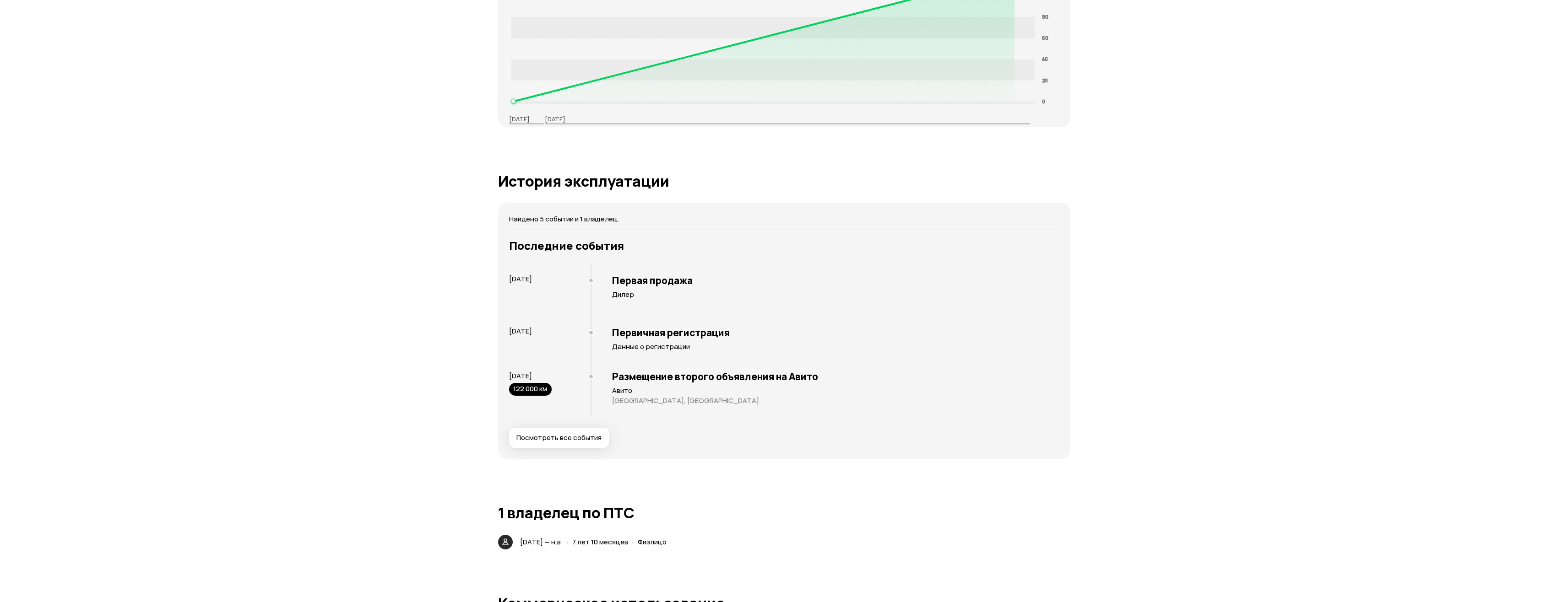
scroll to position [1602, 0]
